Goal: Task Accomplishment & Management: Manage account settings

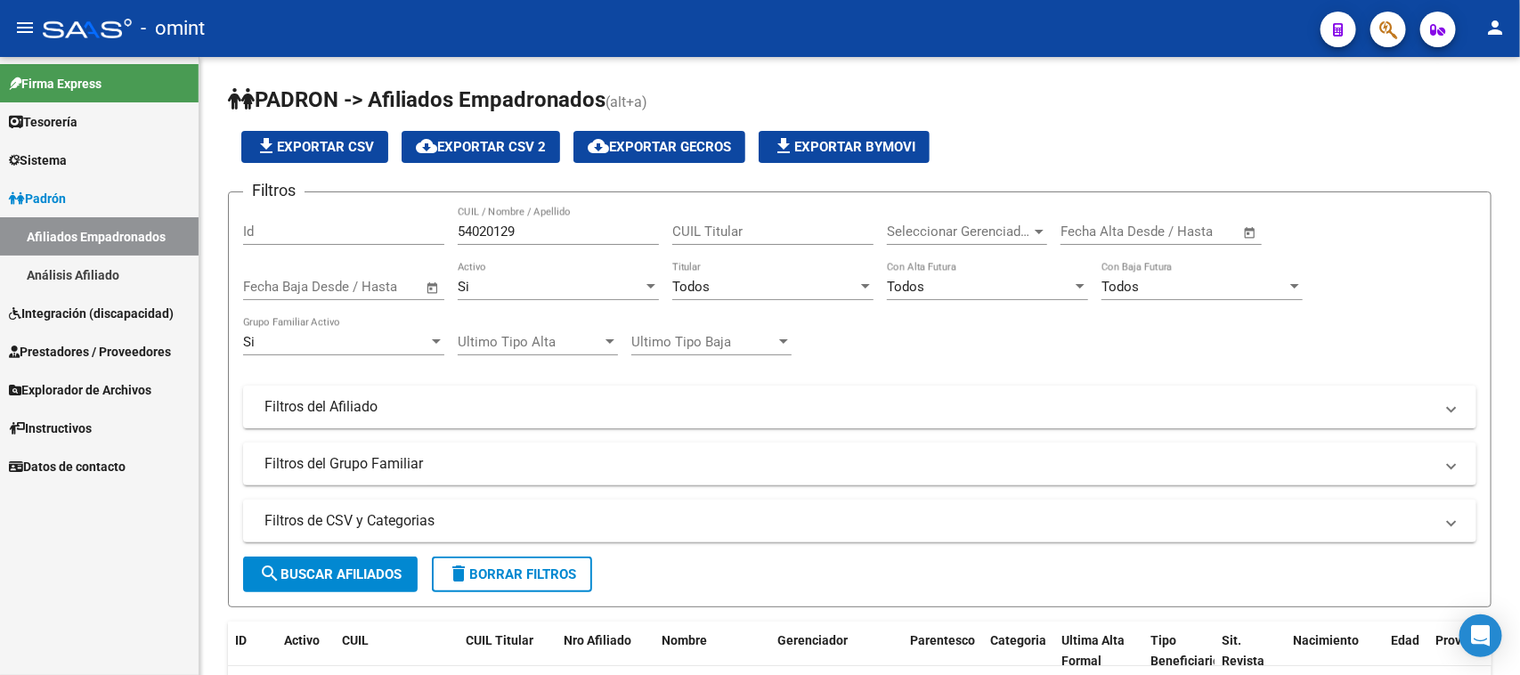
scroll to position [134, 0]
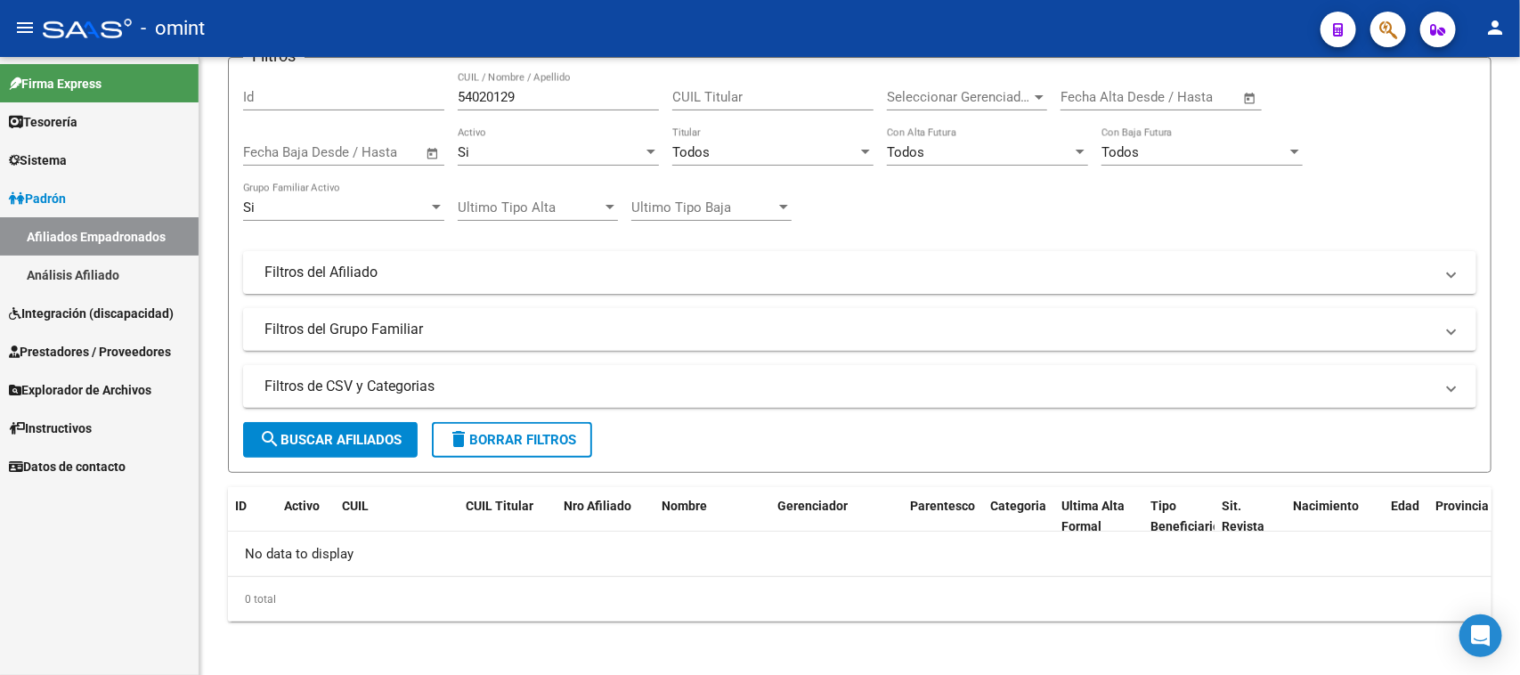
click at [96, 169] on link "Sistema" at bounding box center [99, 160] width 199 height 38
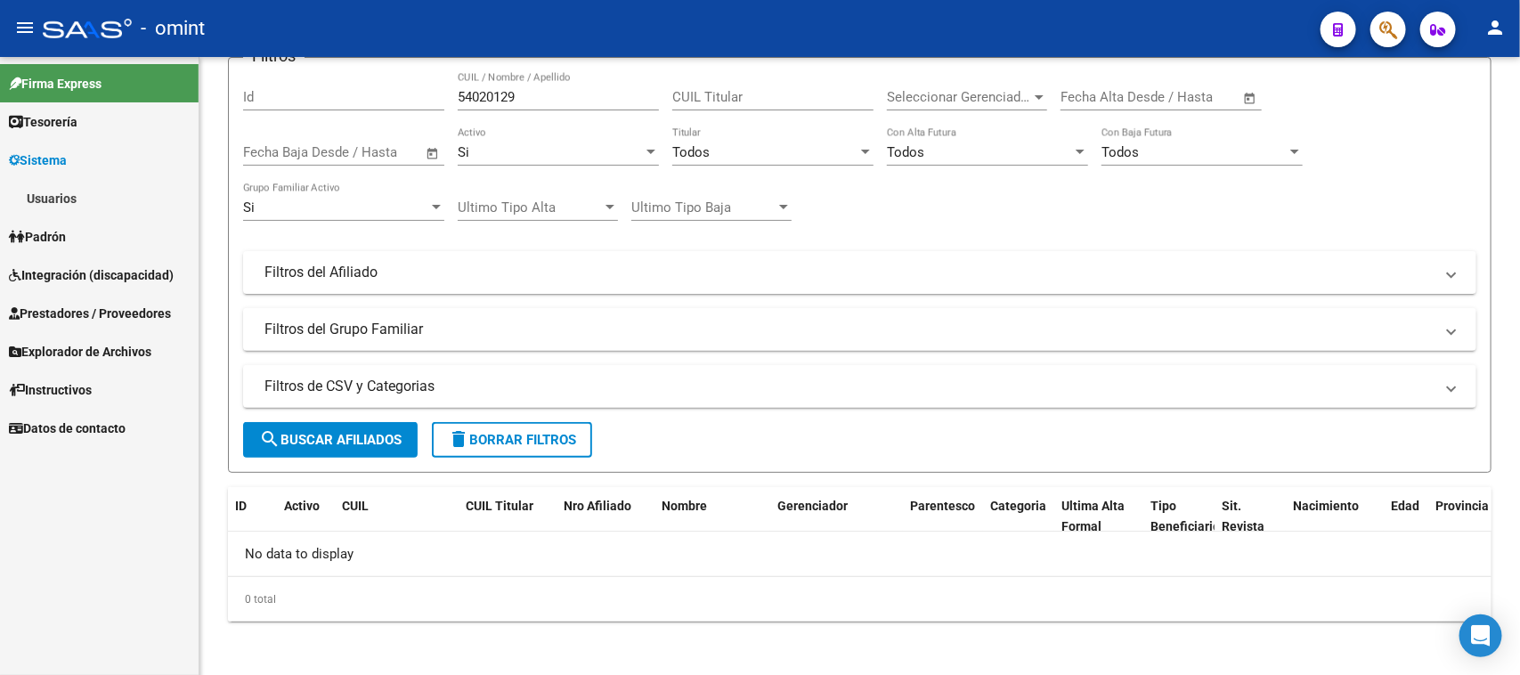
click at [99, 191] on link "Usuarios" at bounding box center [99, 198] width 199 height 38
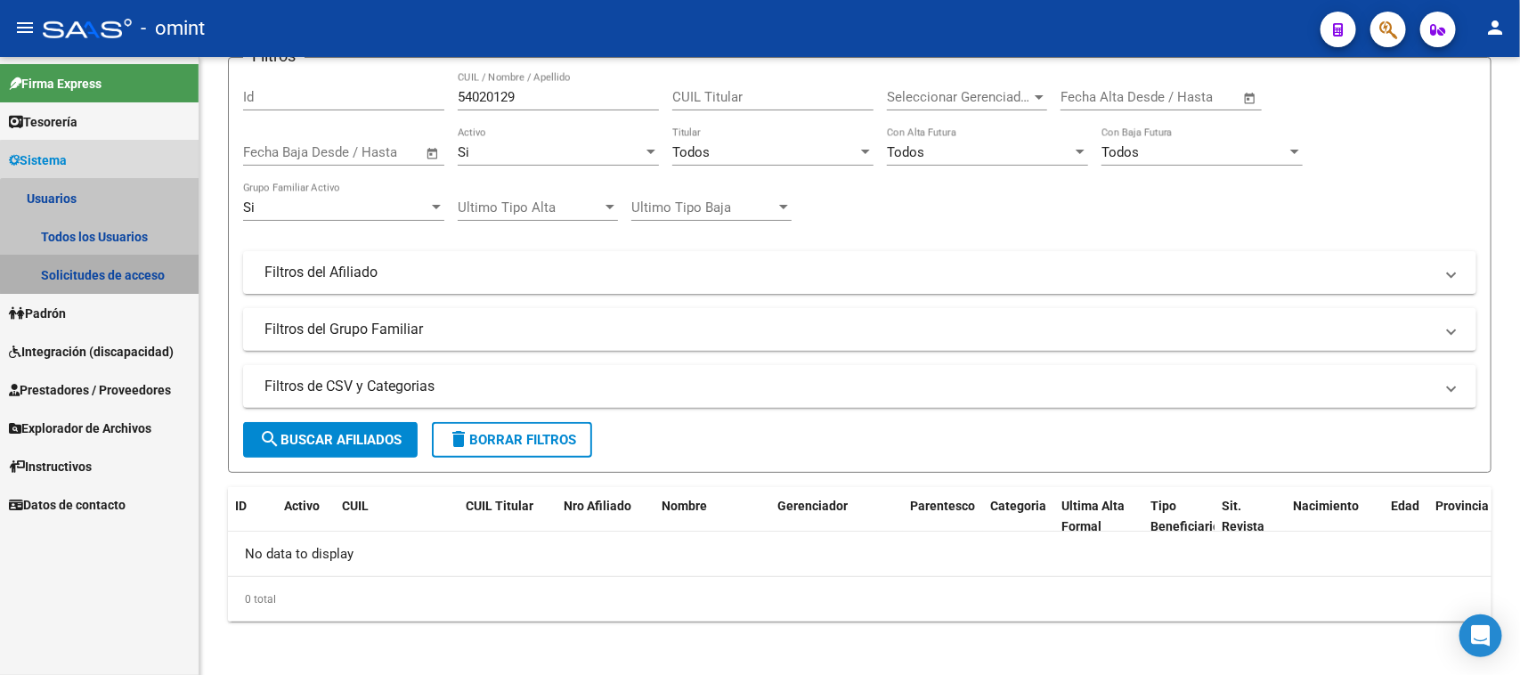
click at [102, 272] on link "Solicitudes de acceso" at bounding box center [99, 275] width 199 height 38
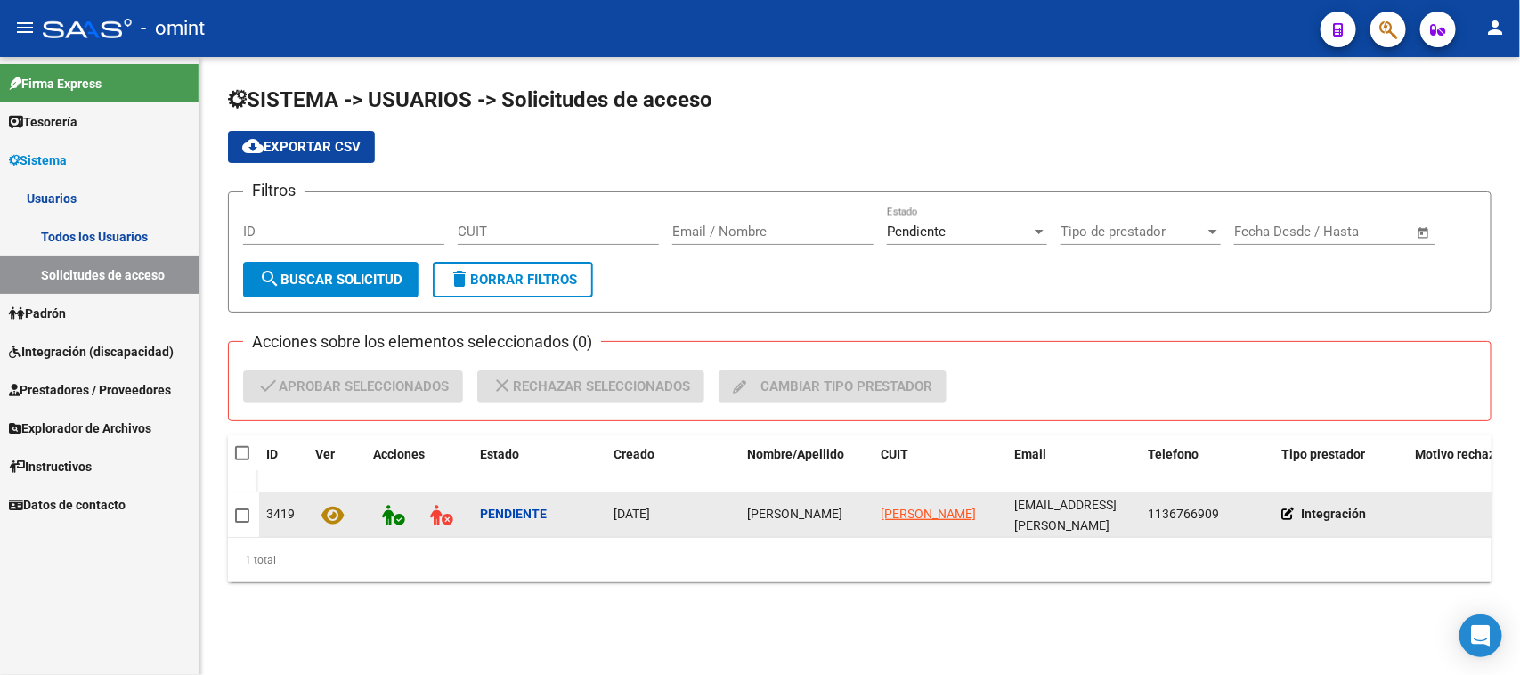
click at [812, 514] on span "[PERSON_NAME]" at bounding box center [794, 514] width 95 height 14
copy span "[PERSON_NAME]"
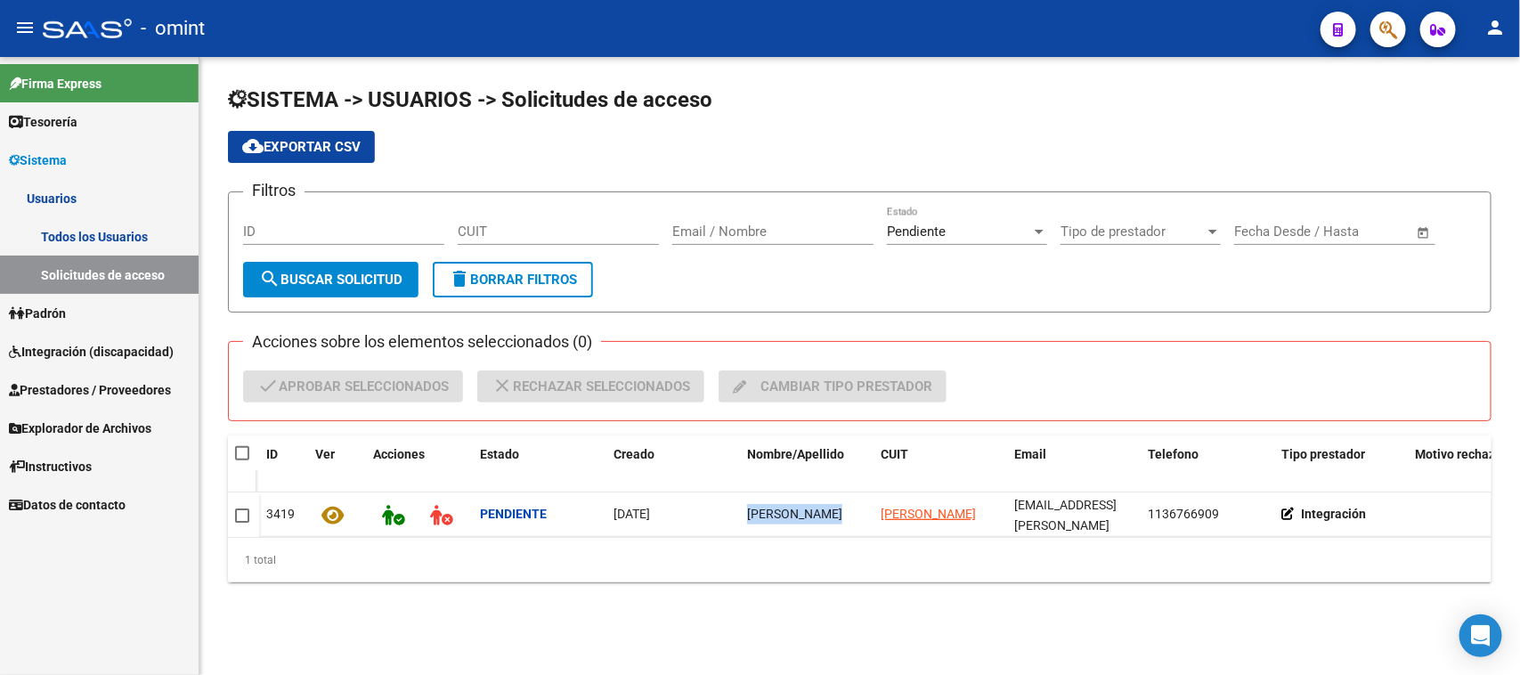
click at [238, 451] on span at bounding box center [242, 453] width 14 height 14
click at [241, 460] on input "checkbox" at bounding box center [241, 460] width 1 height 1
checkbox input "true"
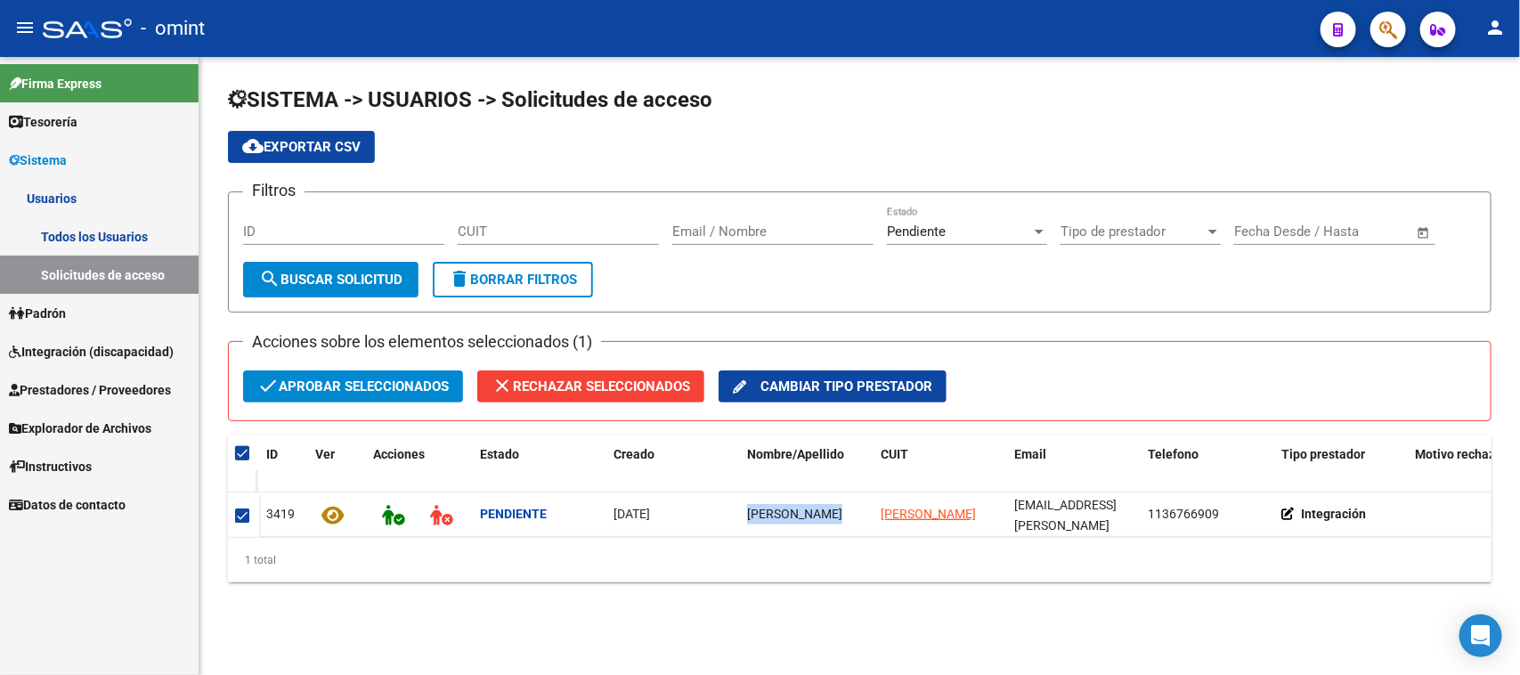
click at [321, 384] on span "check Aprobar seleccionados" at bounding box center [352, 386] width 191 height 32
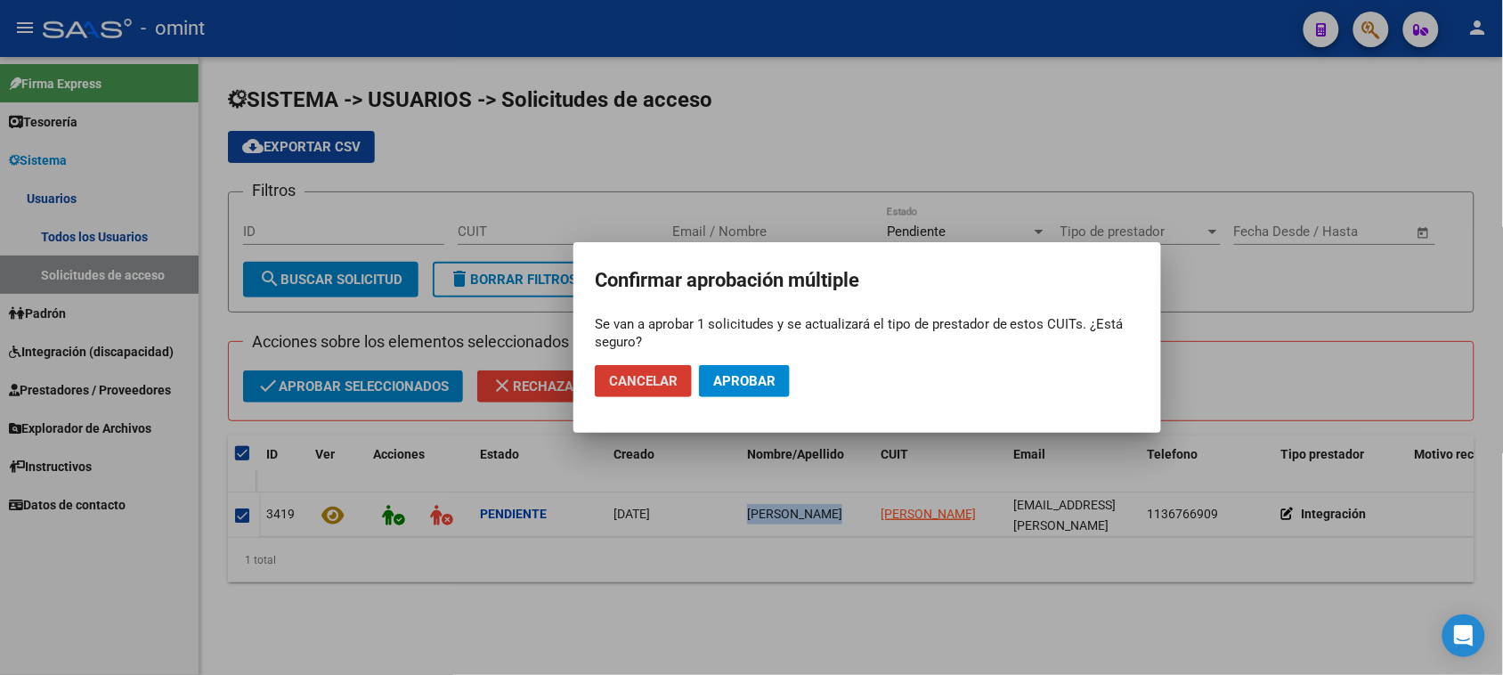
click at [699, 387] on button "Aprobar" at bounding box center [744, 381] width 91 height 32
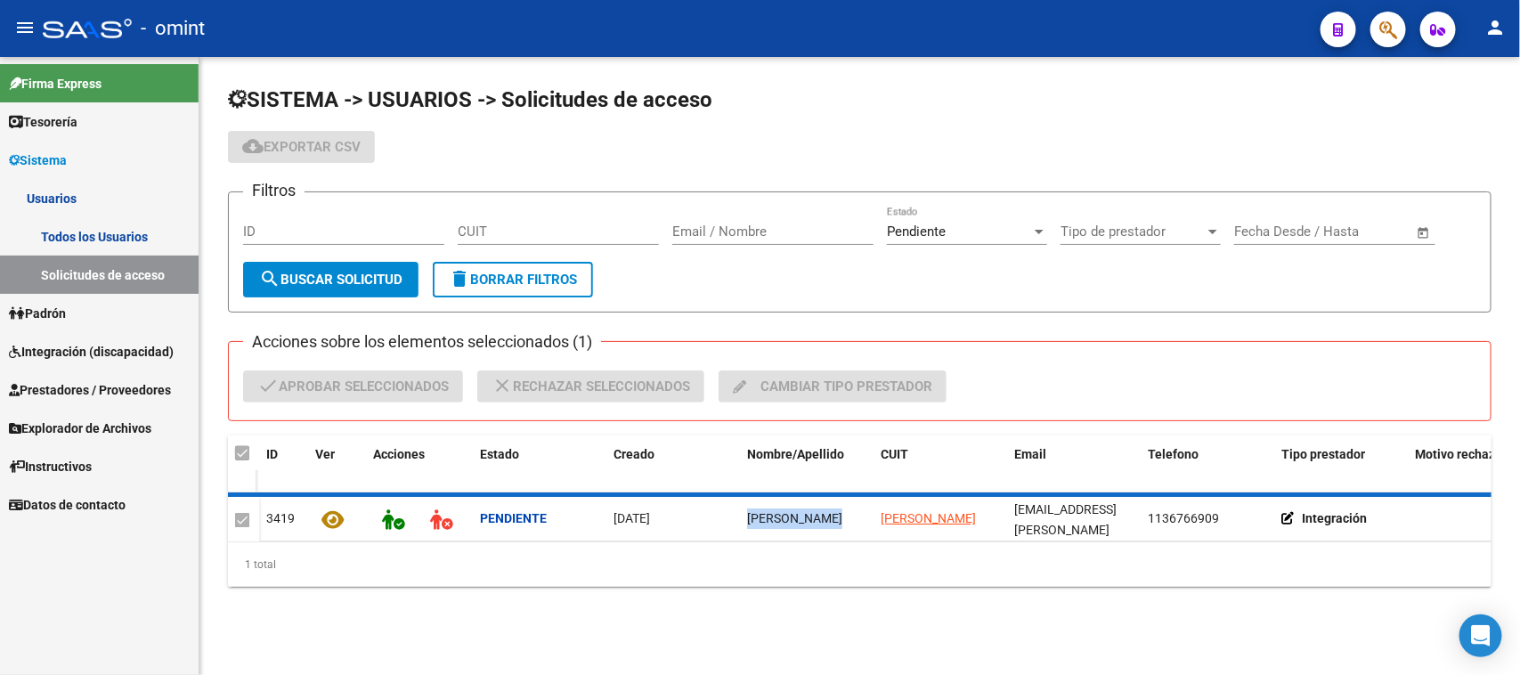
checkbox input "false"
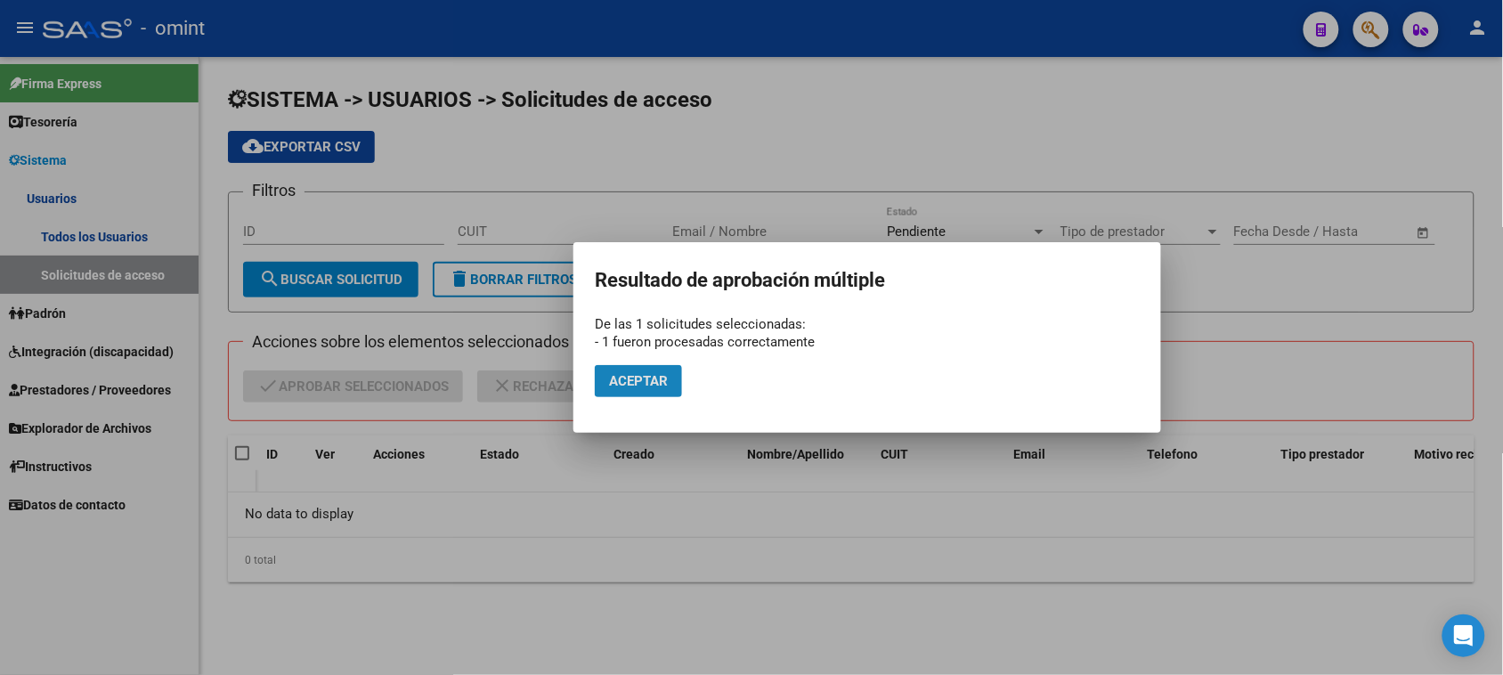
click at [659, 384] on span "Aceptar" at bounding box center [638, 381] width 59 height 16
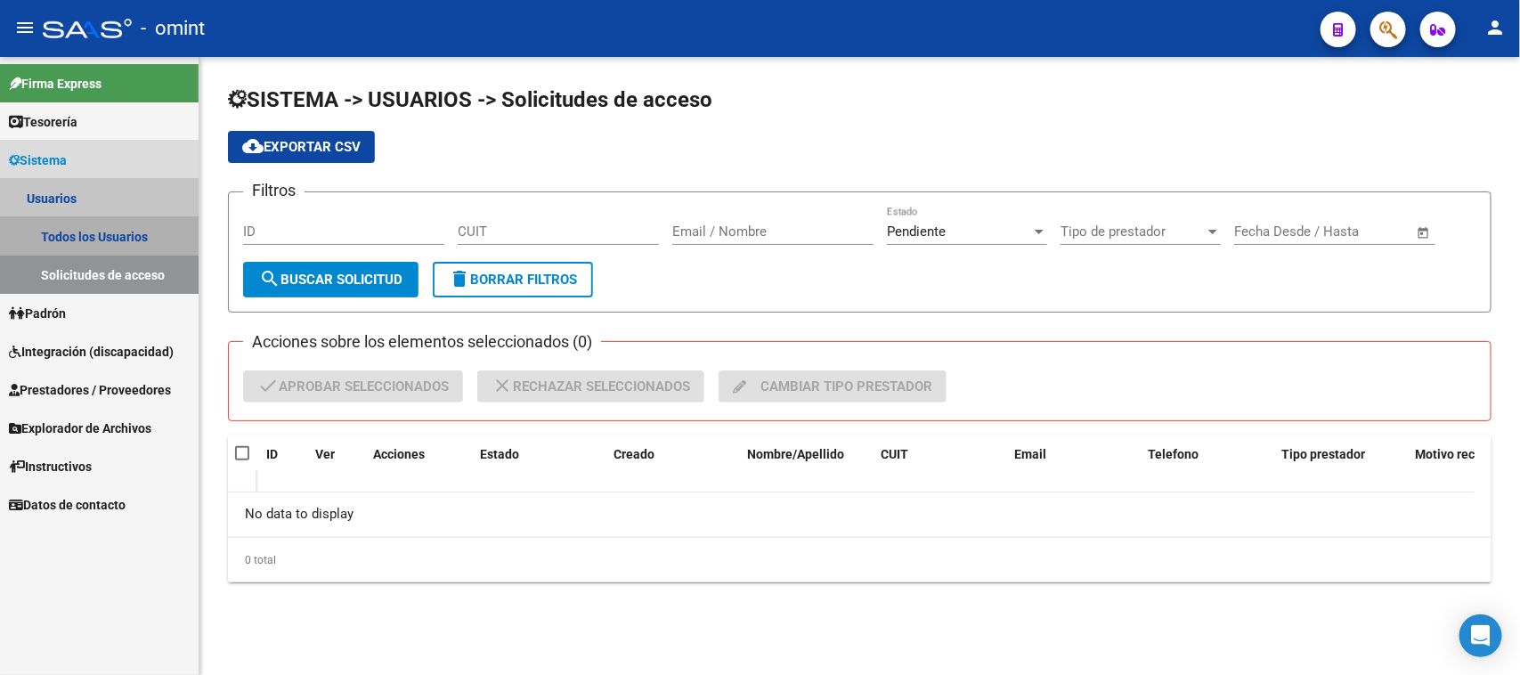
click at [12, 234] on link "Todos los Usuarios" at bounding box center [99, 236] width 199 height 38
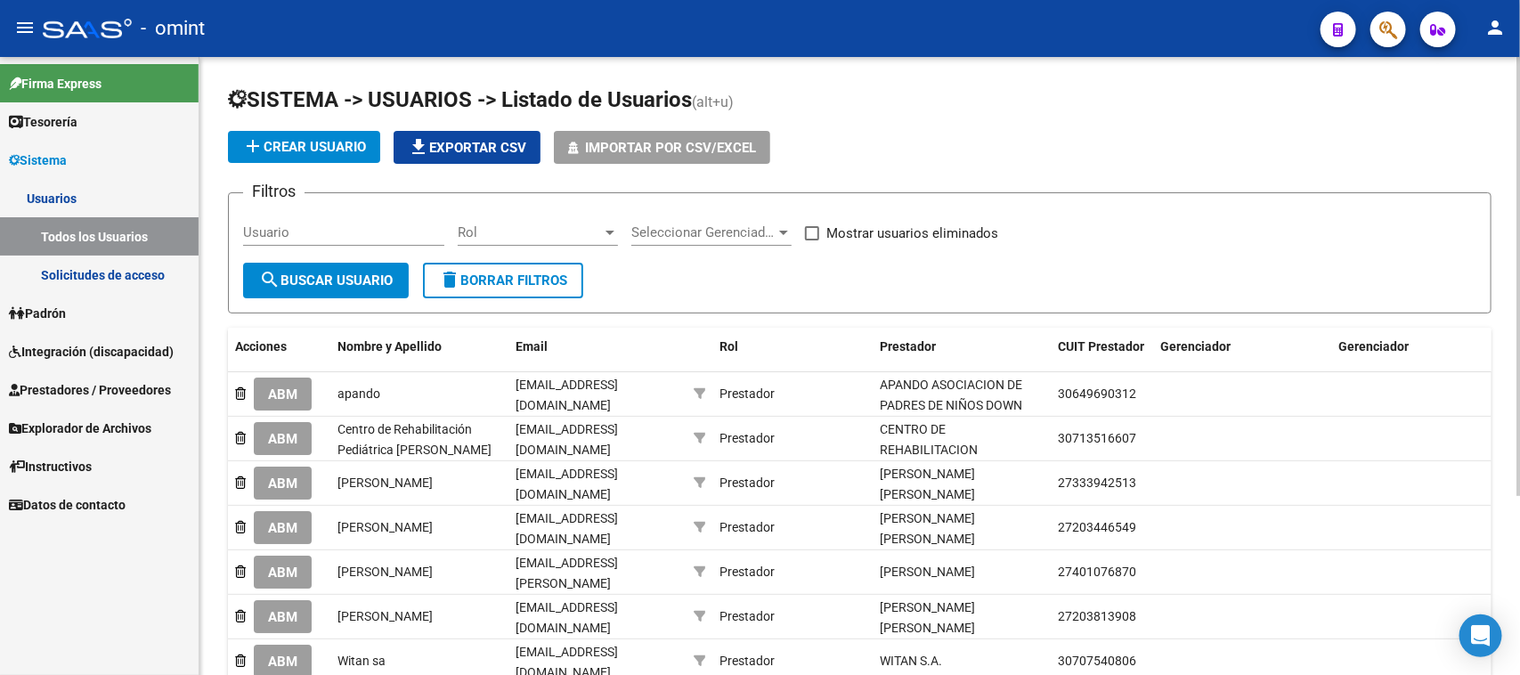
click at [343, 230] on input "Usuario" at bounding box center [343, 232] width 201 height 16
paste input "[PERSON_NAME]"
type input "[PERSON_NAME]"
click at [327, 272] on span "search Buscar Usuario" at bounding box center [326, 280] width 134 height 16
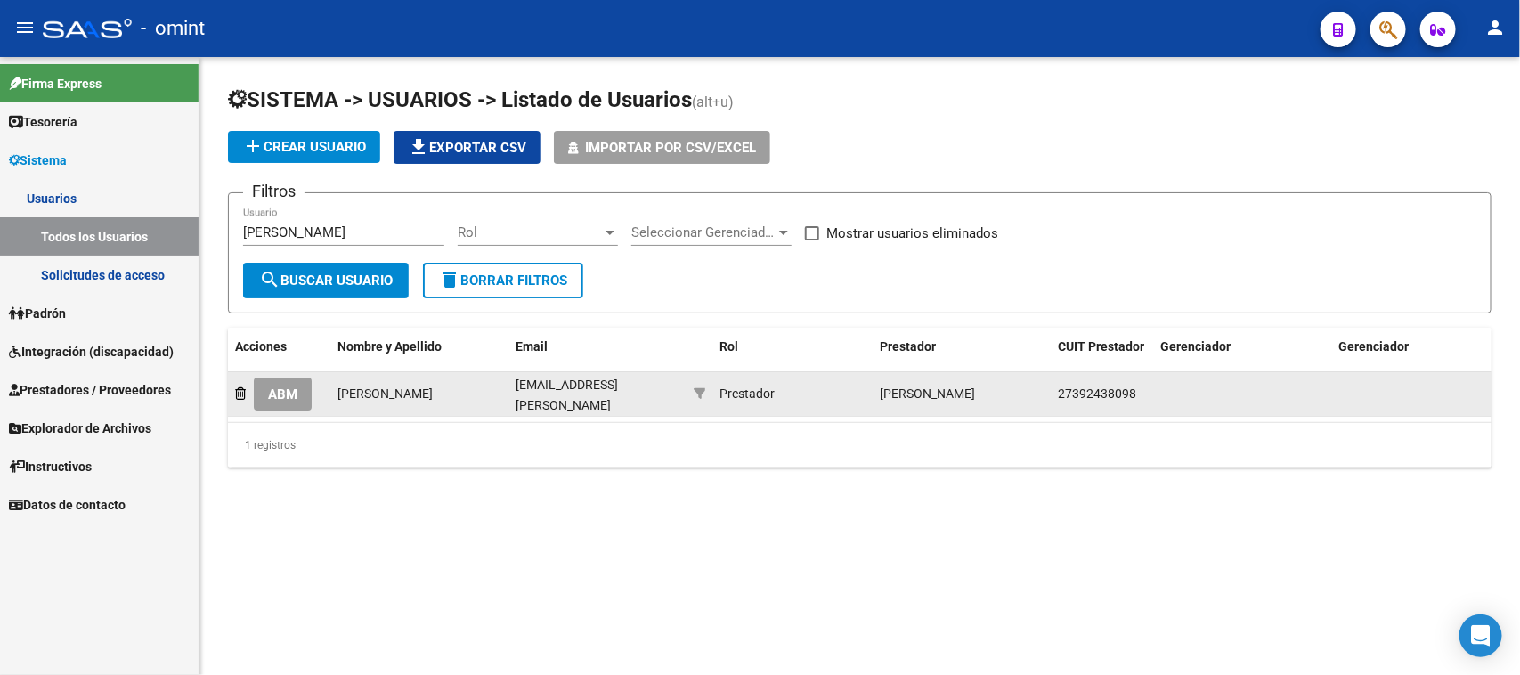
click at [308, 394] on button "ABM" at bounding box center [283, 394] width 58 height 33
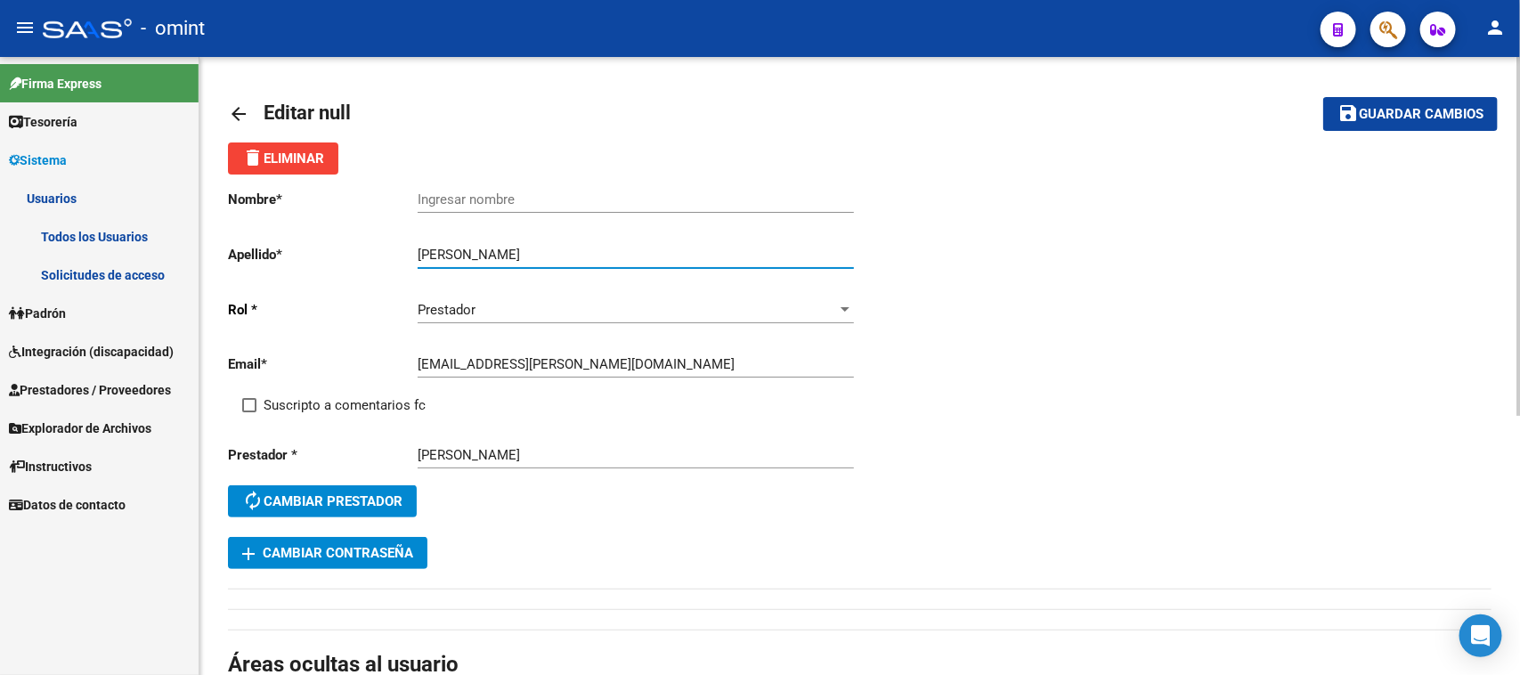
drag, startPoint x: 450, startPoint y: 250, endPoint x: 396, endPoint y: 245, distance: 53.7
click at [396, 247] on app-form-text-field "Apellido * [PERSON_NAME] Ingresar apellido" at bounding box center [540, 255] width 625 height 16
type input "[PERSON_NAME]"
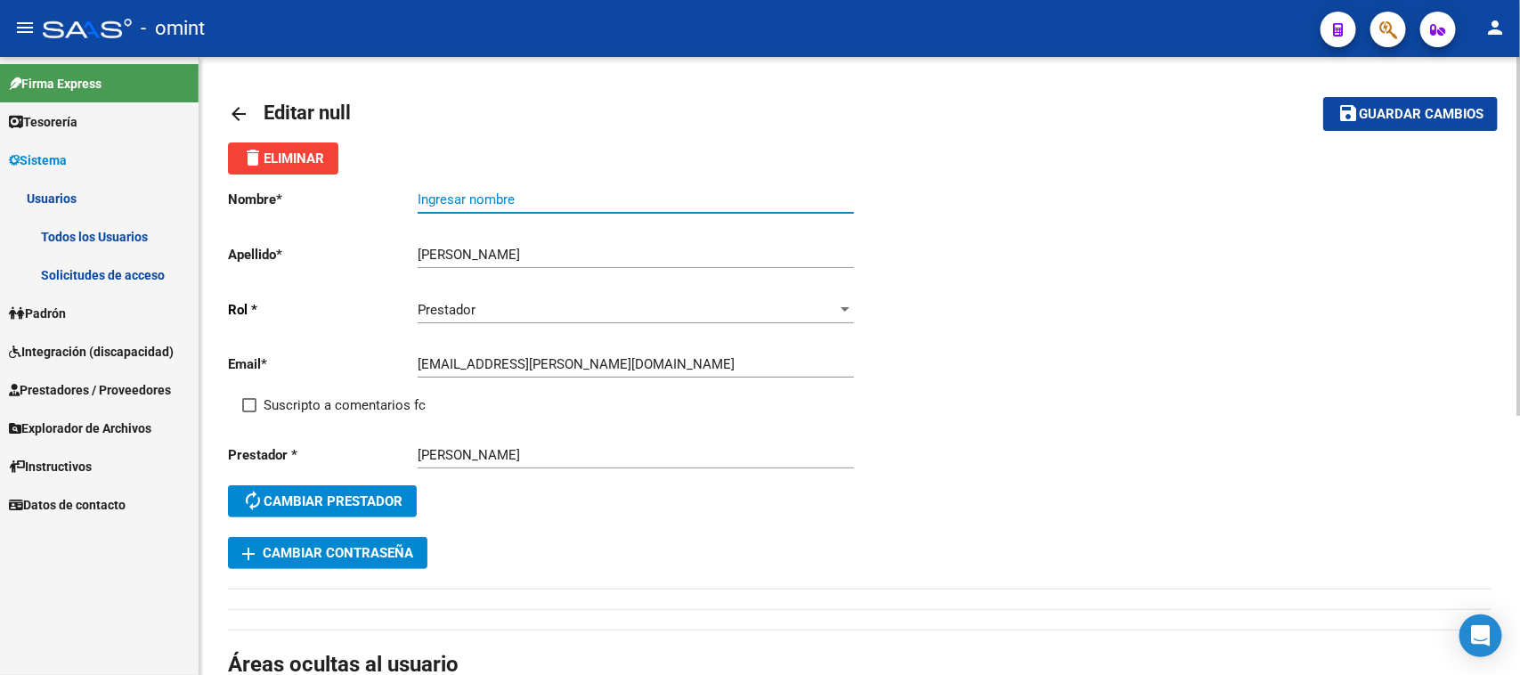
click at [468, 197] on input "Ingresar nombre" at bounding box center [636, 199] width 436 height 16
paste input "[PERSON_NAME]"
type input "[PERSON_NAME]"
click at [290, 396] on span "Suscripto a comentarios fc" at bounding box center [345, 404] width 162 height 21
click at [249, 412] on input "Suscripto a comentarios fc" at bounding box center [248, 412] width 1 height 1
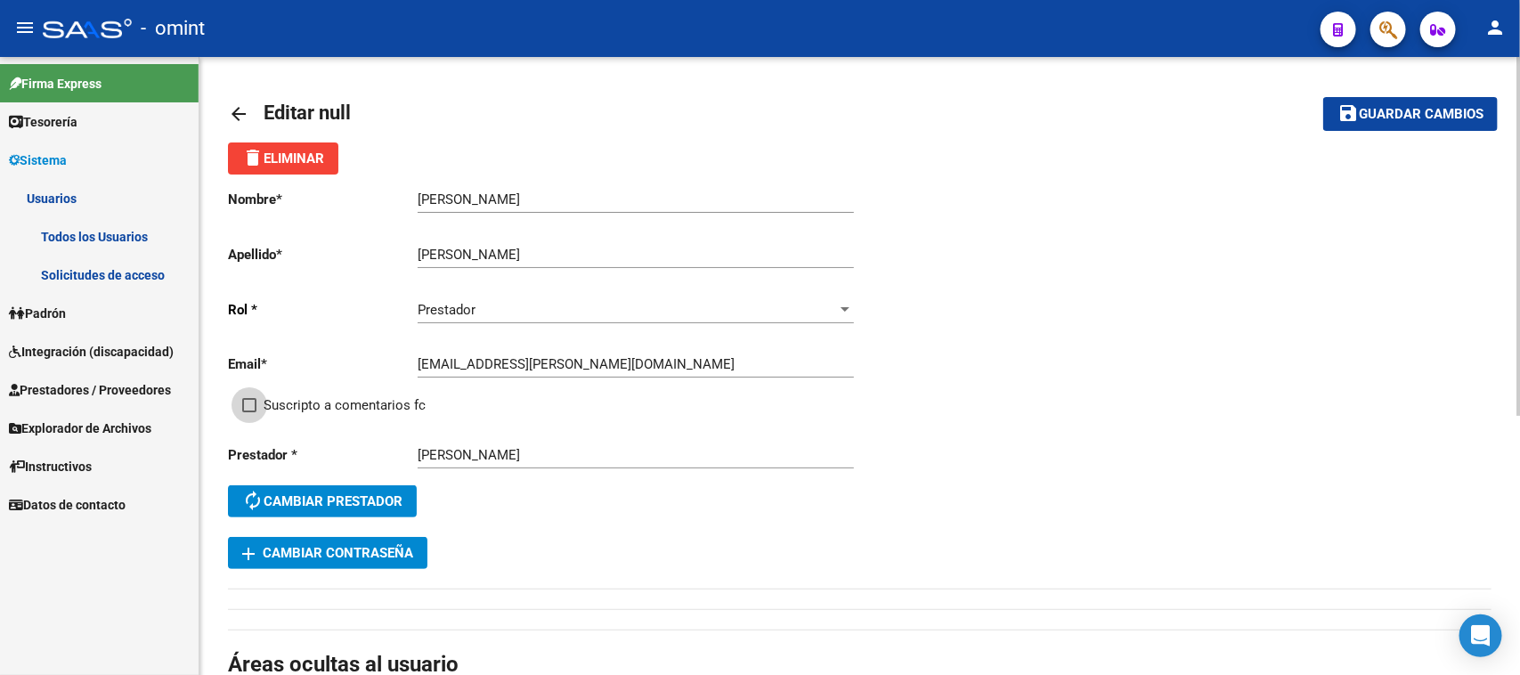
checkbox input "true"
click at [1414, 118] on span "Guardar cambios" at bounding box center [1421, 115] width 125 height 16
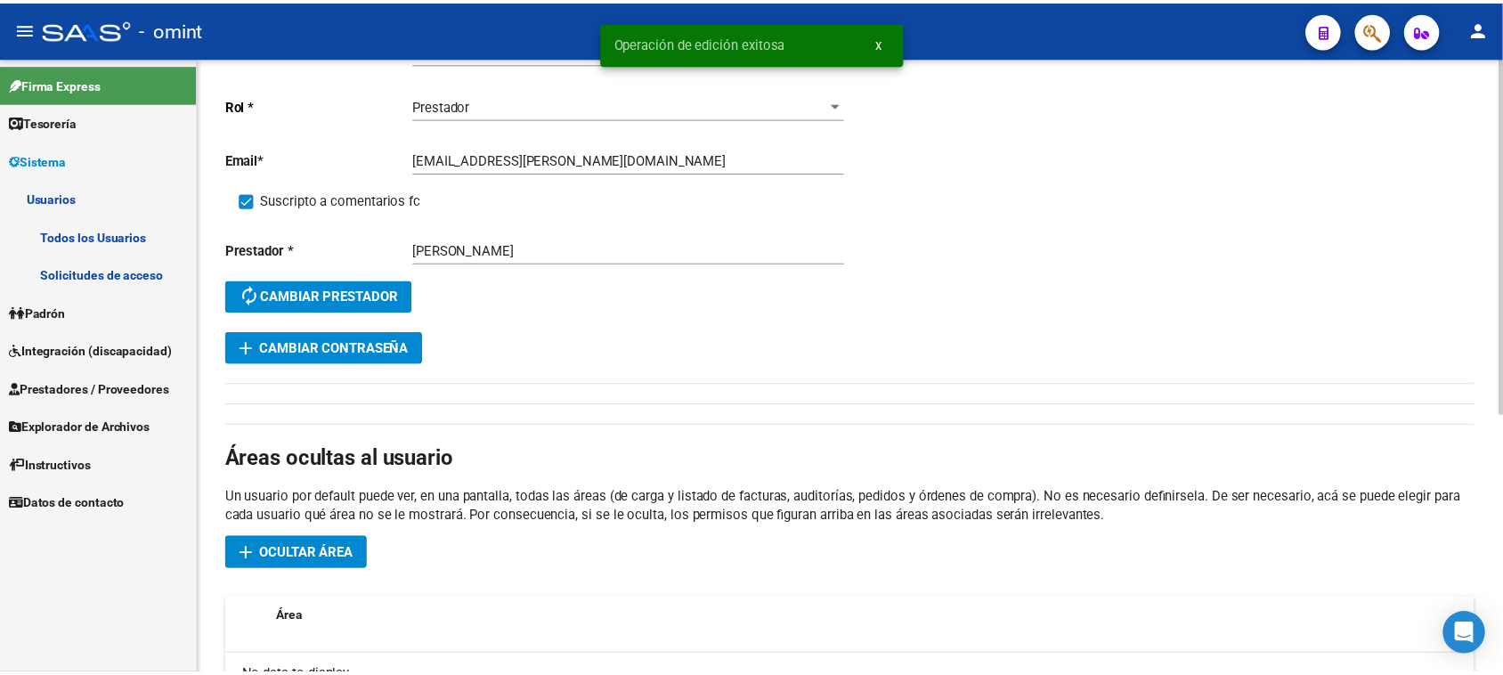
scroll to position [450, 0]
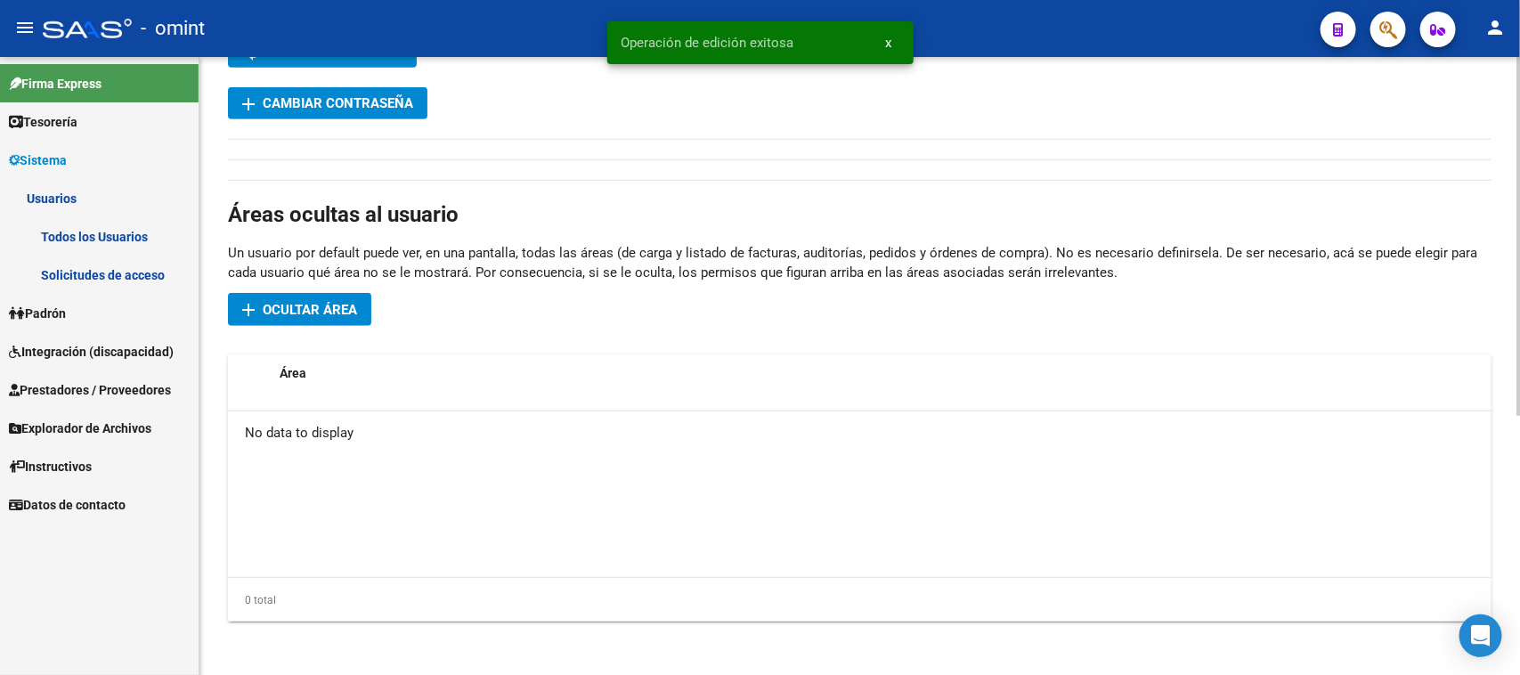
click at [274, 302] on span "Ocultar área" at bounding box center [310, 310] width 94 height 16
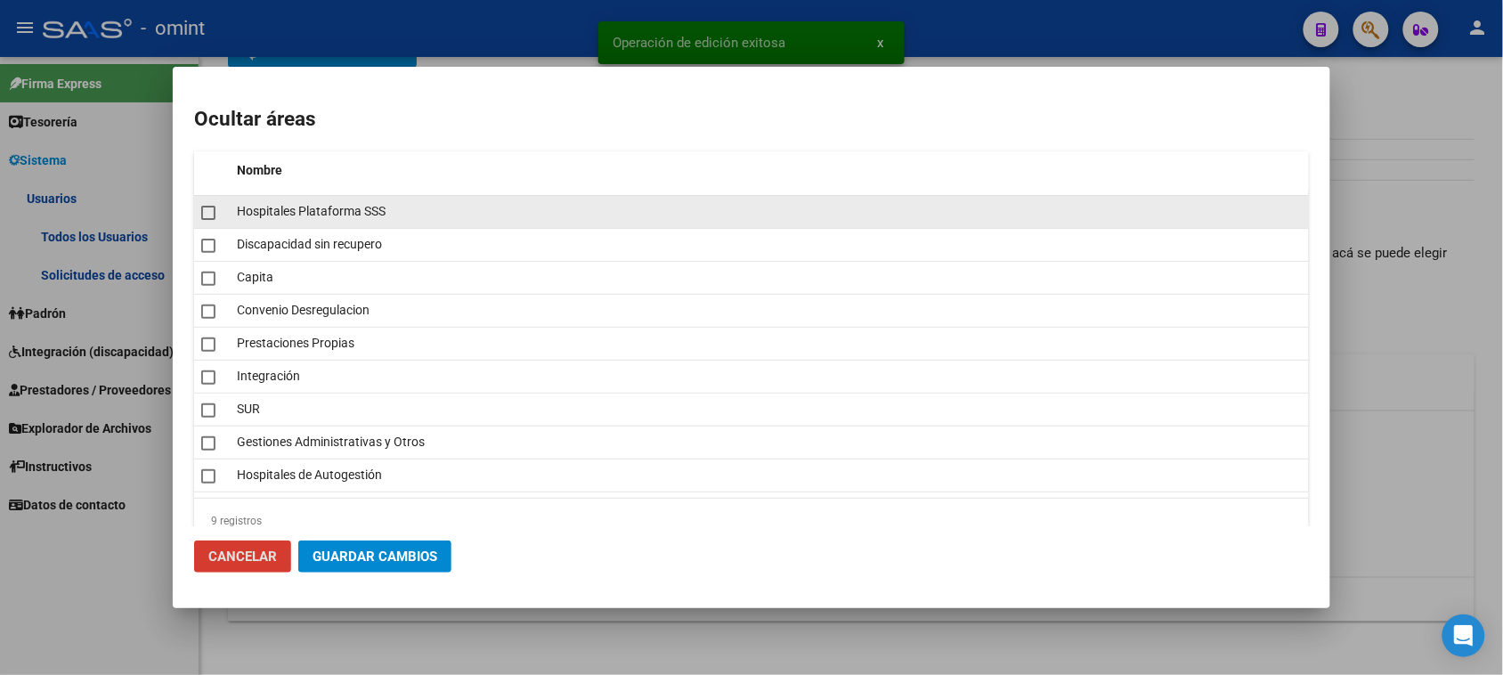
click at [361, 215] on span "Hospitales Plataforma SSS" at bounding box center [311, 211] width 149 height 14
checkbox input "true"
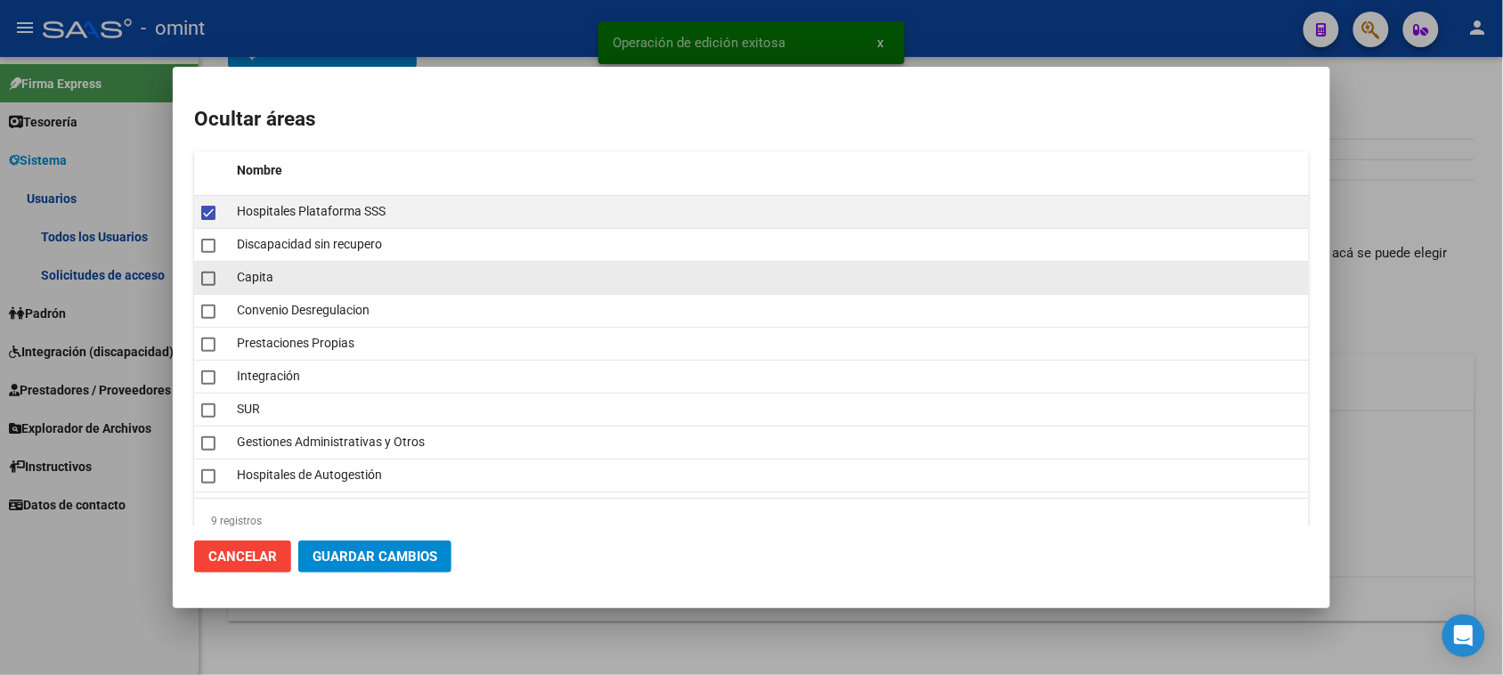
click at [256, 289] on datatable-body-cell "Capita" at bounding box center [769, 278] width 1079 height 32
checkbox input "true"
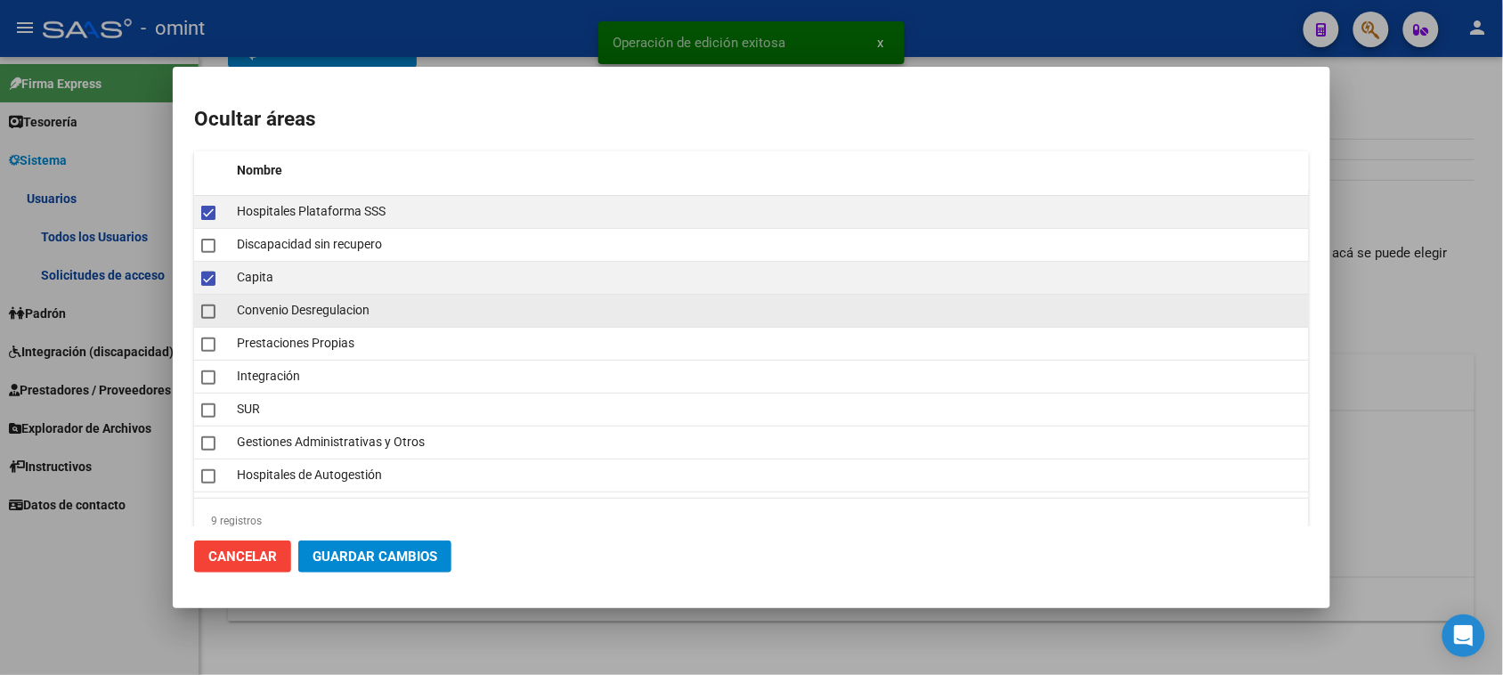
click at [267, 304] on span "Convenio Desregulacion" at bounding box center [303, 310] width 133 height 14
checkbox input "true"
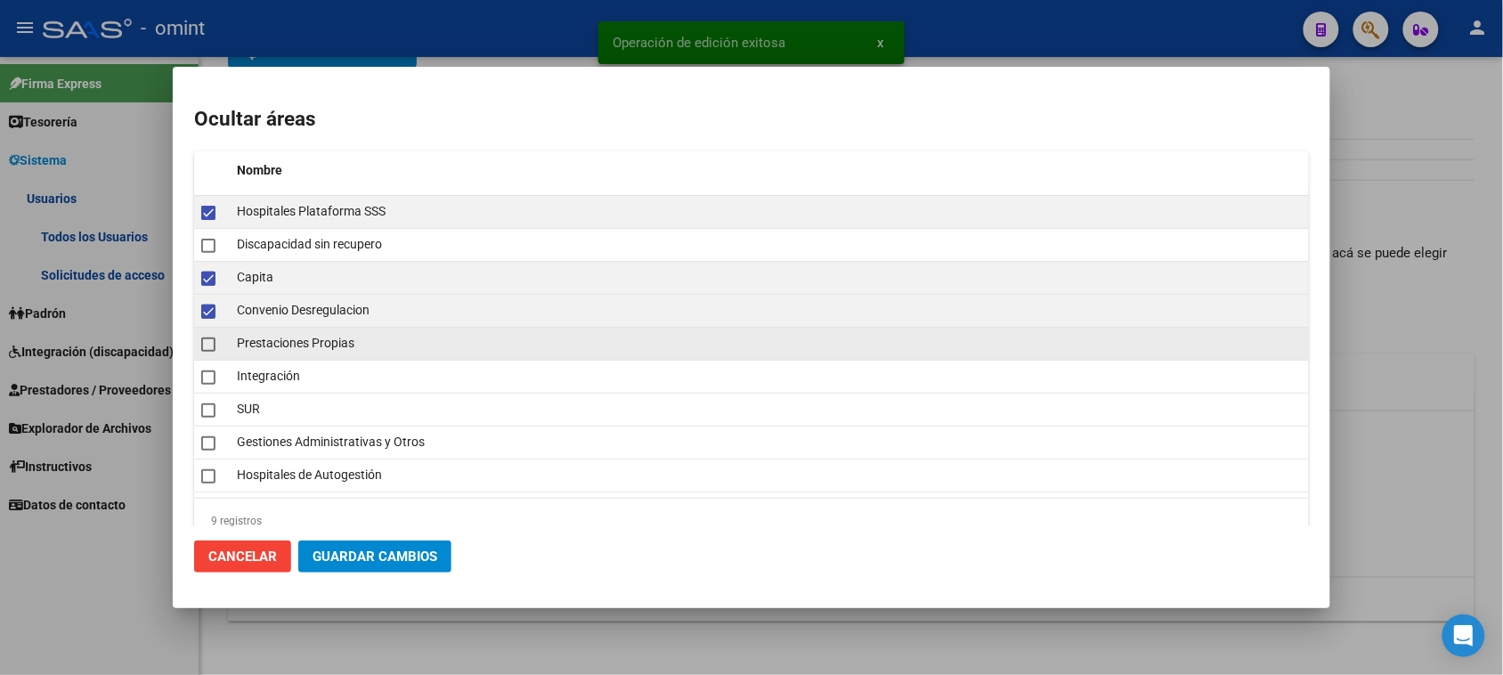
click at [273, 340] on span "Prestaciones Propias" at bounding box center [296, 343] width 118 height 14
checkbox input "true"
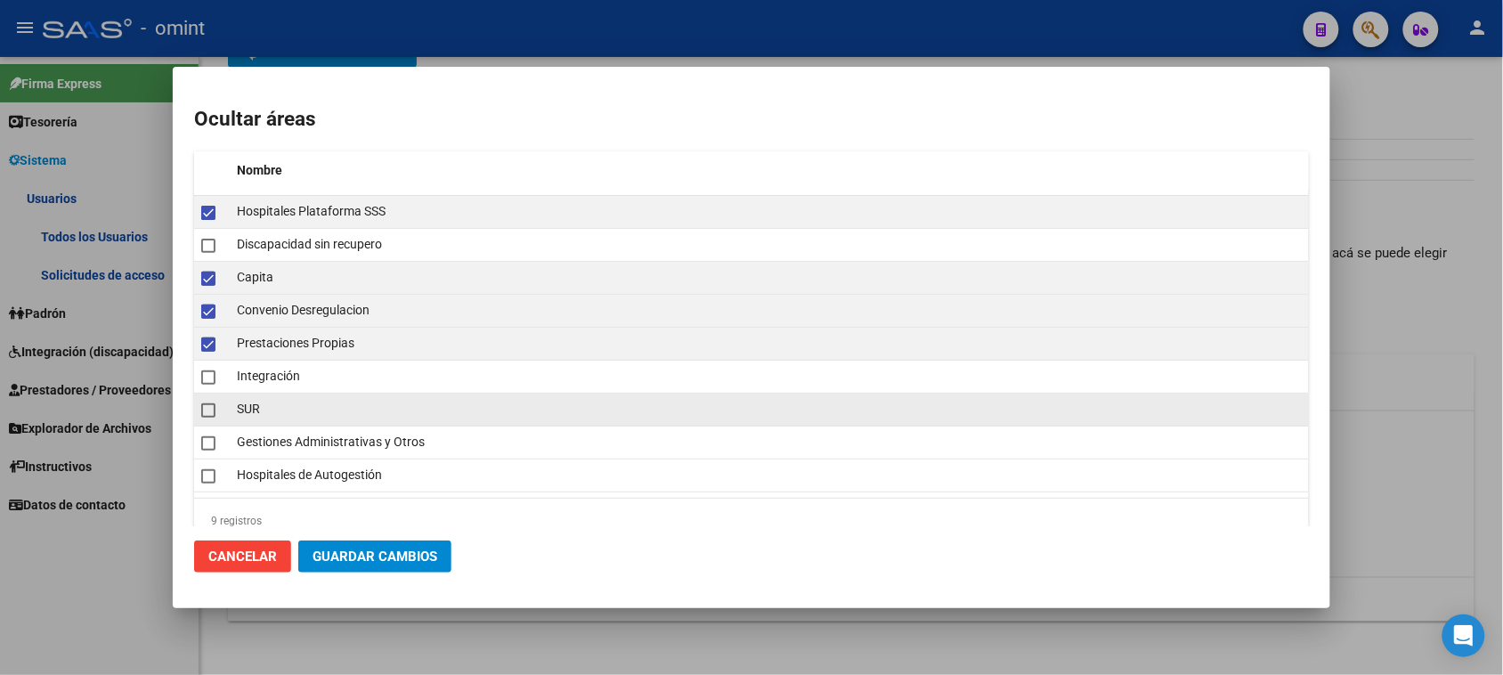
click at [272, 410] on div "SUR" at bounding box center [769, 409] width 1065 height 20
checkbox input "true"
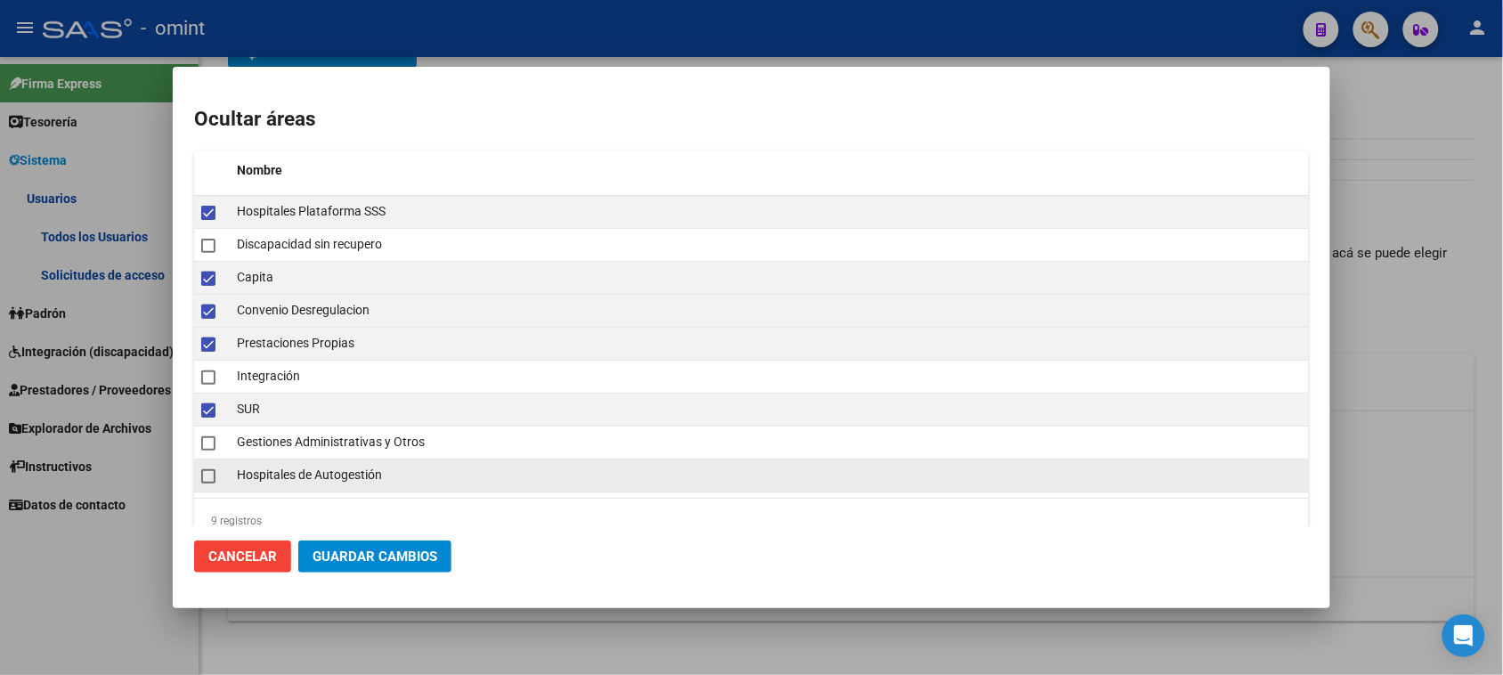
click at [273, 461] on datatable-body-cell "Hospitales de Autogestión" at bounding box center [769, 475] width 1079 height 32
checkbox input "true"
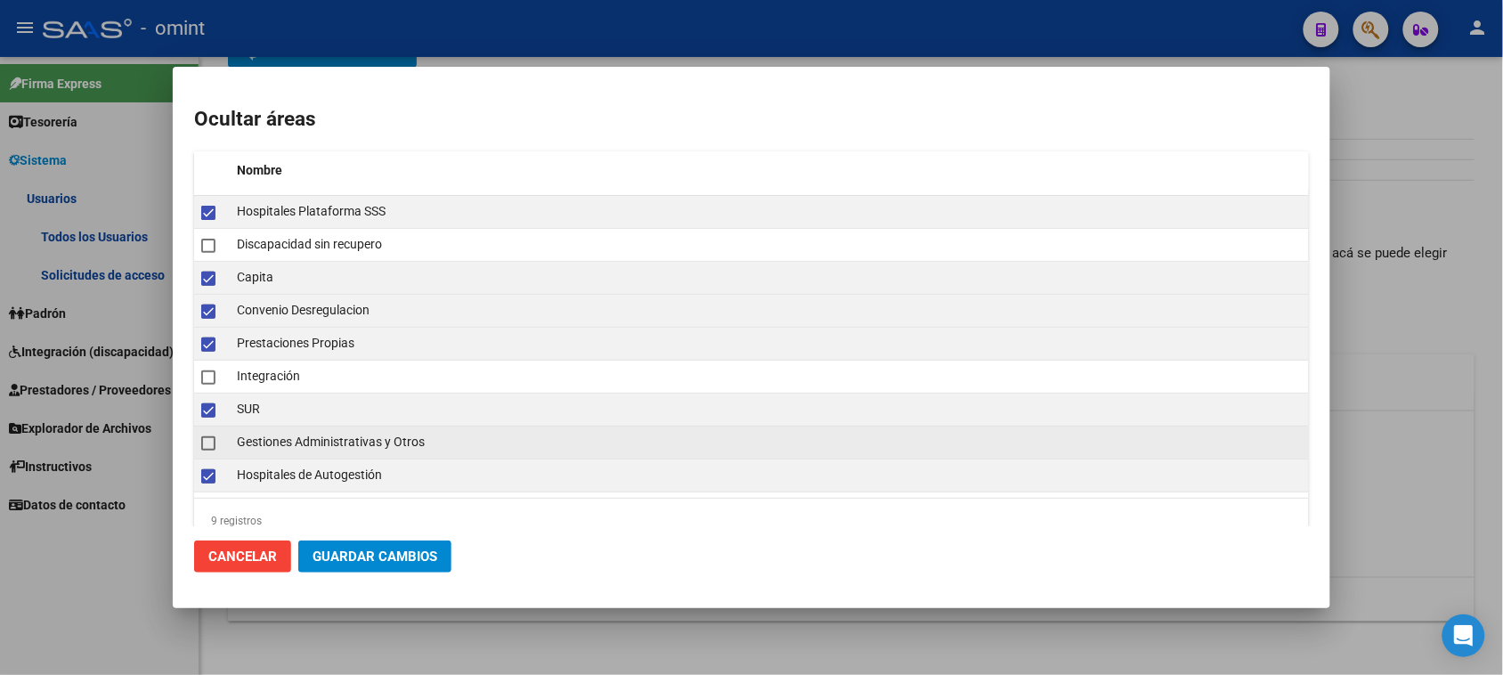
click at [278, 434] on div "Gestiones Administrativas y Otros" at bounding box center [769, 442] width 1065 height 20
checkbox input "true"
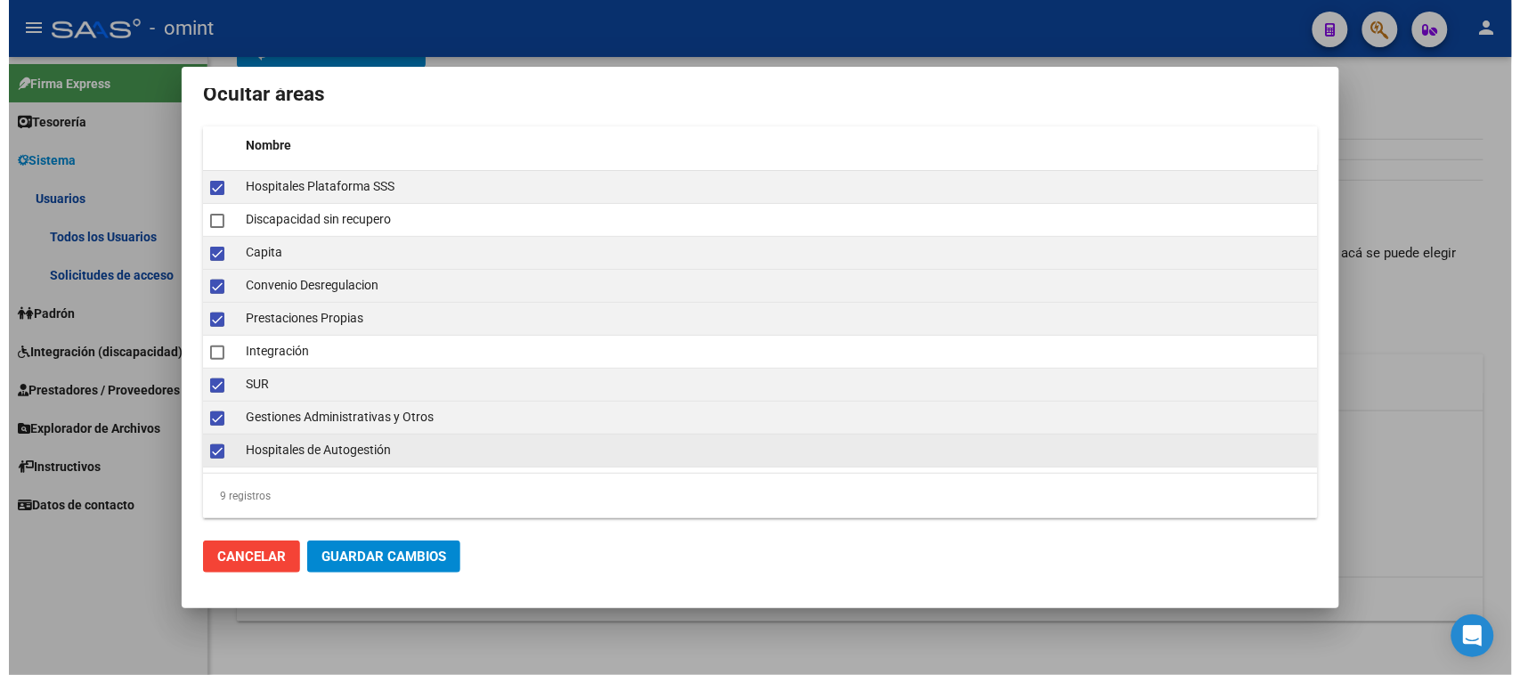
scroll to position [32, 0]
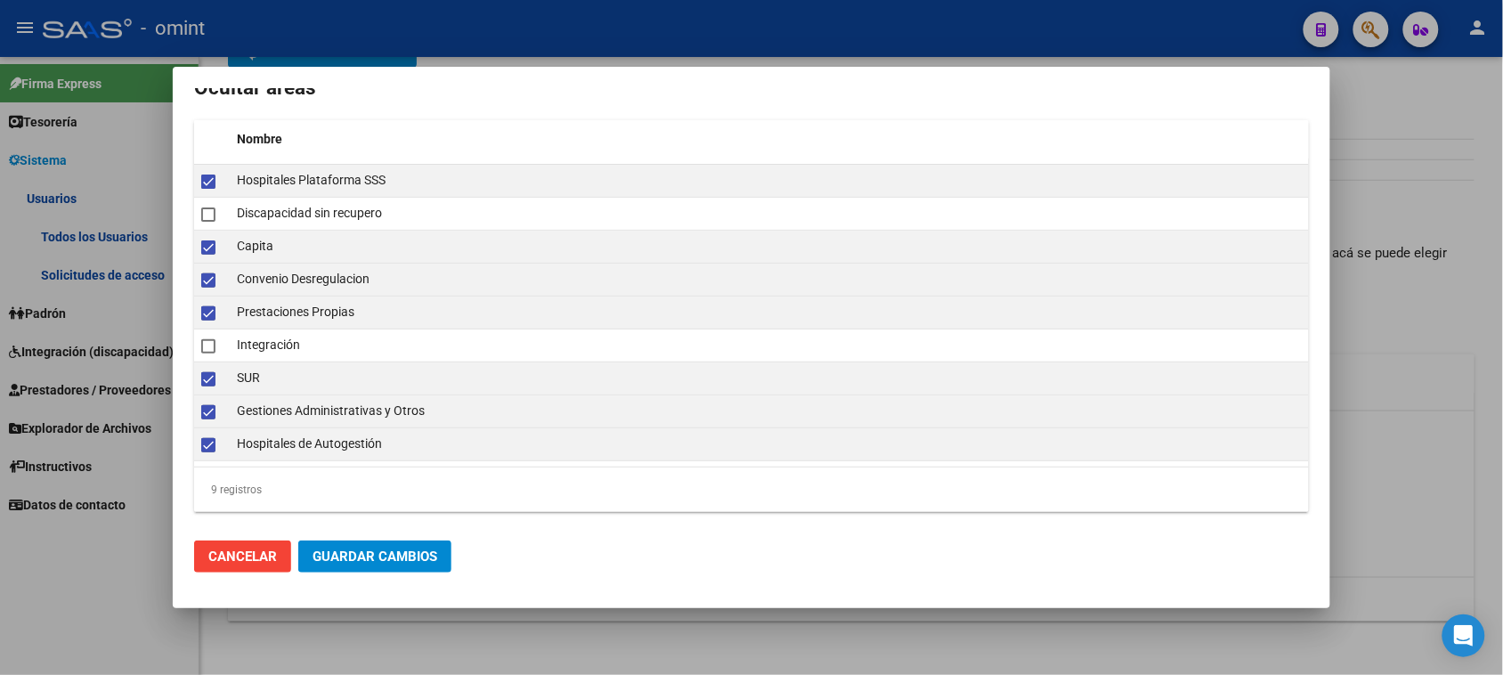
click at [356, 565] on button "Guardar Cambios" at bounding box center [374, 556] width 153 height 32
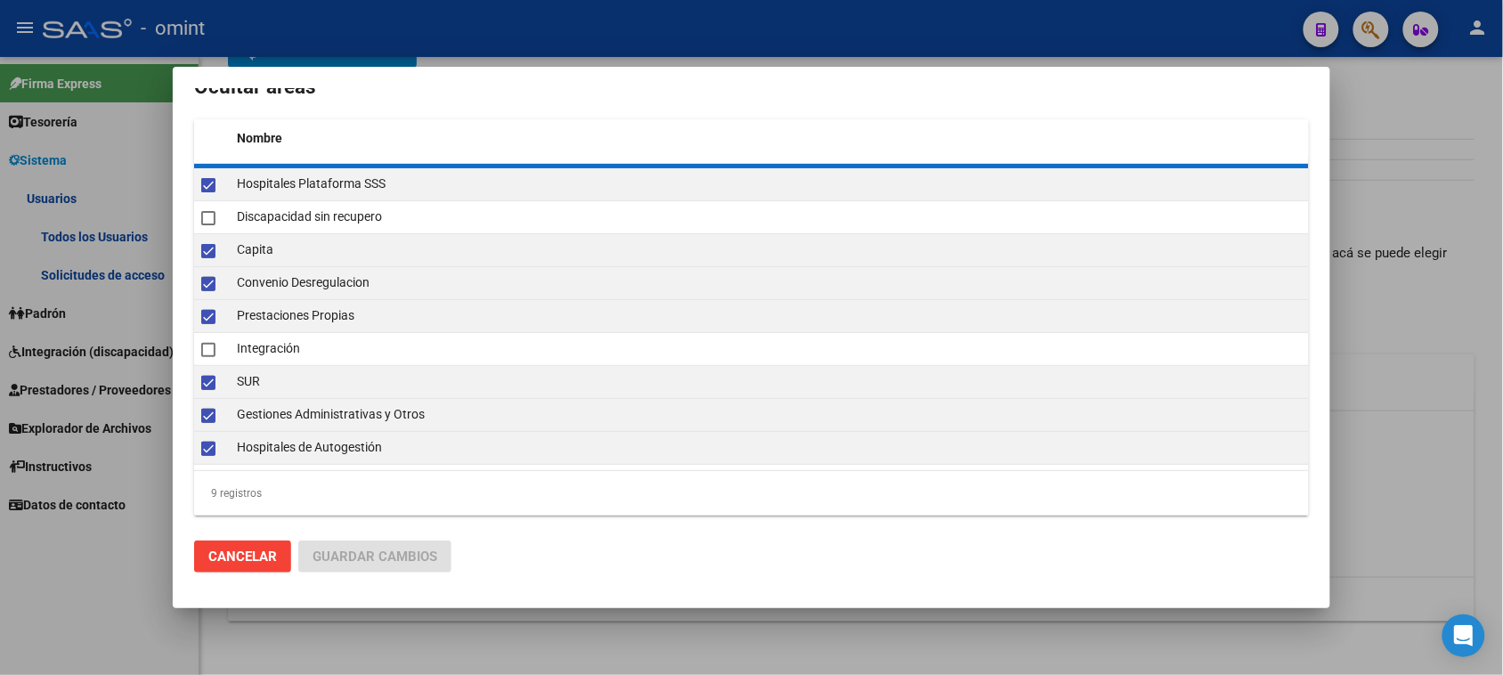
checkbox input "false"
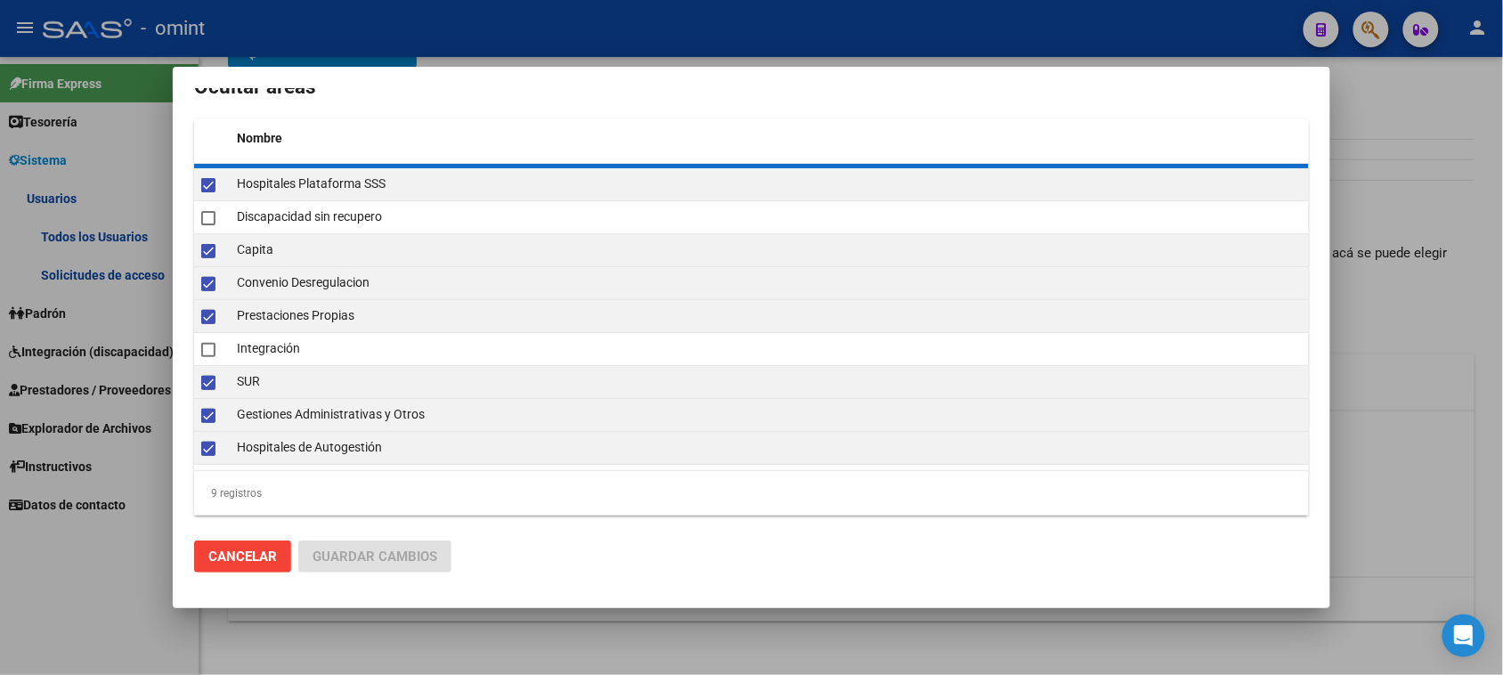
checkbox input "false"
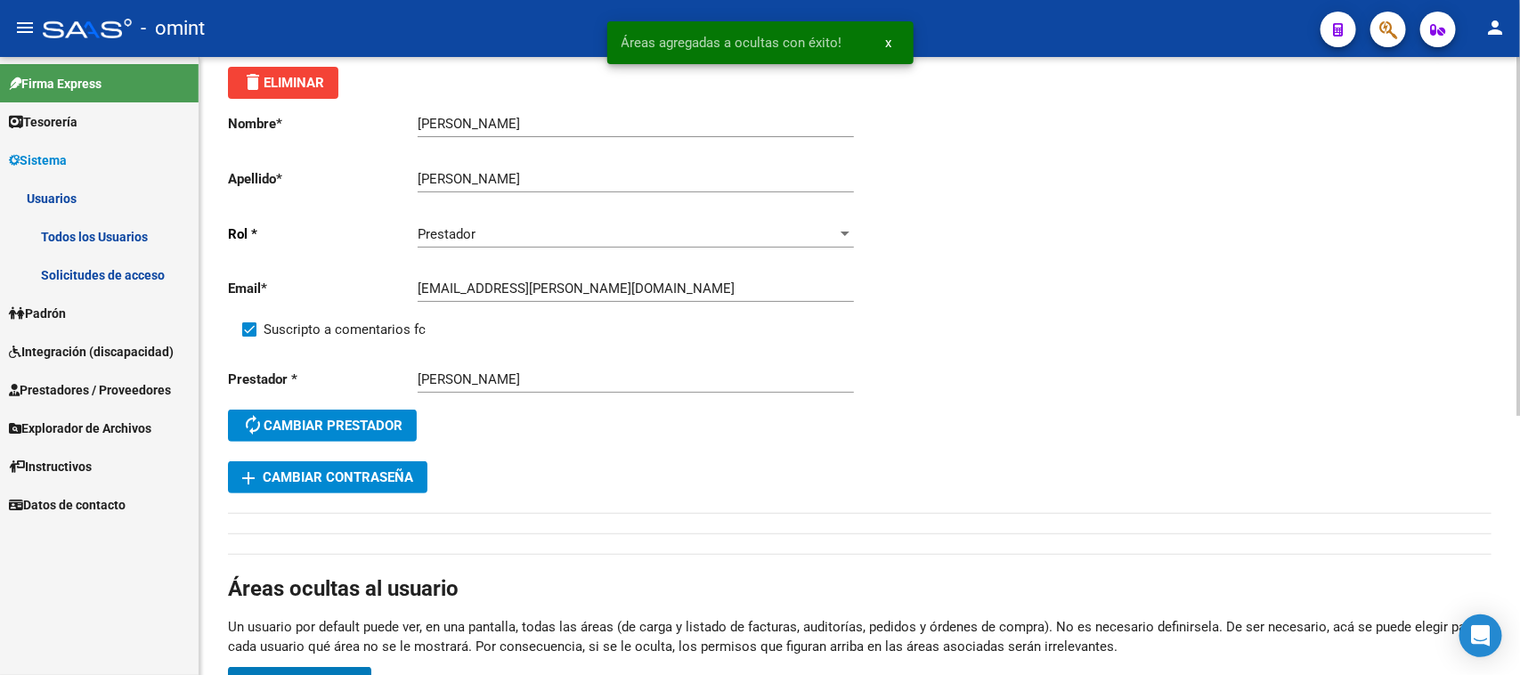
scroll to position [0, 0]
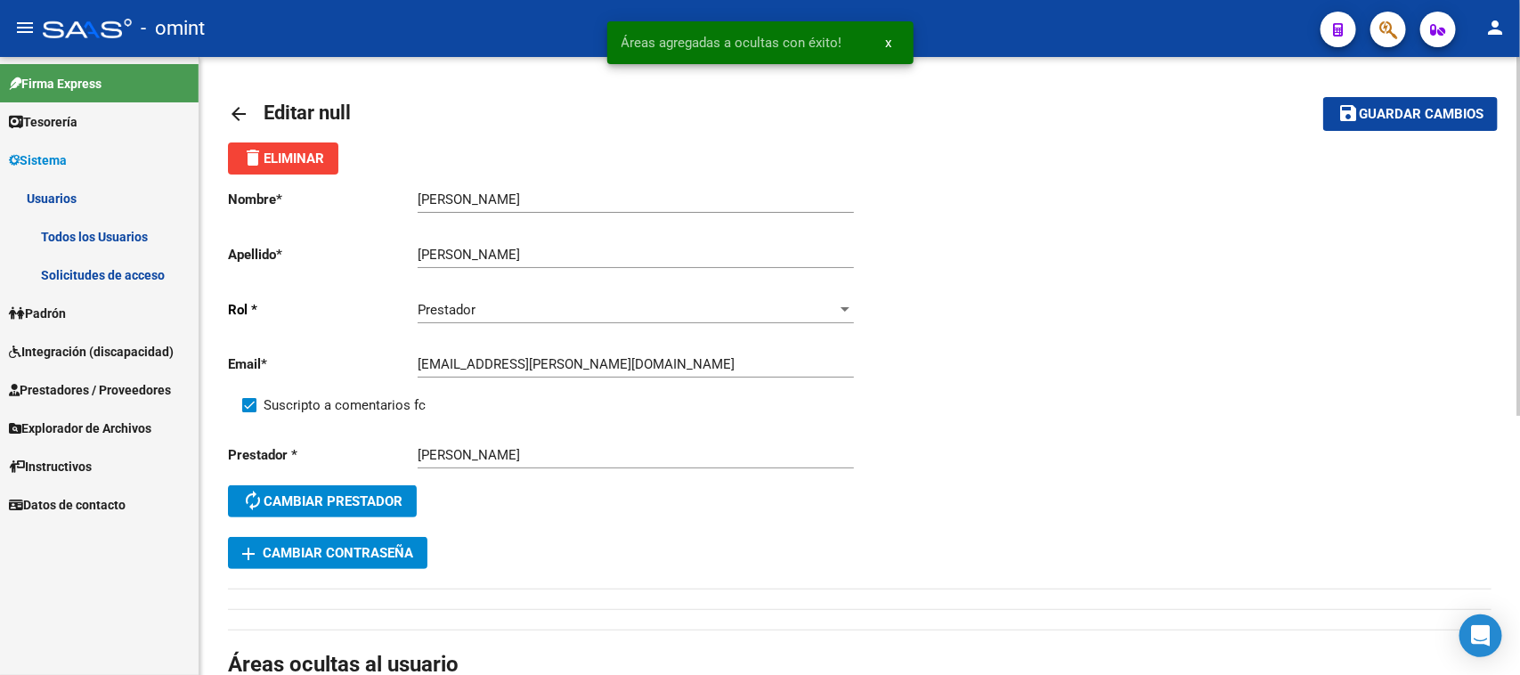
click at [1423, 118] on button "save Guardar cambios" at bounding box center [1410, 113] width 175 height 33
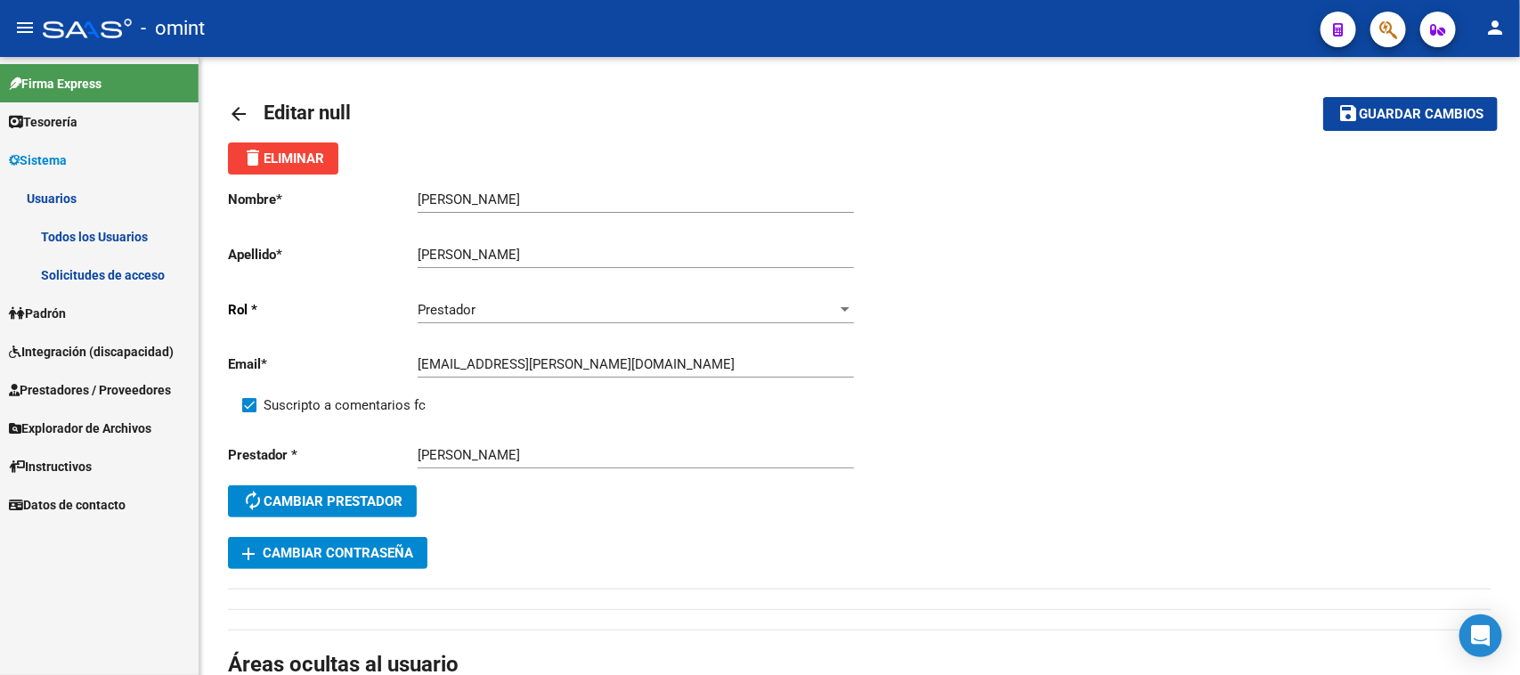
click at [123, 307] on link "Padrón" at bounding box center [99, 313] width 199 height 38
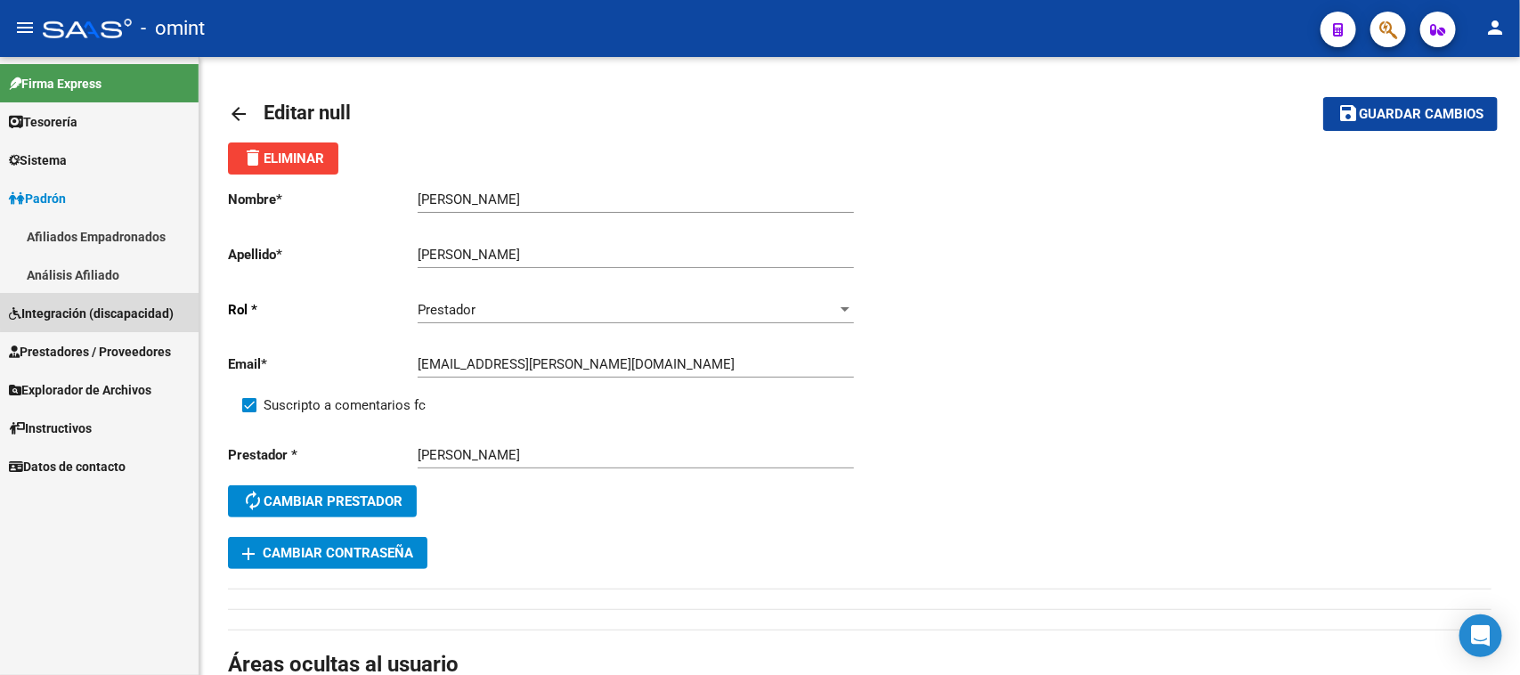
click at [114, 309] on span "Integración (discapacidad)" at bounding box center [91, 314] width 165 height 20
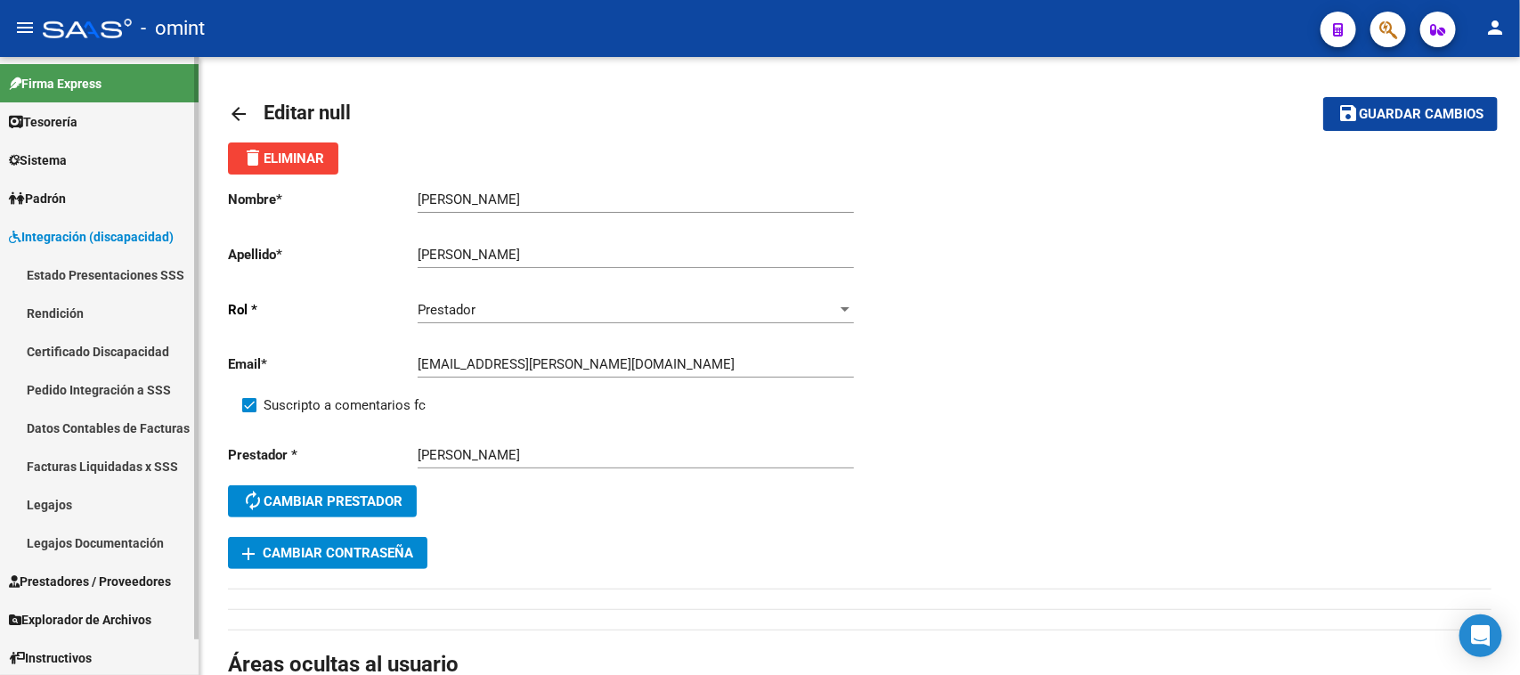
click at [65, 536] on link "Legajos Documentación" at bounding box center [99, 543] width 199 height 38
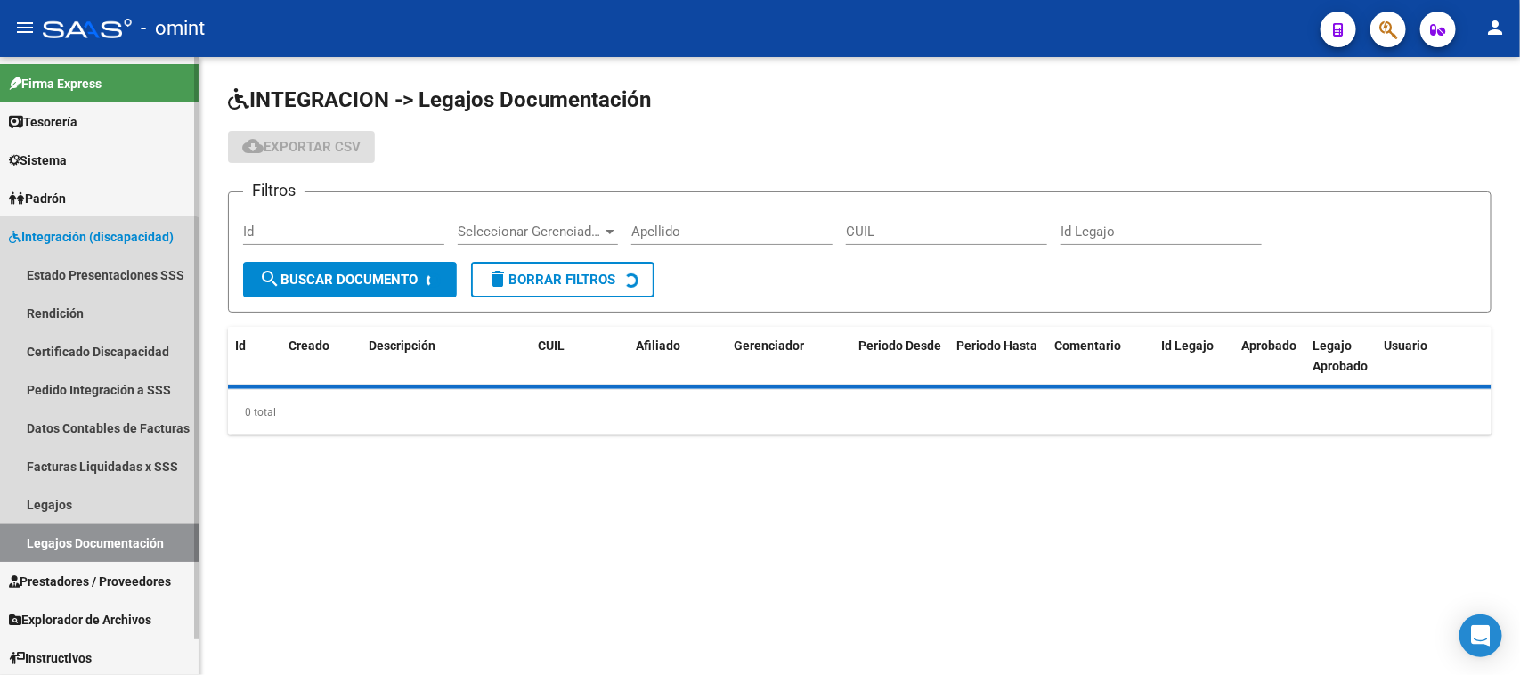
click at [68, 506] on link "Legajos" at bounding box center [99, 504] width 199 height 38
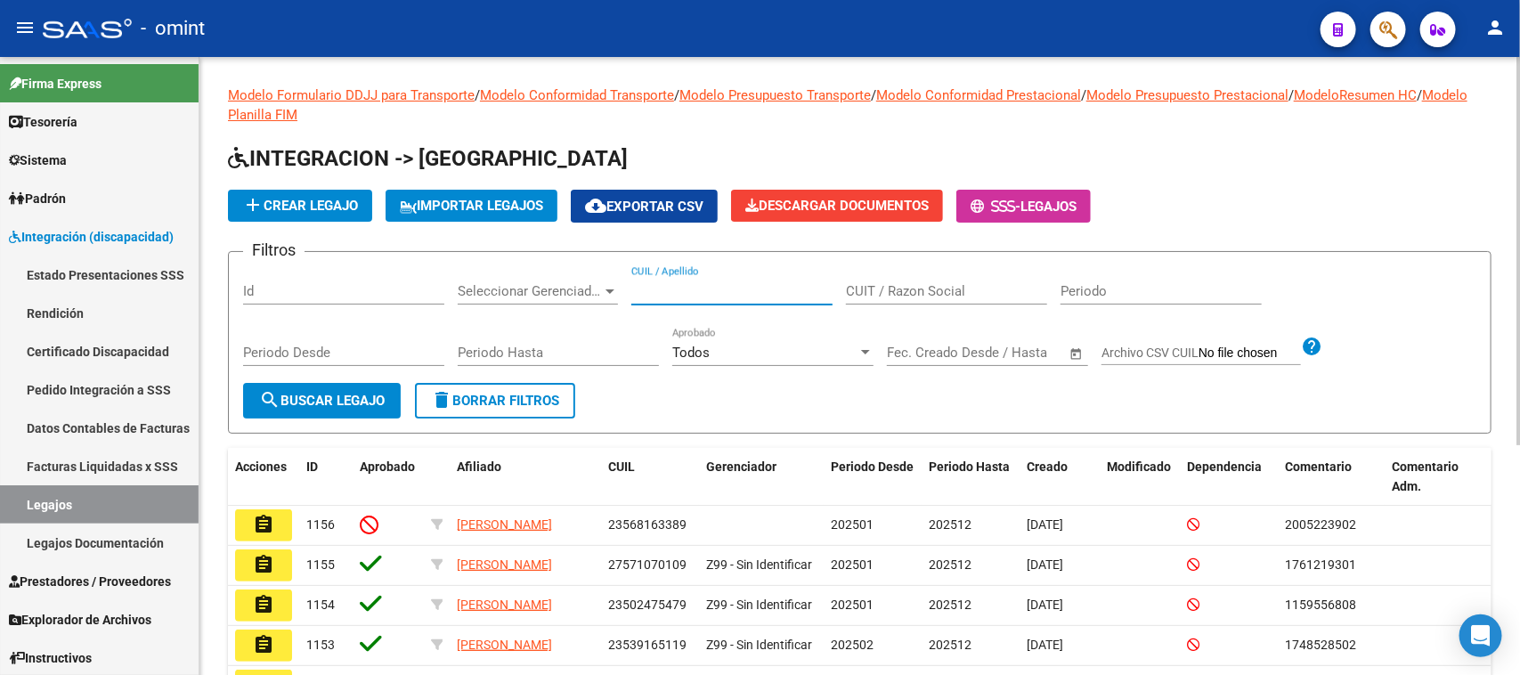
click at [790, 288] on input "CUIL / Apellido" at bounding box center [731, 291] width 201 height 16
paste input "48330454"
type input "48330454"
drag, startPoint x: 345, startPoint y: 388, endPoint x: 331, endPoint y: 408, distance: 23.7
click at [345, 387] on button "search Buscar Legajo" at bounding box center [322, 401] width 158 height 36
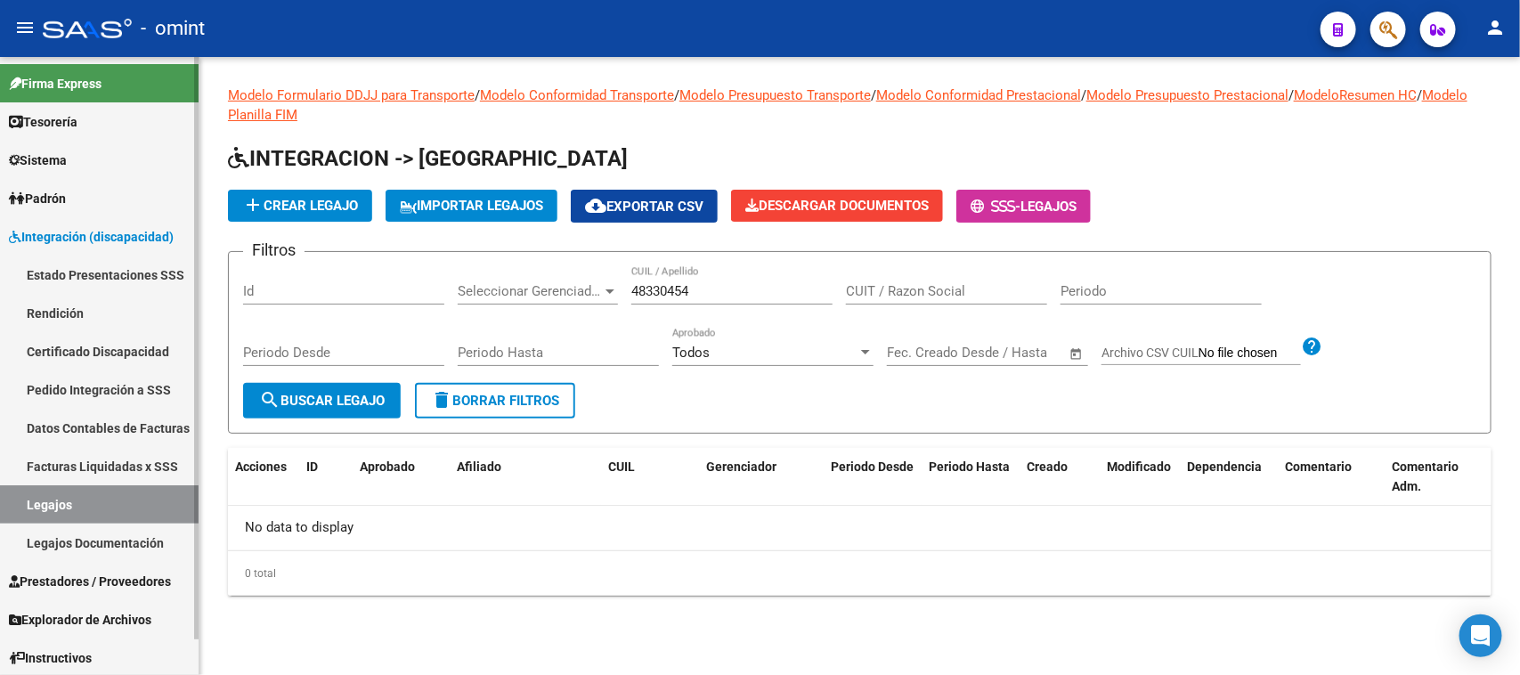
click at [61, 150] on span "Sistema" at bounding box center [38, 160] width 58 height 20
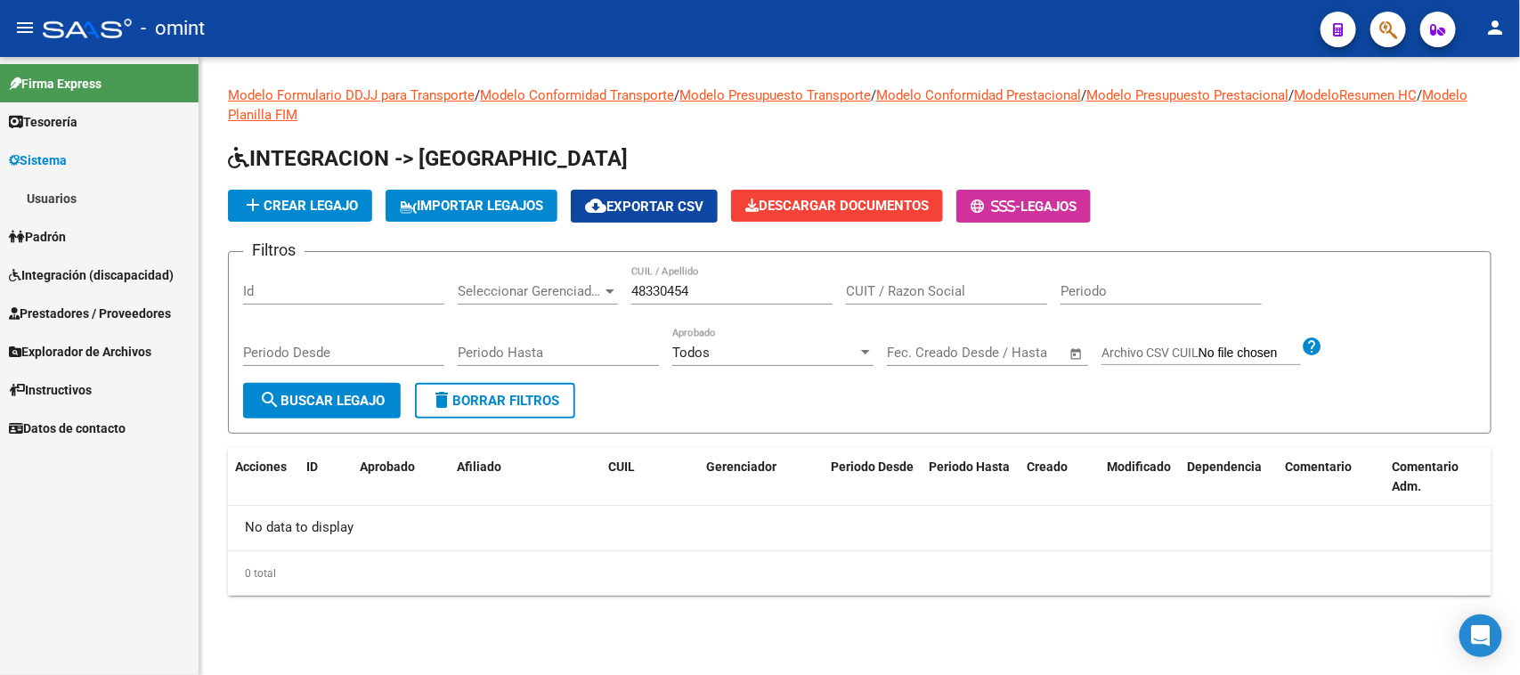
click at [60, 200] on link "Usuarios" at bounding box center [99, 198] width 199 height 38
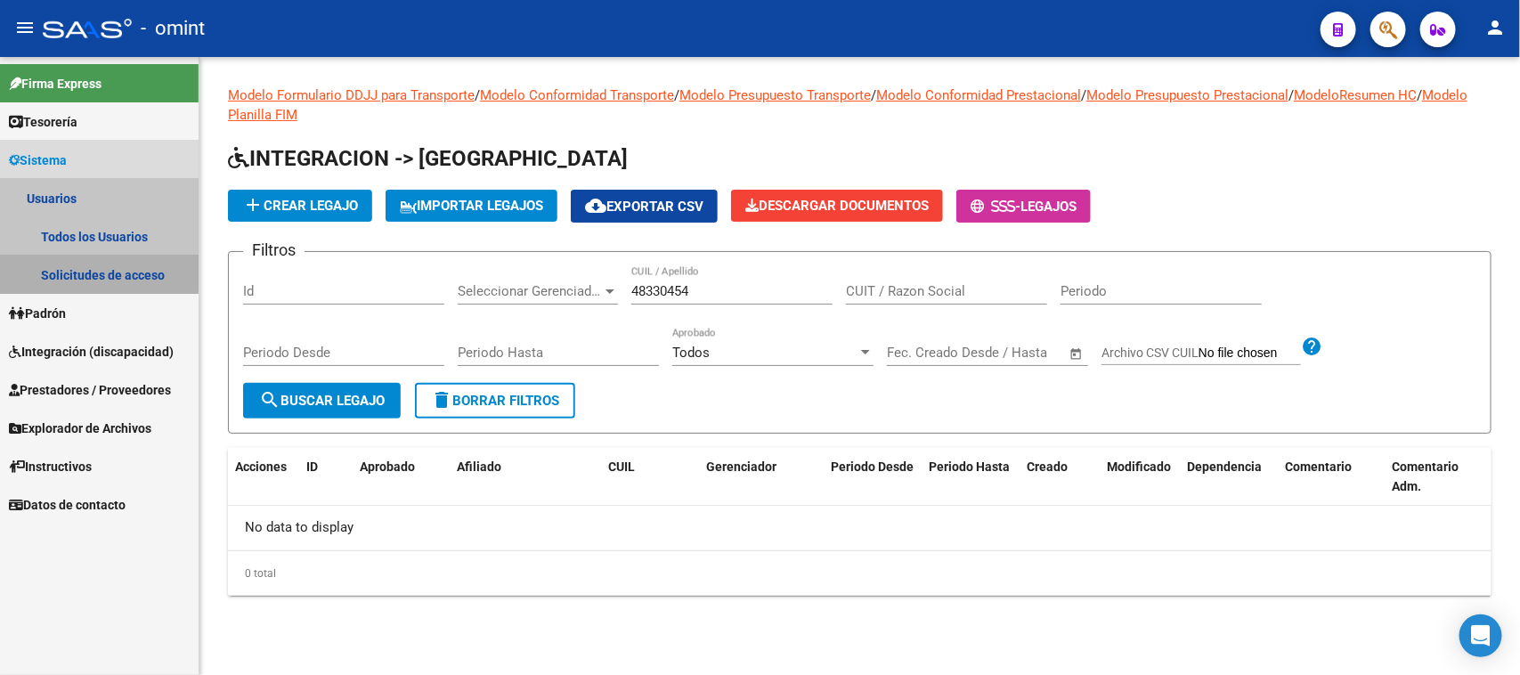
click at [63, 272] on link "Solicitudes de acceso" at bounding box center [99, 275] width 199 height 38
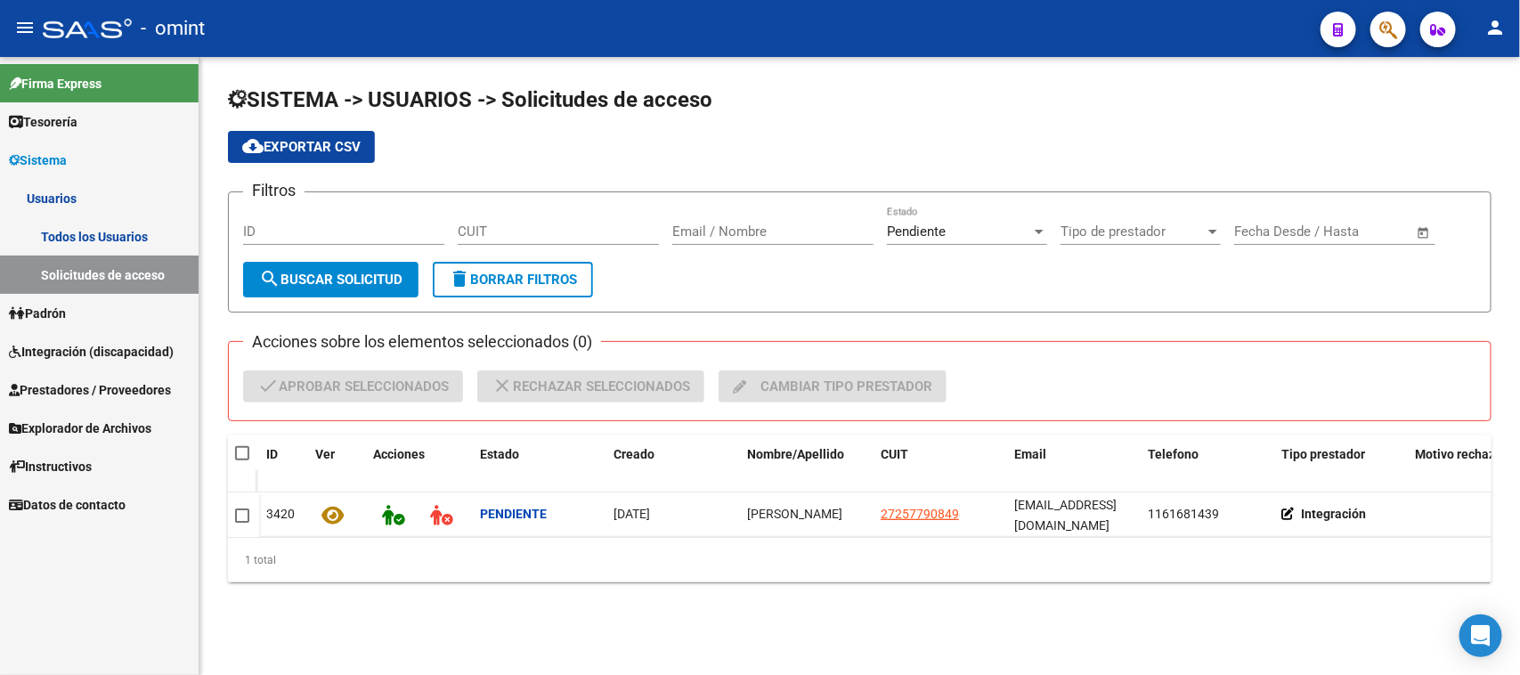
click at [241, 446] on span at bounding box center [242, 453] width 14 height 14
click at [241, 460] on input "checkbox" at bounding box center [241, 460] width 1 height 1
checkbox input "true"
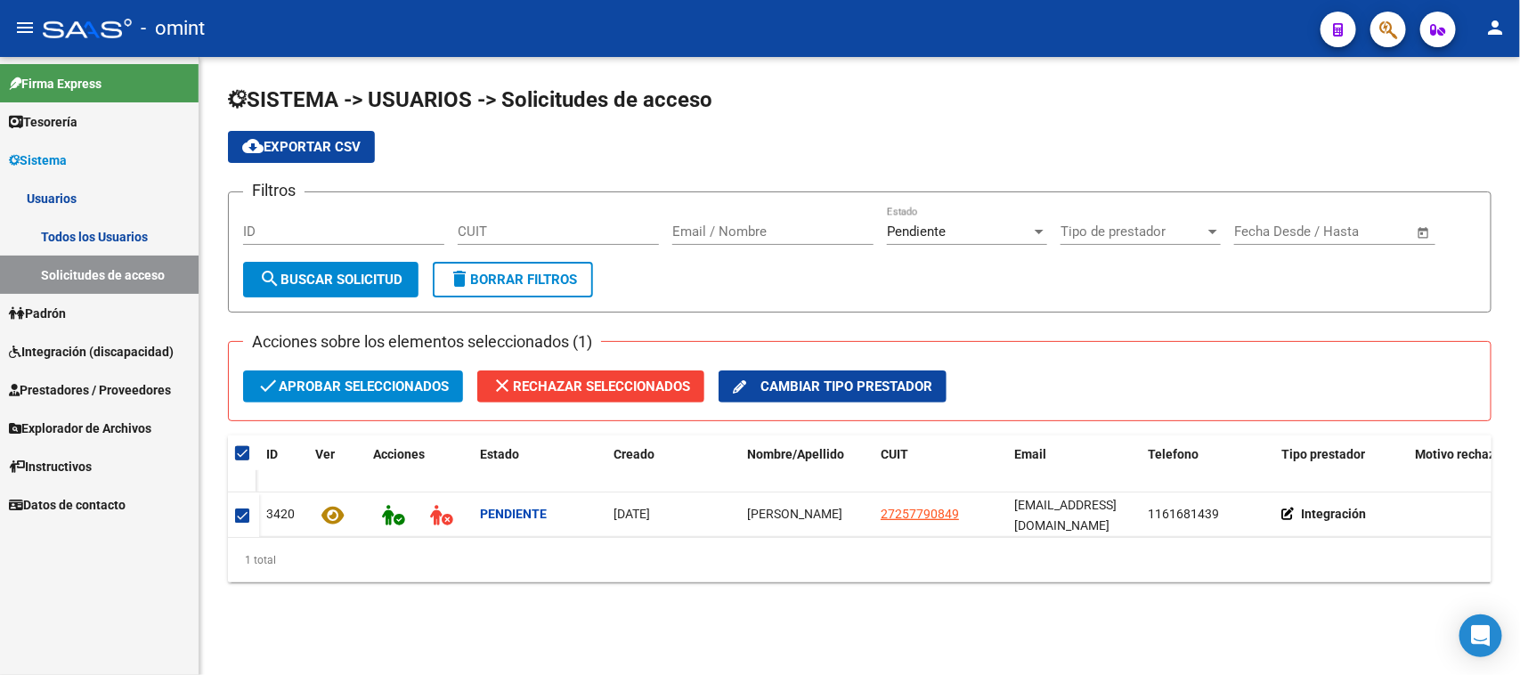
click at [289, 387] on span "check Aprobar seleccionados" at bounding box center [352, 386] width 191 height 32
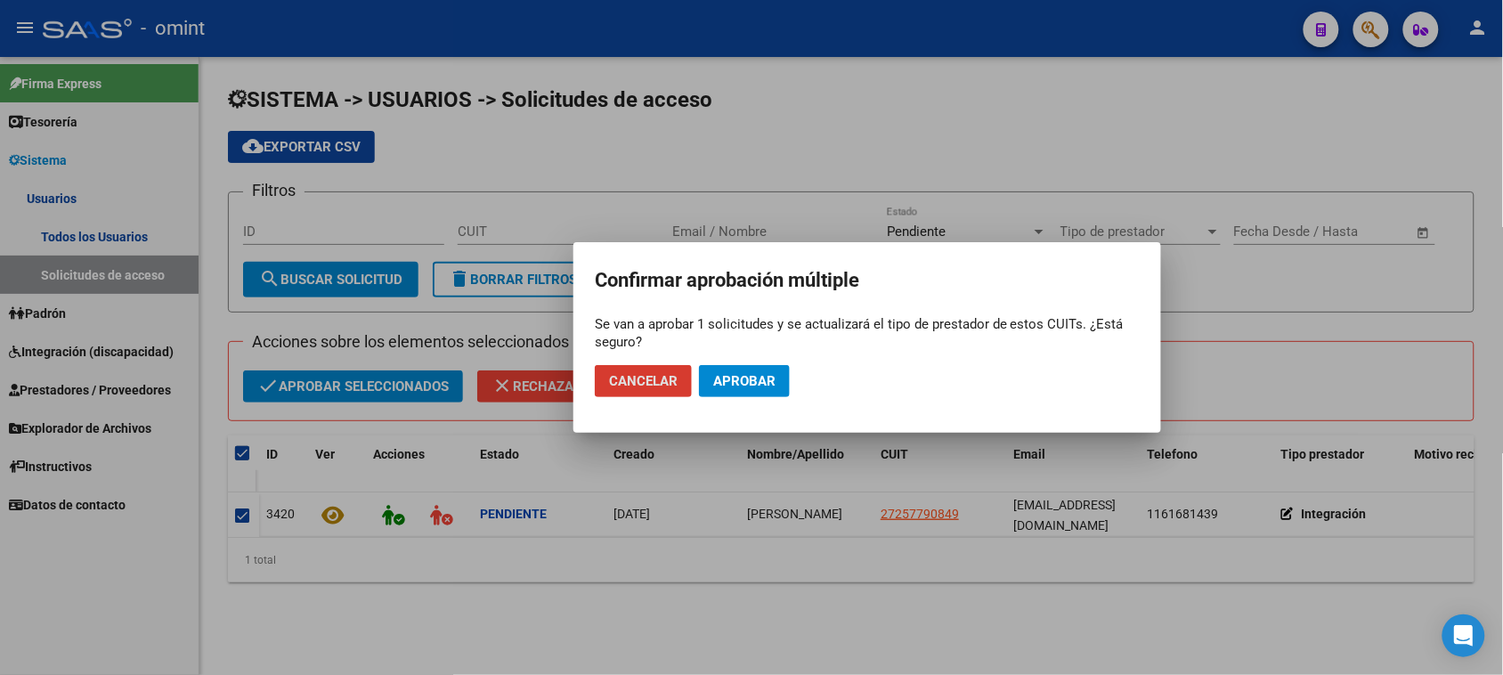
click at [731, 371] on button "Aprobar" at bounding box center [744, 381] width 91 height 32
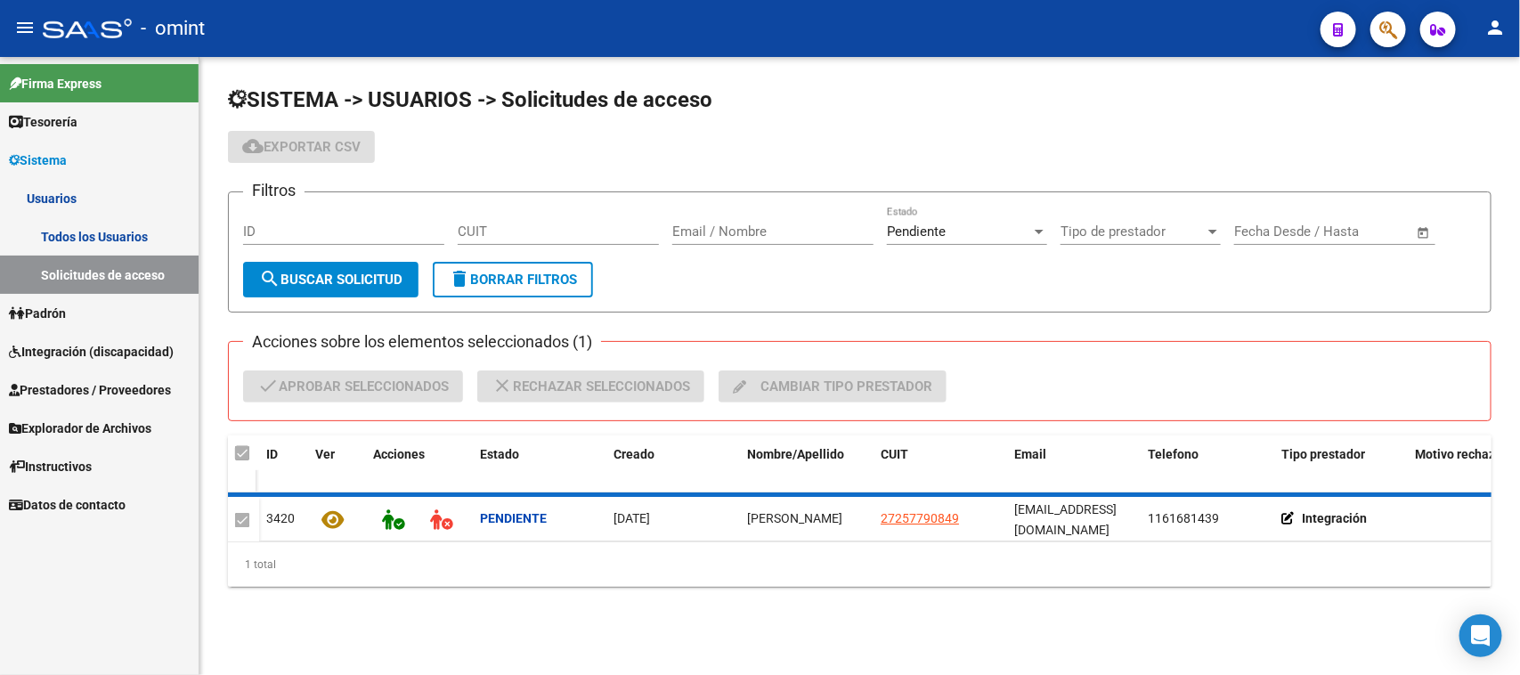
checkbox input "false"
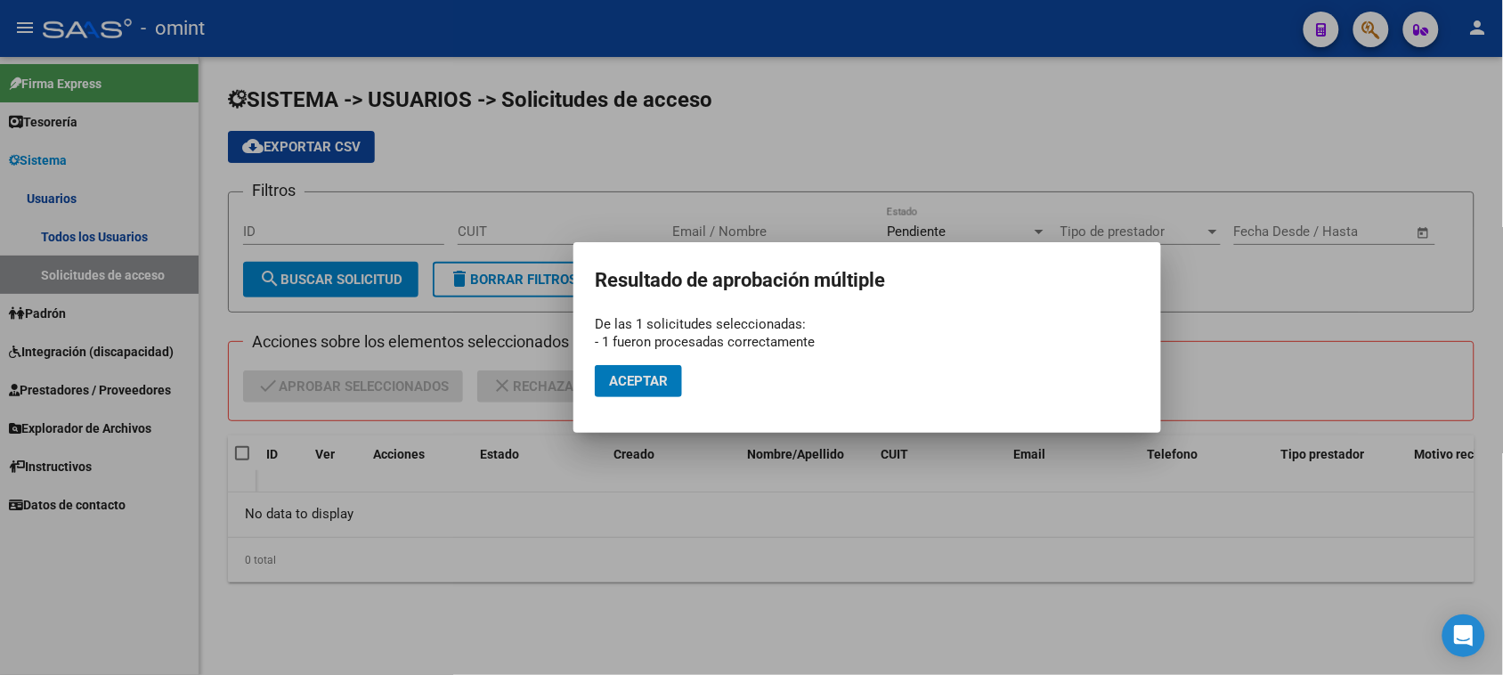
click at [654, 387] on span "Aceptar" at bounding box center [638, 381] width 59 height 16
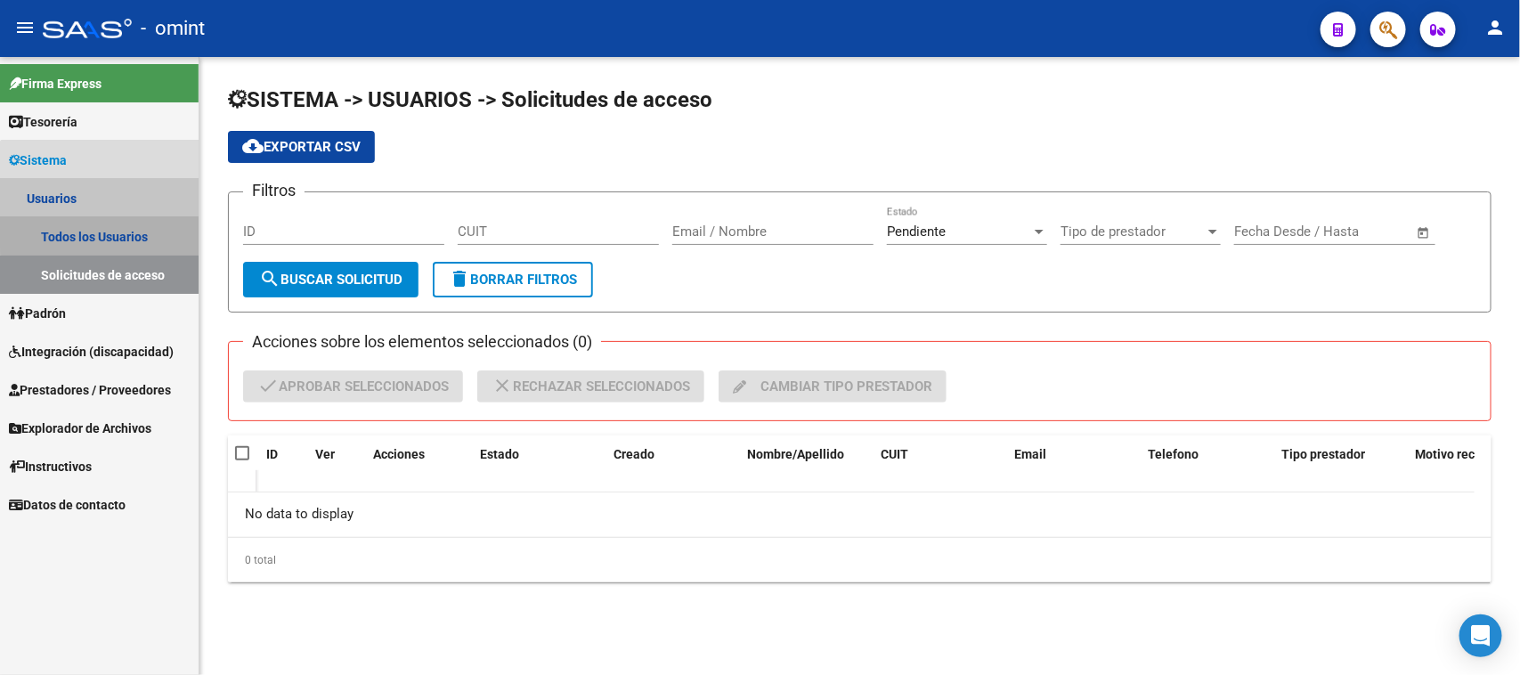
click at [130, 225] on link "Todos los Usuarios" at bounding box center [99, 236] width 199 height 38
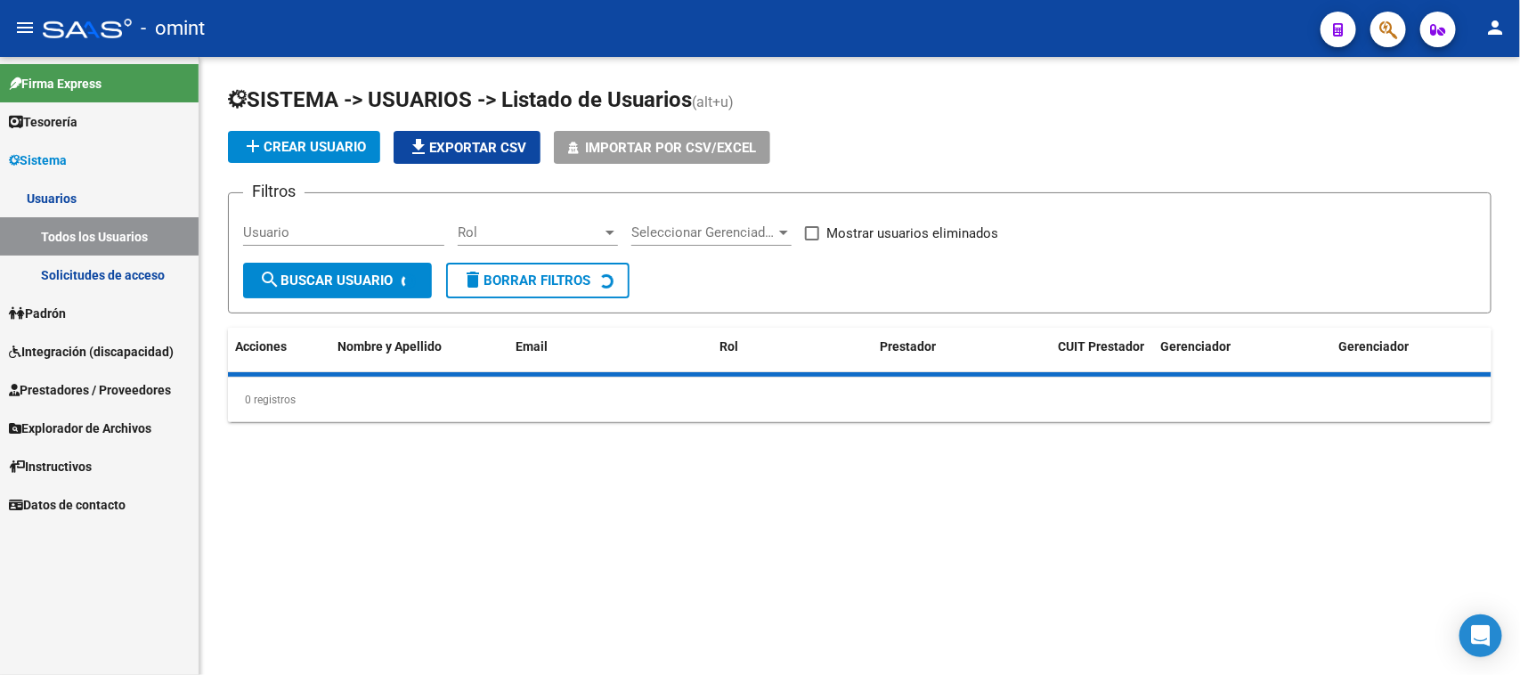
click at [350, 227] on input "Usuario" at bounding box center [343, 232] width 201 height 16
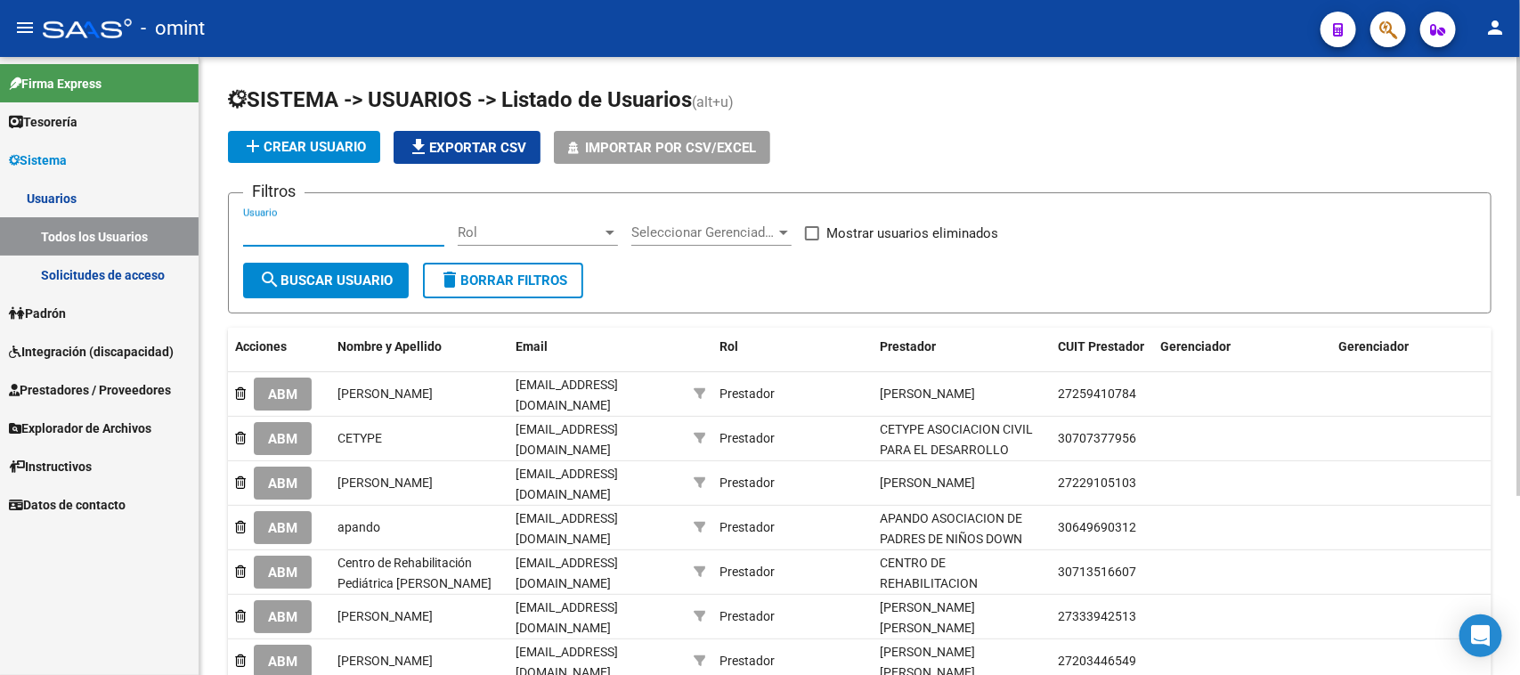
paste input "[PERSON_NAME]"
type input "[PERSON_NAME]"
click at [345, 272] on span "search Buscar Usuario" at bounding box center [326, 280] width 134 height 16
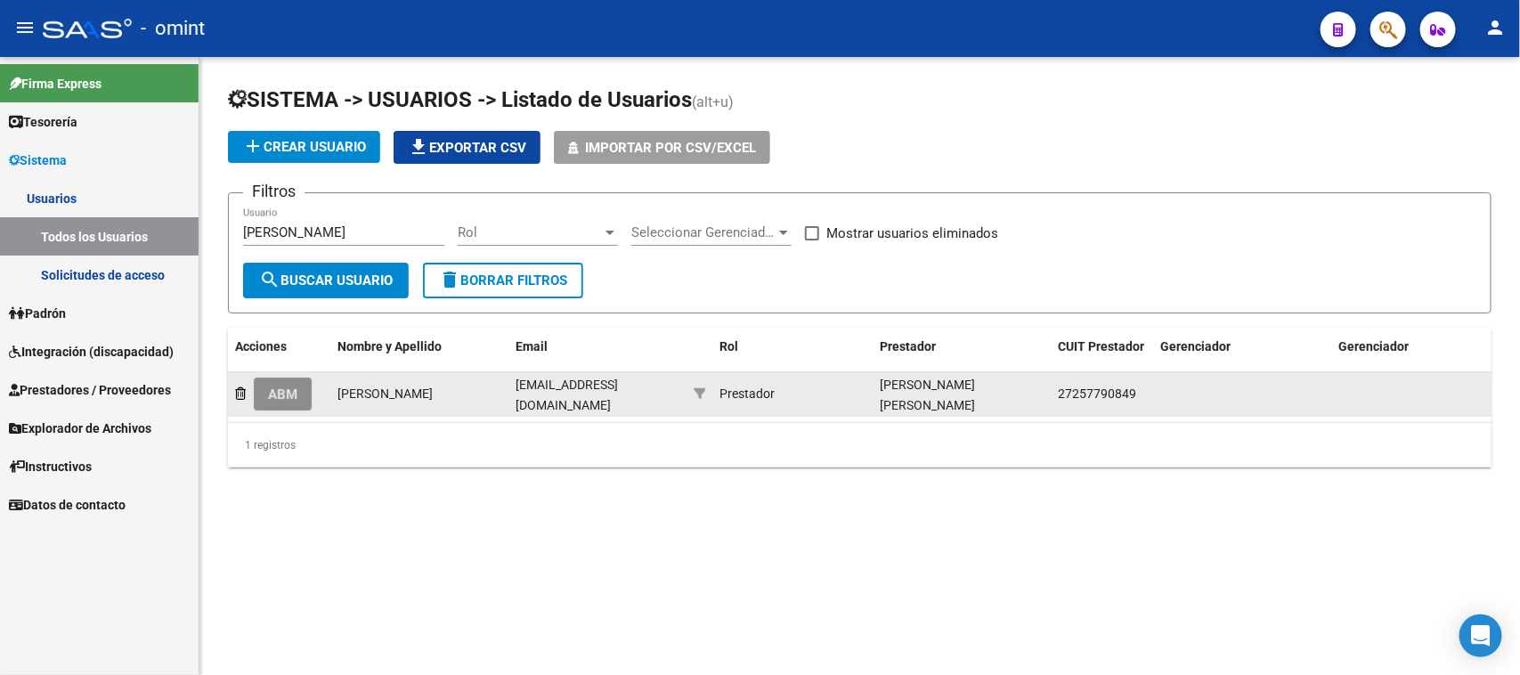
click at [288, 394] on span "ABM" at bounding box center [282, 394] width 29 height 16
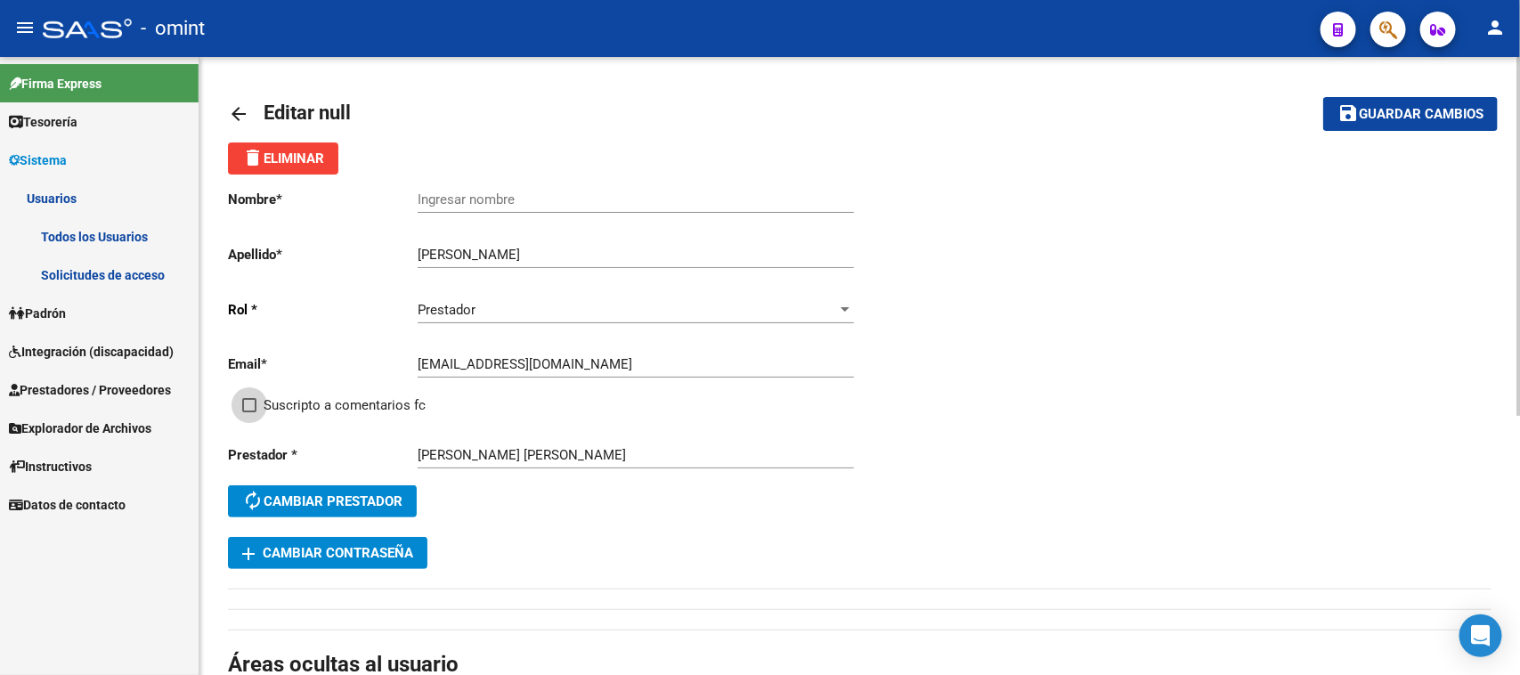
click at [363, 396] on span "Suscripto a comentarios fc" at bounding box center [345, 404] width 162 height 21
click at [249, 412] on input "Suscripto a comentarios fc" at bounding box center [248, 412] width 1 height 1
checkbox input "true"
click at [460, 250] on input "[PERSON_NAME]" at bounding box center [636, 255] width 436 height 16
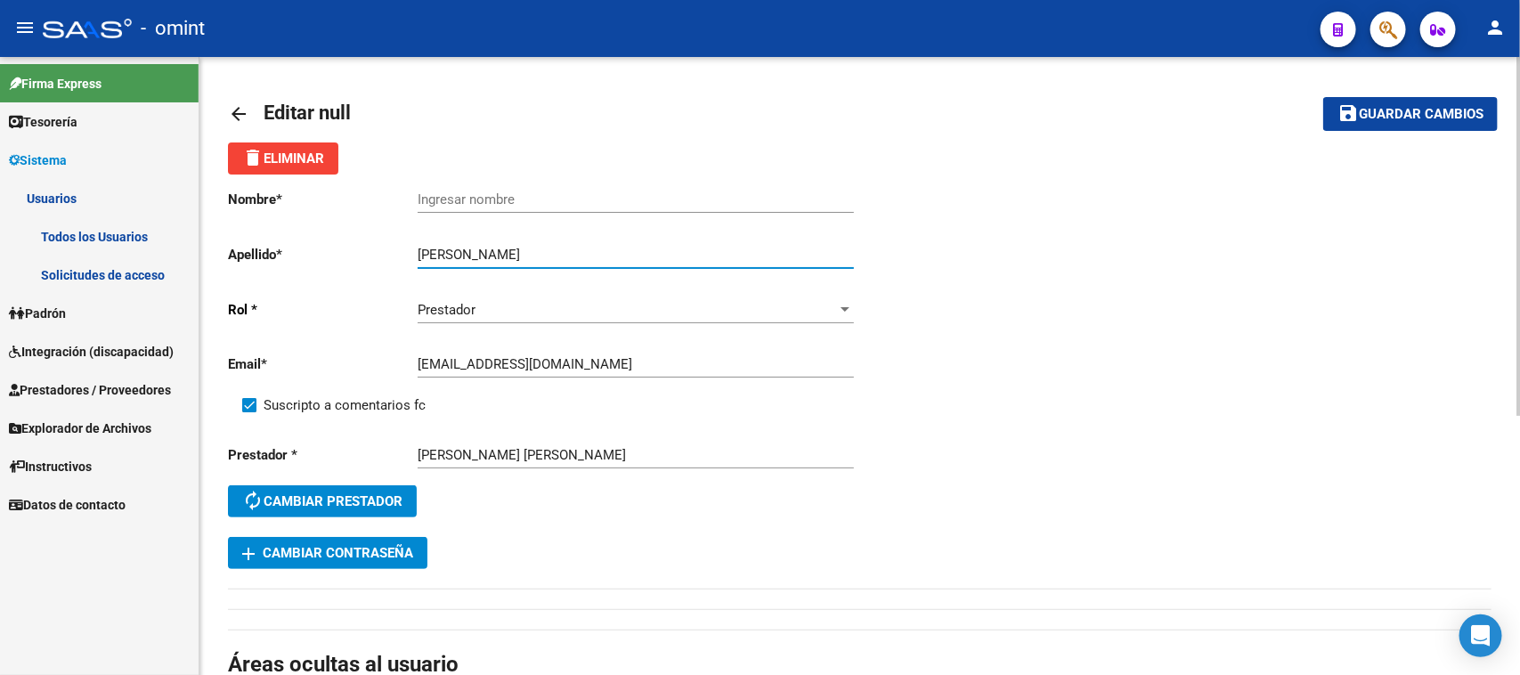
type input "[PERSON_NAME]"
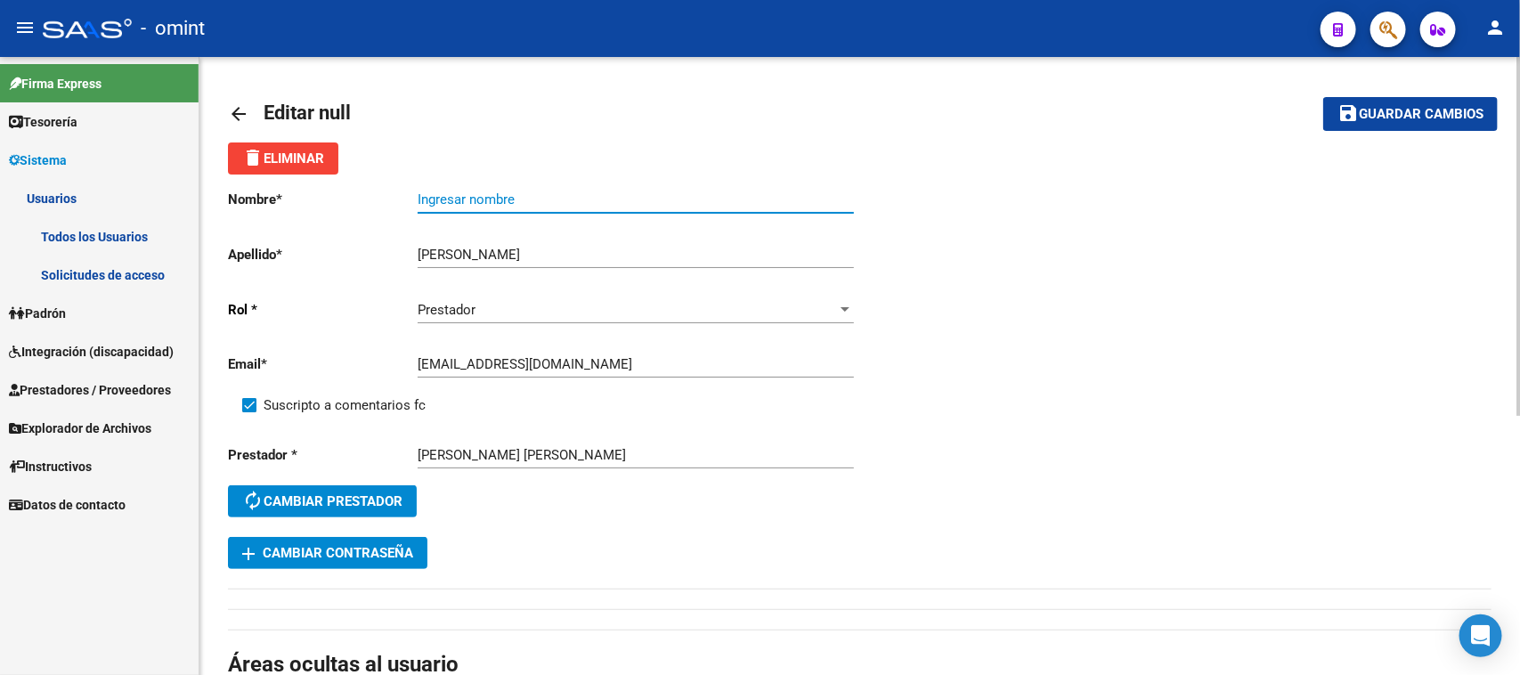
click at [481, 196] on input "Ingresar nombre" at bounding box center [636, 199] width 436 height 16
paste input "[PERSON_NAME]"
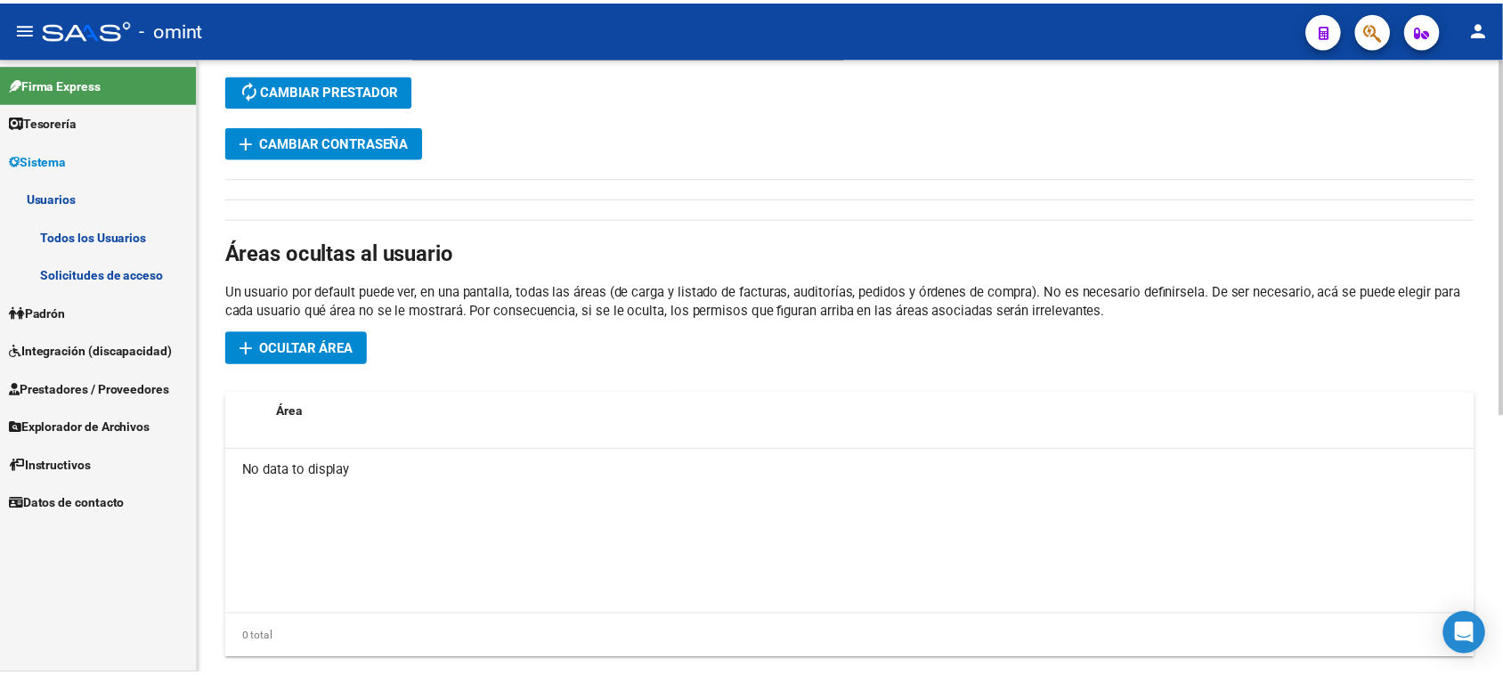
scroll to position [450, 0]
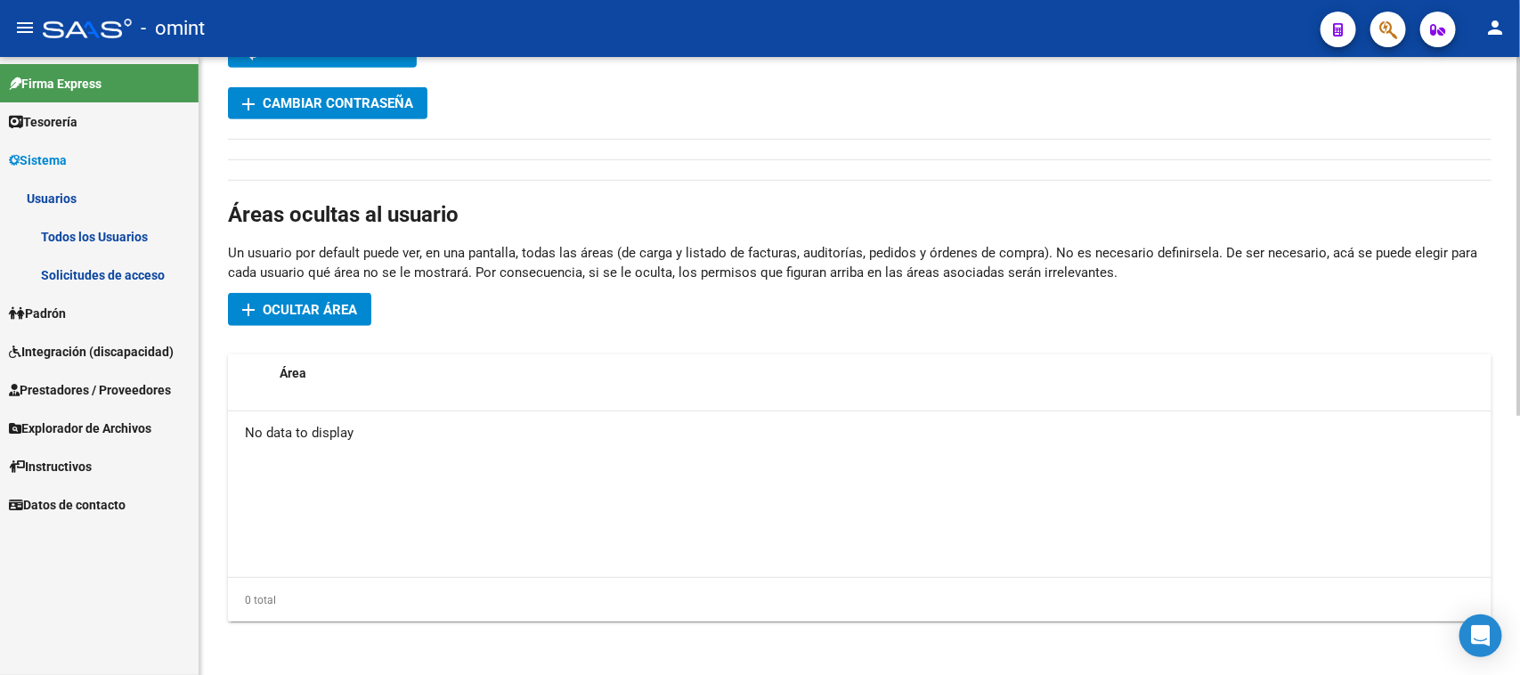
type input "[PERSON_NAME]"
click at [329, 305] on span "Ocultar área" at bounding box center [310, 310] width 94 height 16
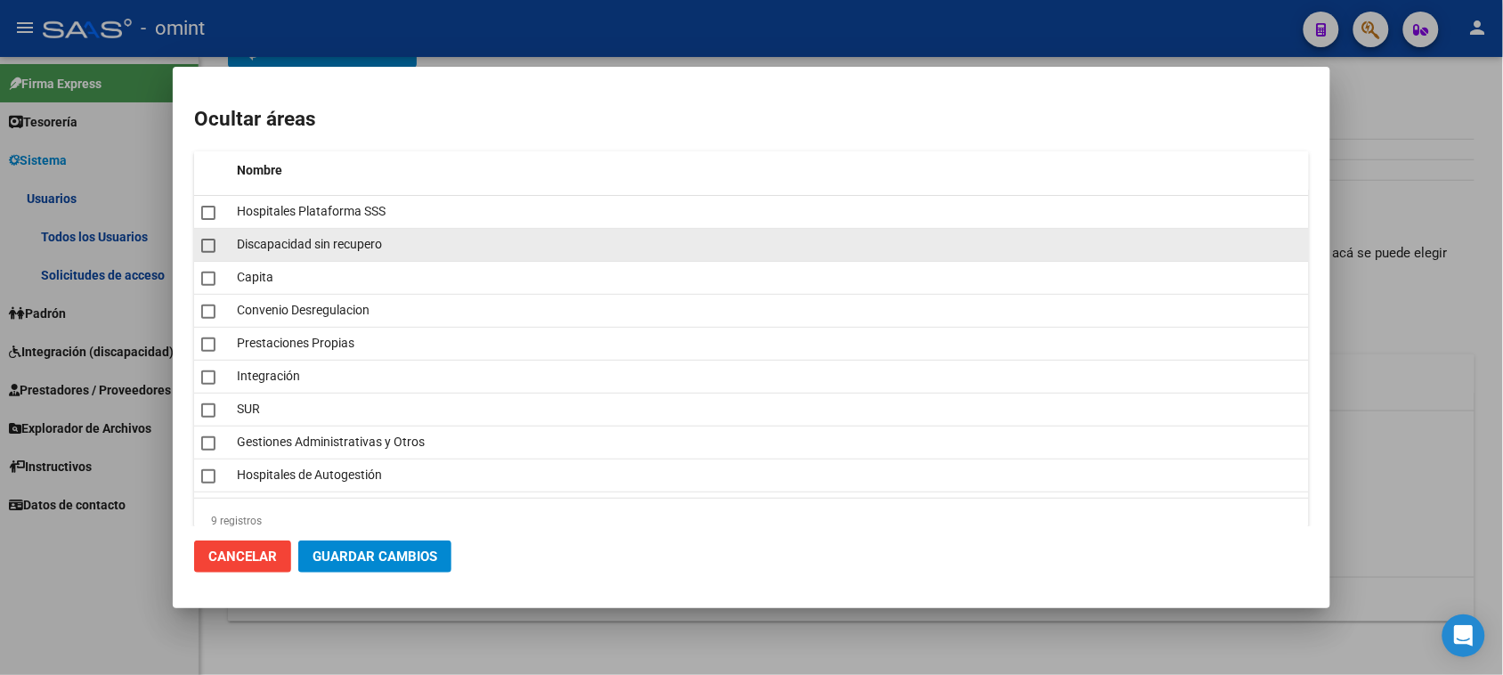
click at [264, 245] on span "Discapacidad sin recupero" at bounding box center [309, 244] width 145 height 14
click at [261, 247] on span "Discapacidad sin recupero" at bounding box center [309, 244] width 145 height 14
checkbox input "false"
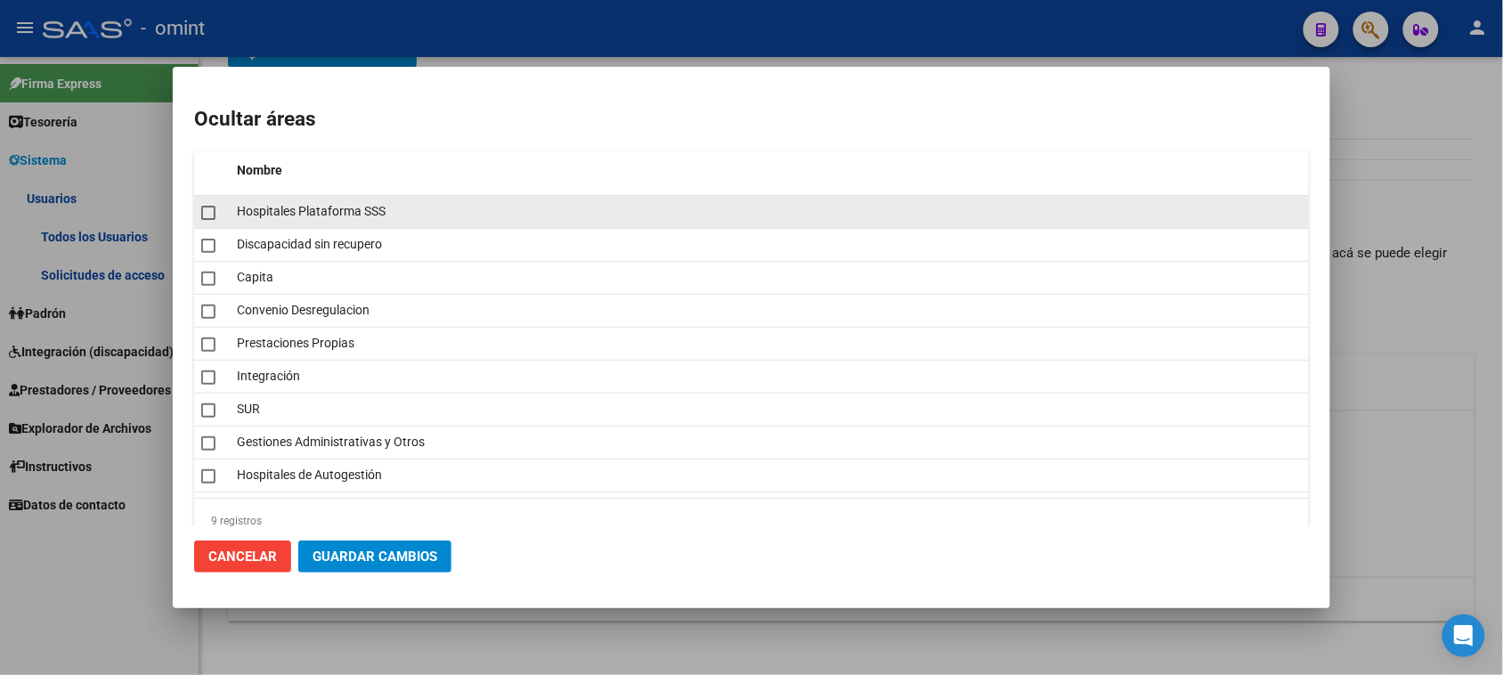
click at [273, 204] on span "Hospitales Plataforma SSS" at bounding box center [311, 211] width 149 height 14
checkbox input "true"
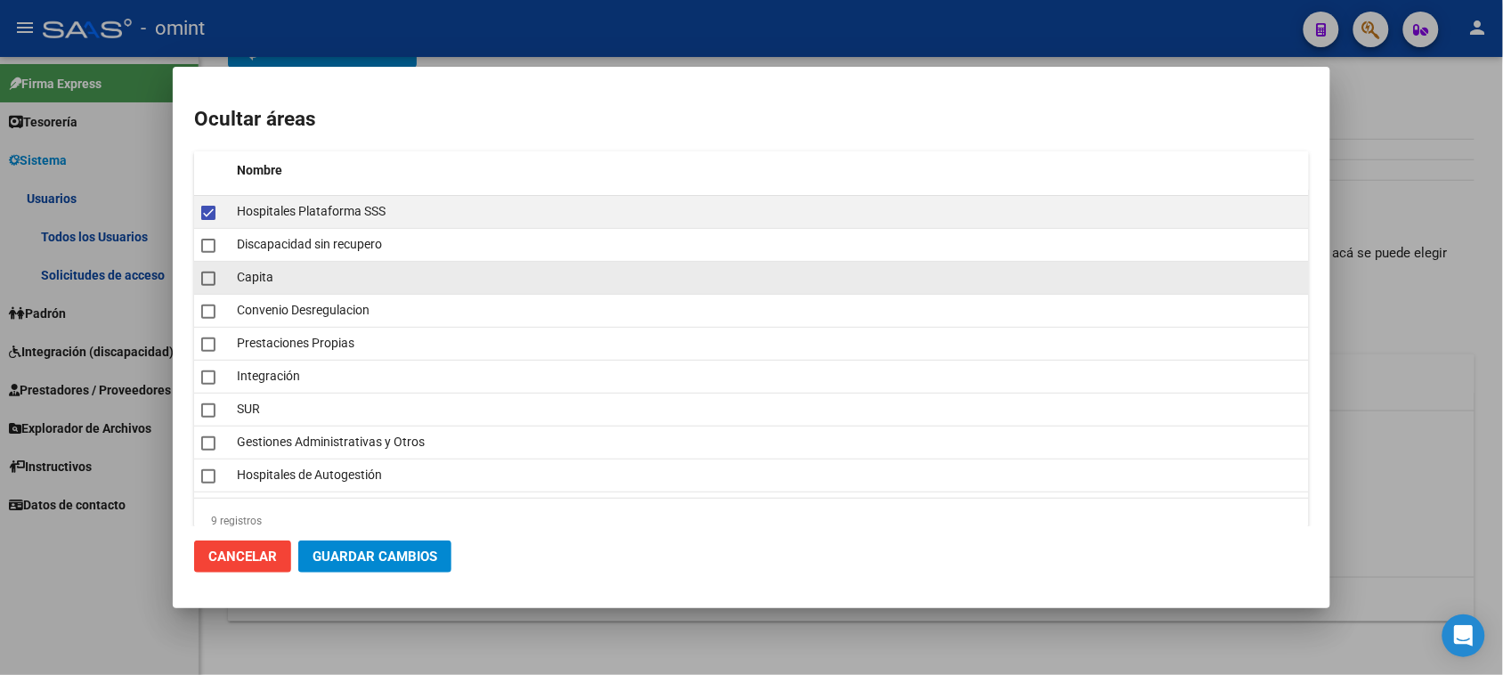
click at [246, 283] on span "Capita" at bounding box center [255, 277] width 37 height 14
checkbox input "true"
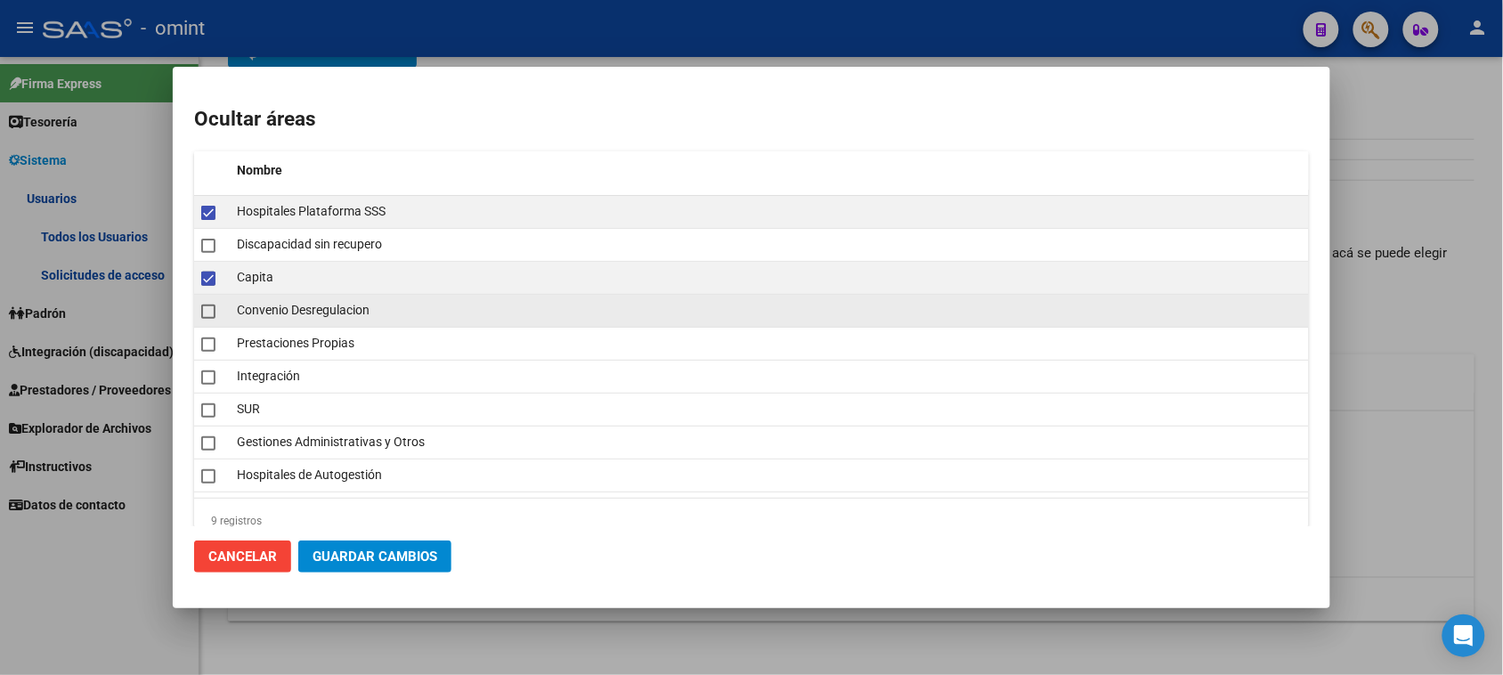
click at [256, 307] on span "Convenio Desregulacion" at bounding box center [303, 310] width 133 height 14
checkbox input "true"
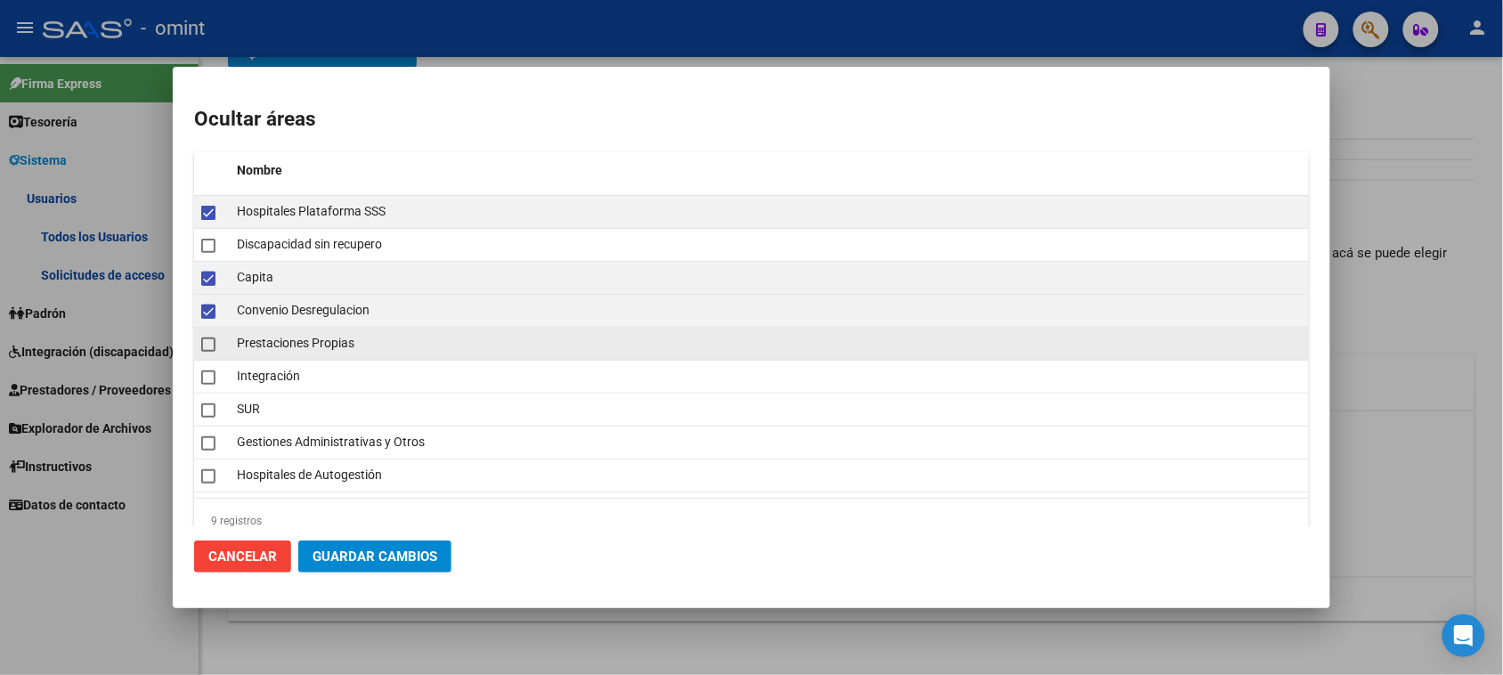
click at [260, 338] on span "Prestaciones Propias" at bounding box center [296, 343] width 118 height 14
checkbox input "true"
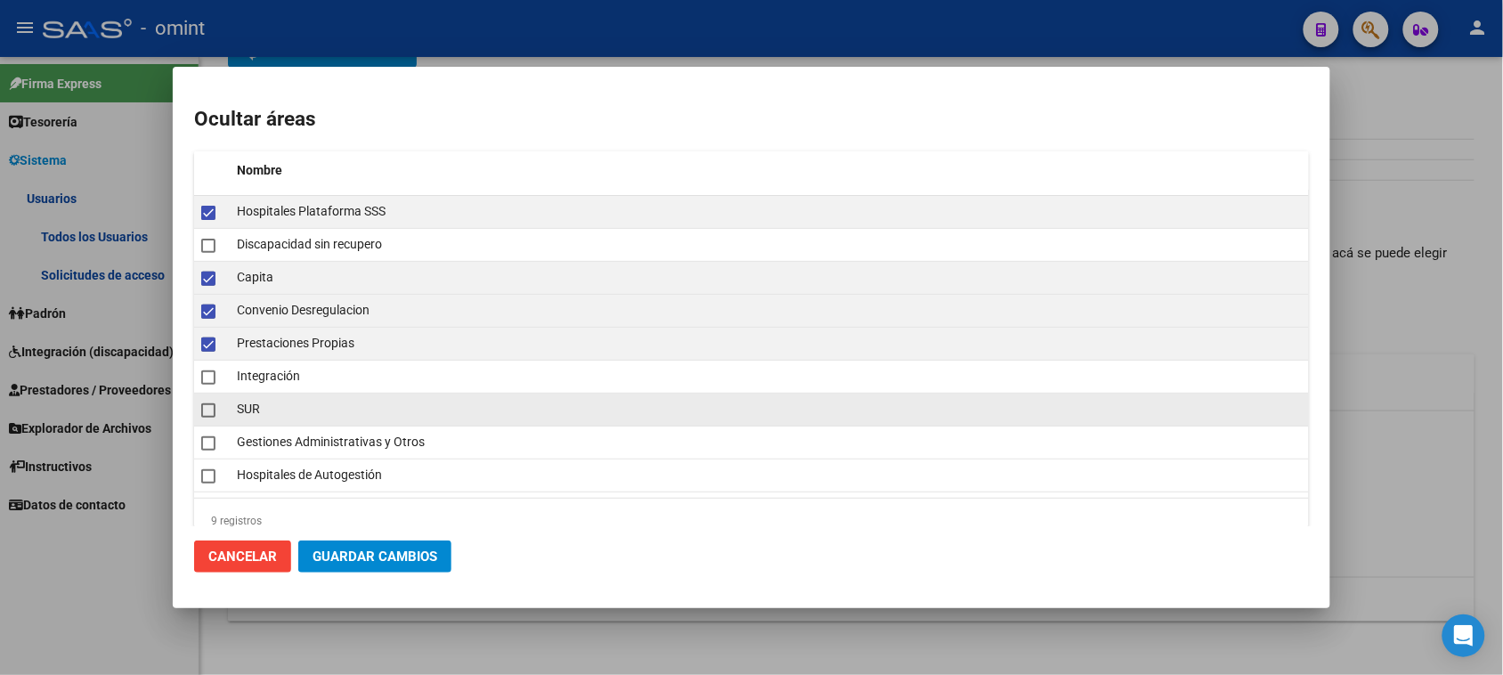
click at [239, 416] on span "SUR" at bounding box center [248, 409] width 23 height 14
checkbox input "true"
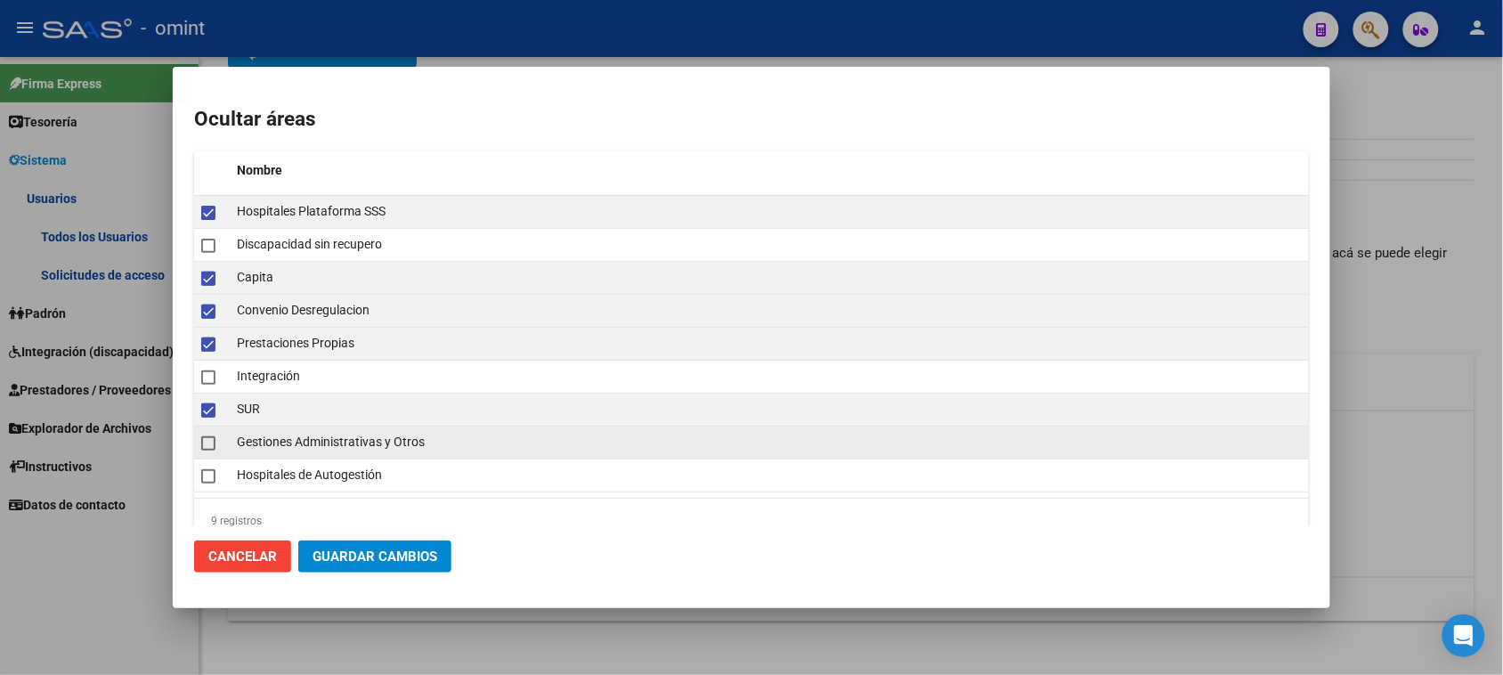
click at [243, 439] on span "Gestiones Administrativas y Otros" at bounding box center [331, 442] width 188 height 14
checkbox input "true"
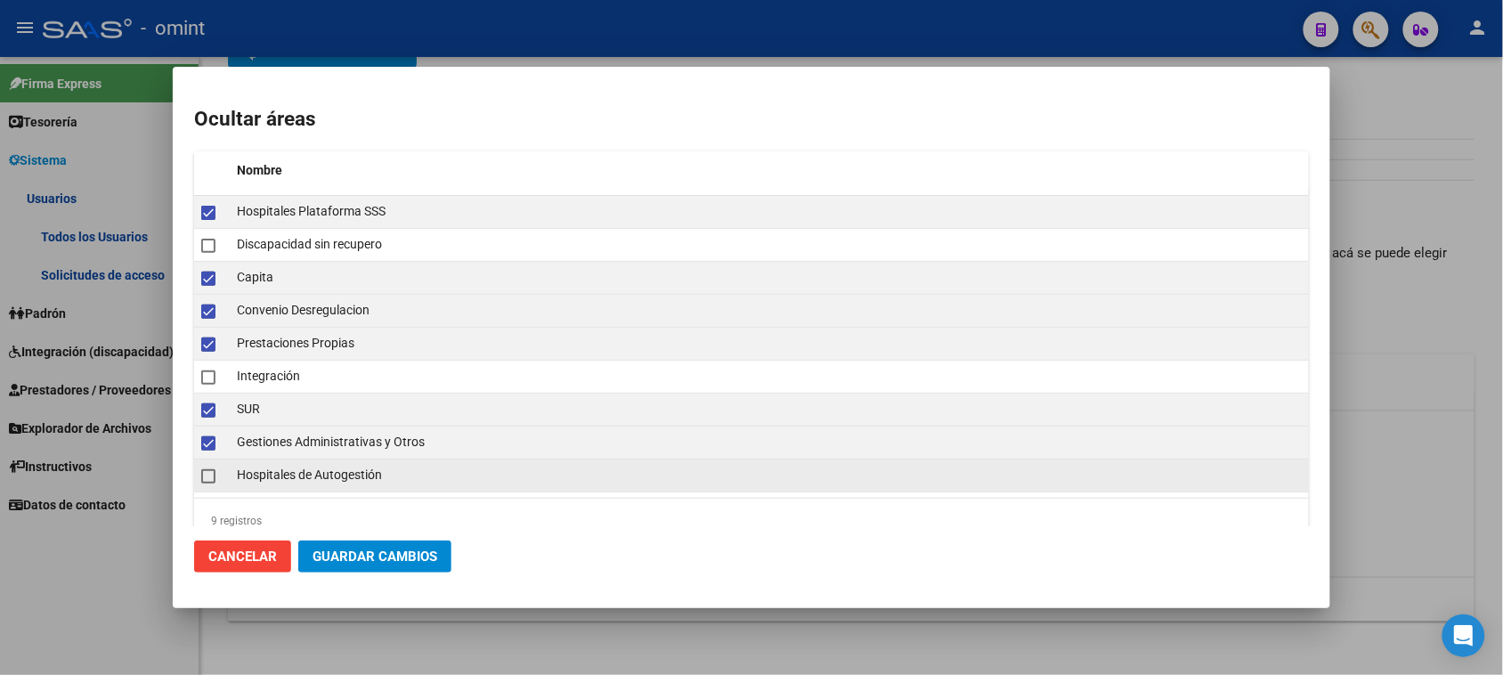
click at [250, 464] on datatable-body-cell "Hospitales de Autogestión" at bounding box center [769, 475] width 1079 height 32
checkbox input "true"
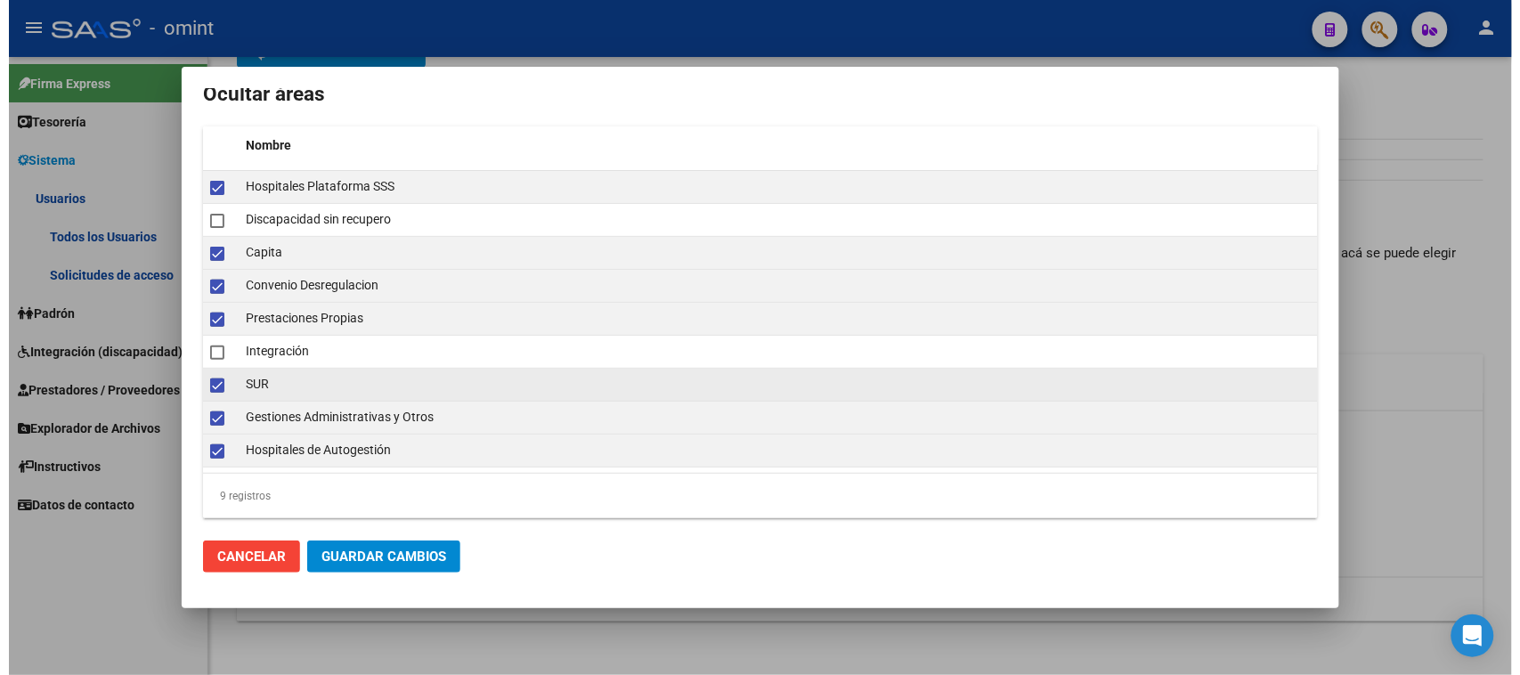
scroll to position [32, 0]
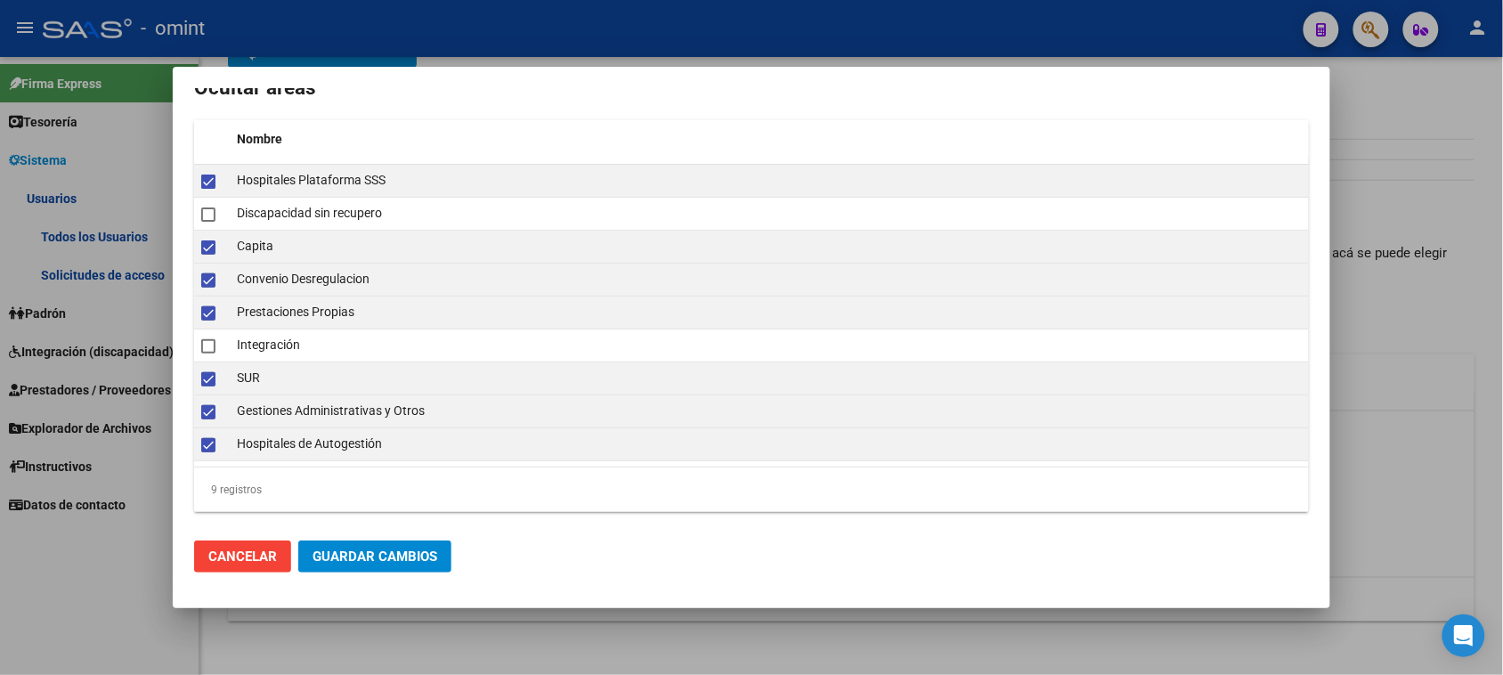
click at [403, 564] on span "Guardar Cambios" at bounding box center [375, 556] width 125 height 16
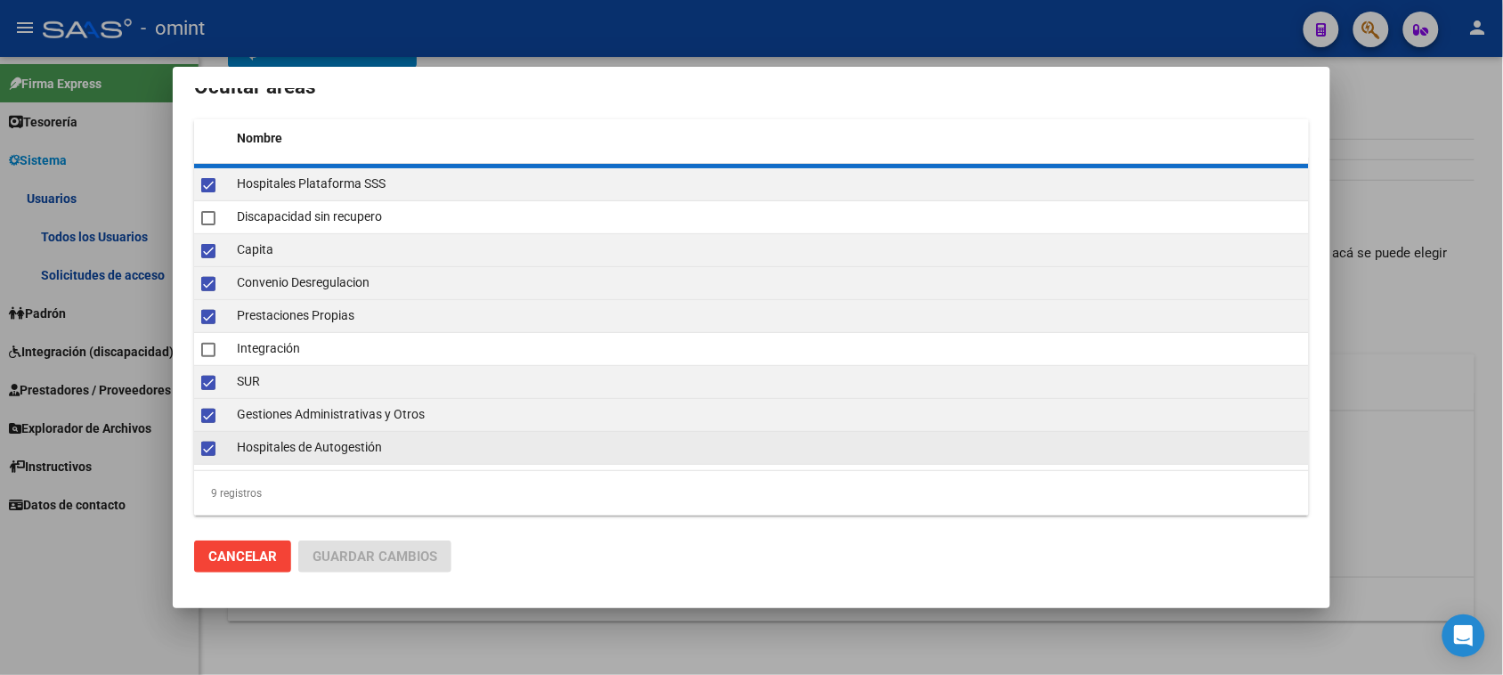
checkbox input "false"
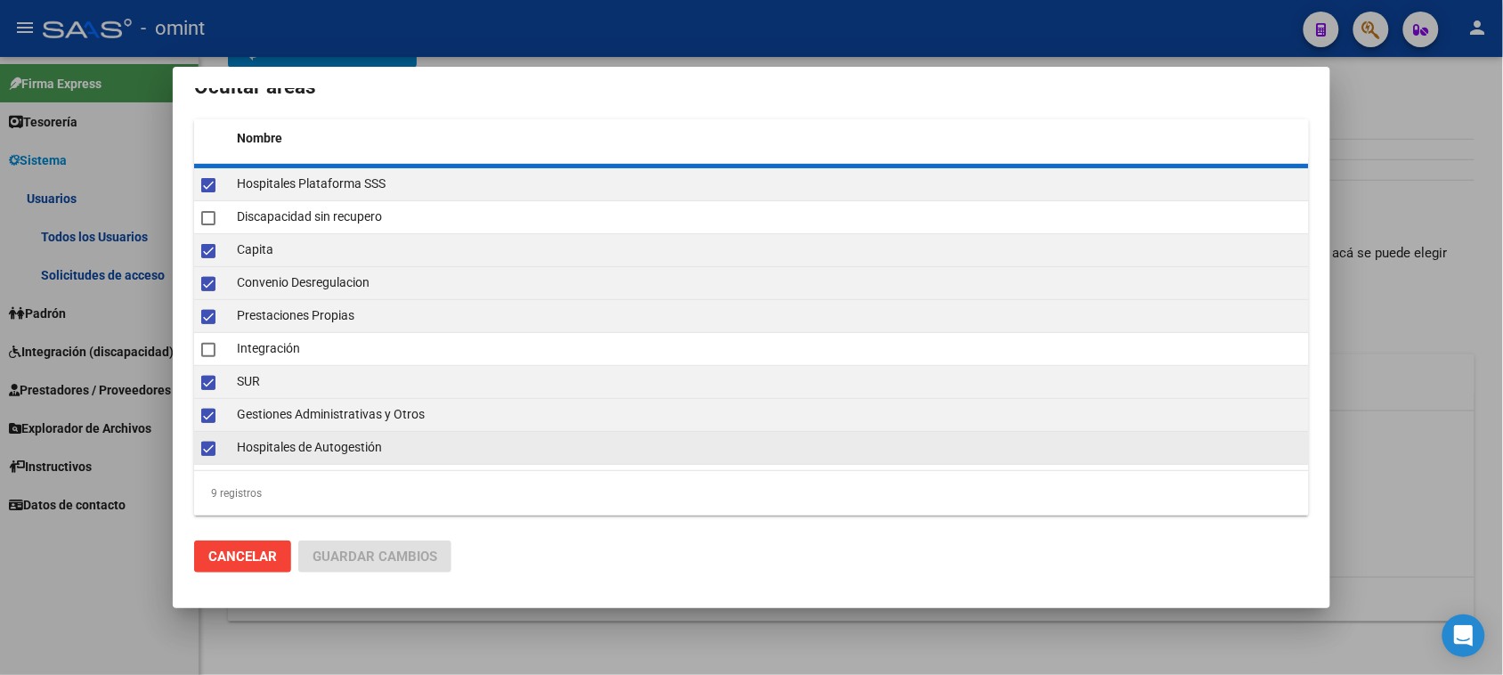
checkbox input "false"
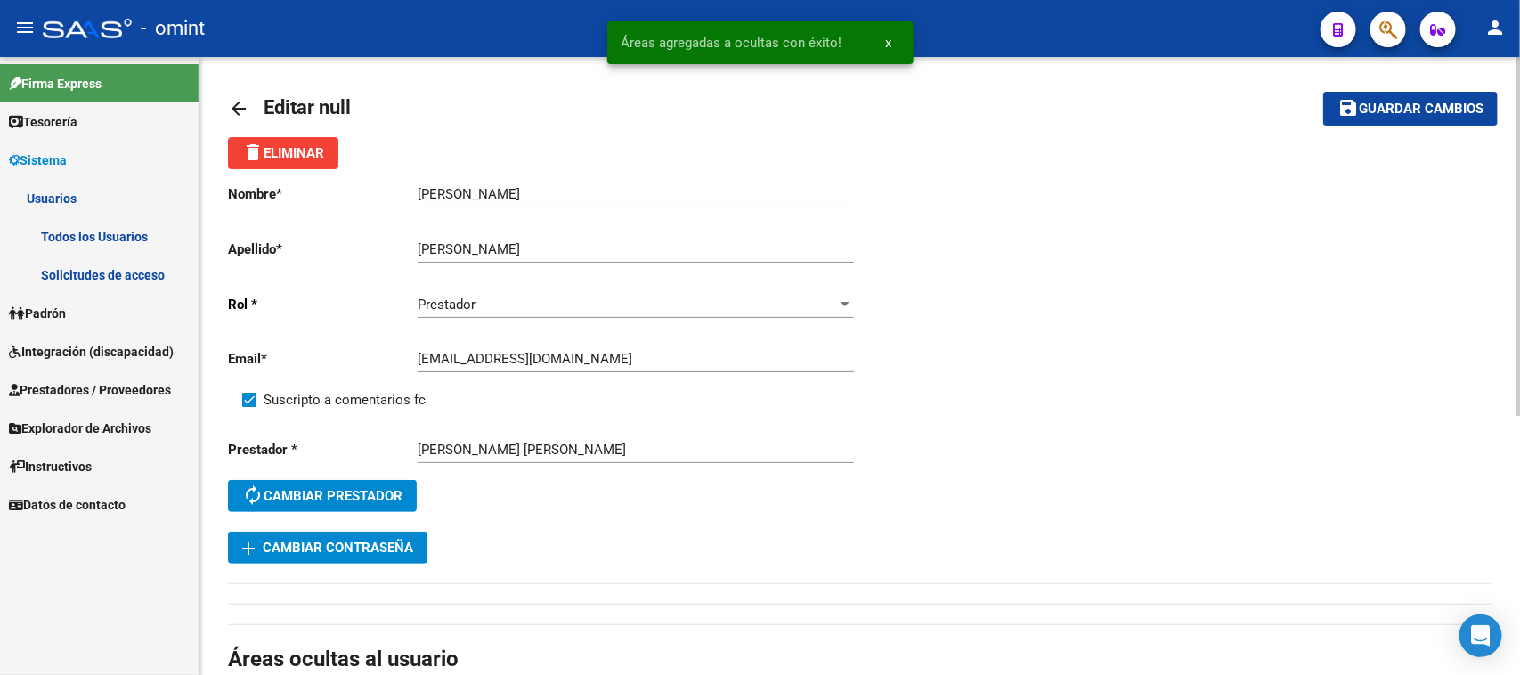
scroll to position [0, 0]
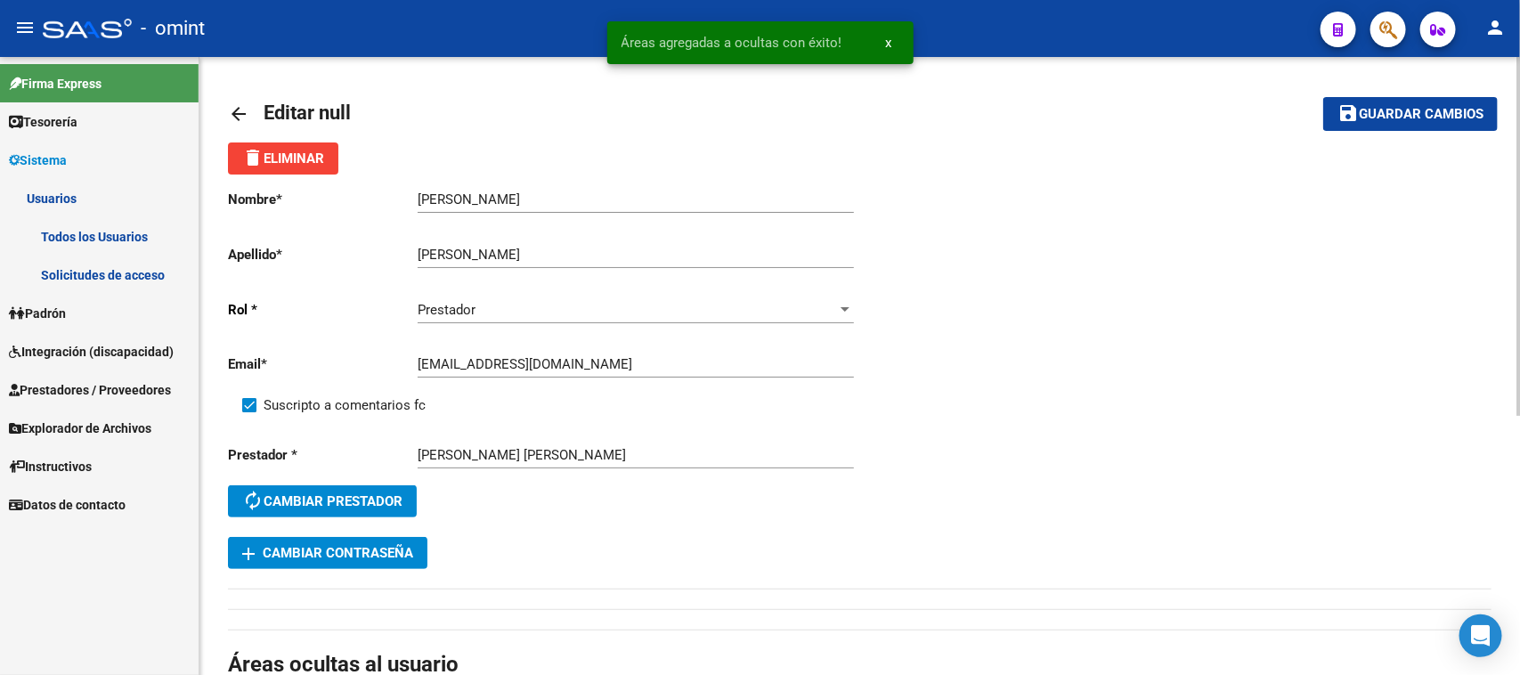
click at [1403, 114] on span "Guardar cambios" at bounding box center [1421, 115] width 125 height 16
